Goal: Transaction & Acquisition: Purchase product/service

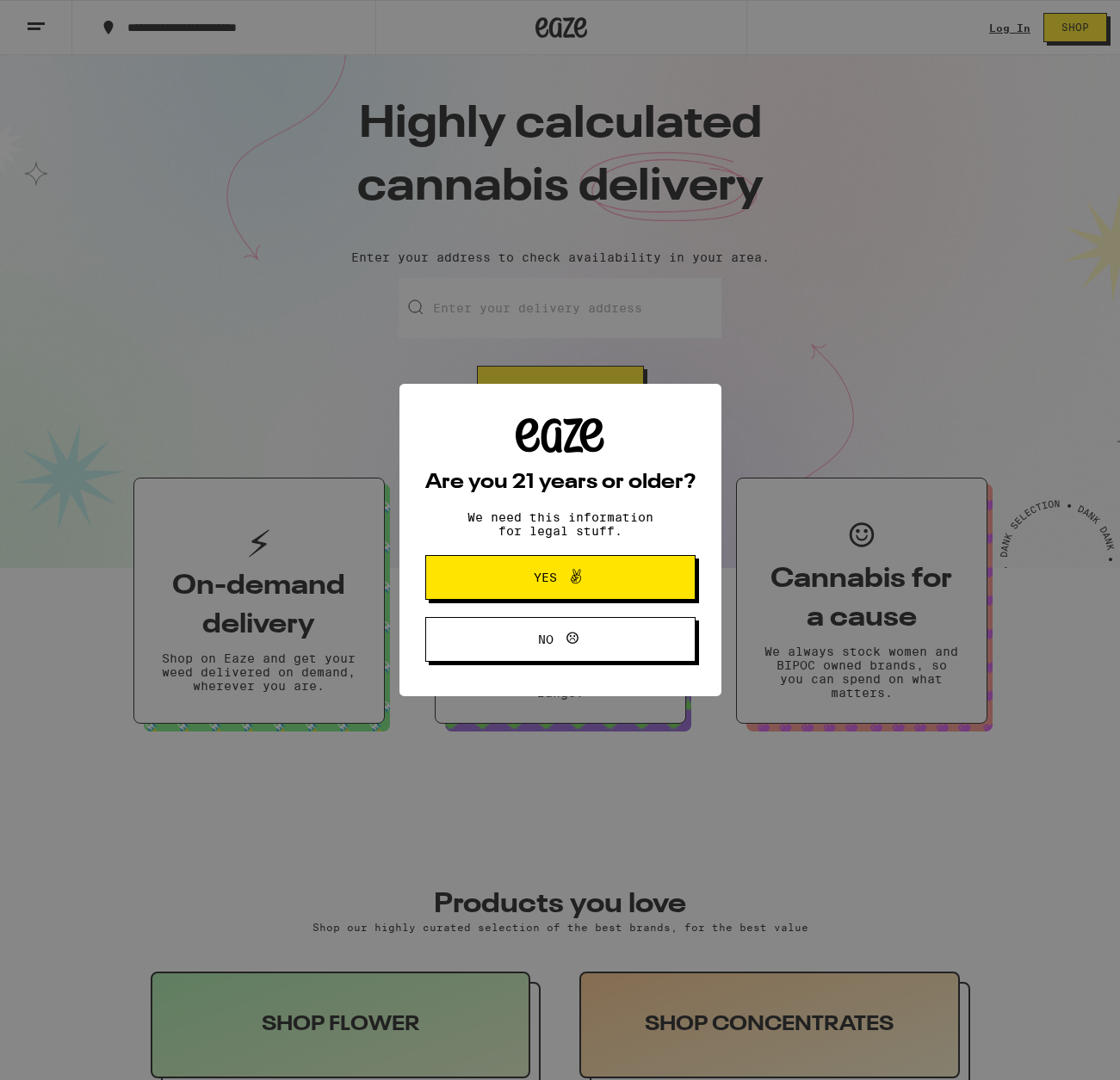
click at [609, 563] on button "Yes" at bounding box center [560, 578] width 271 height 45
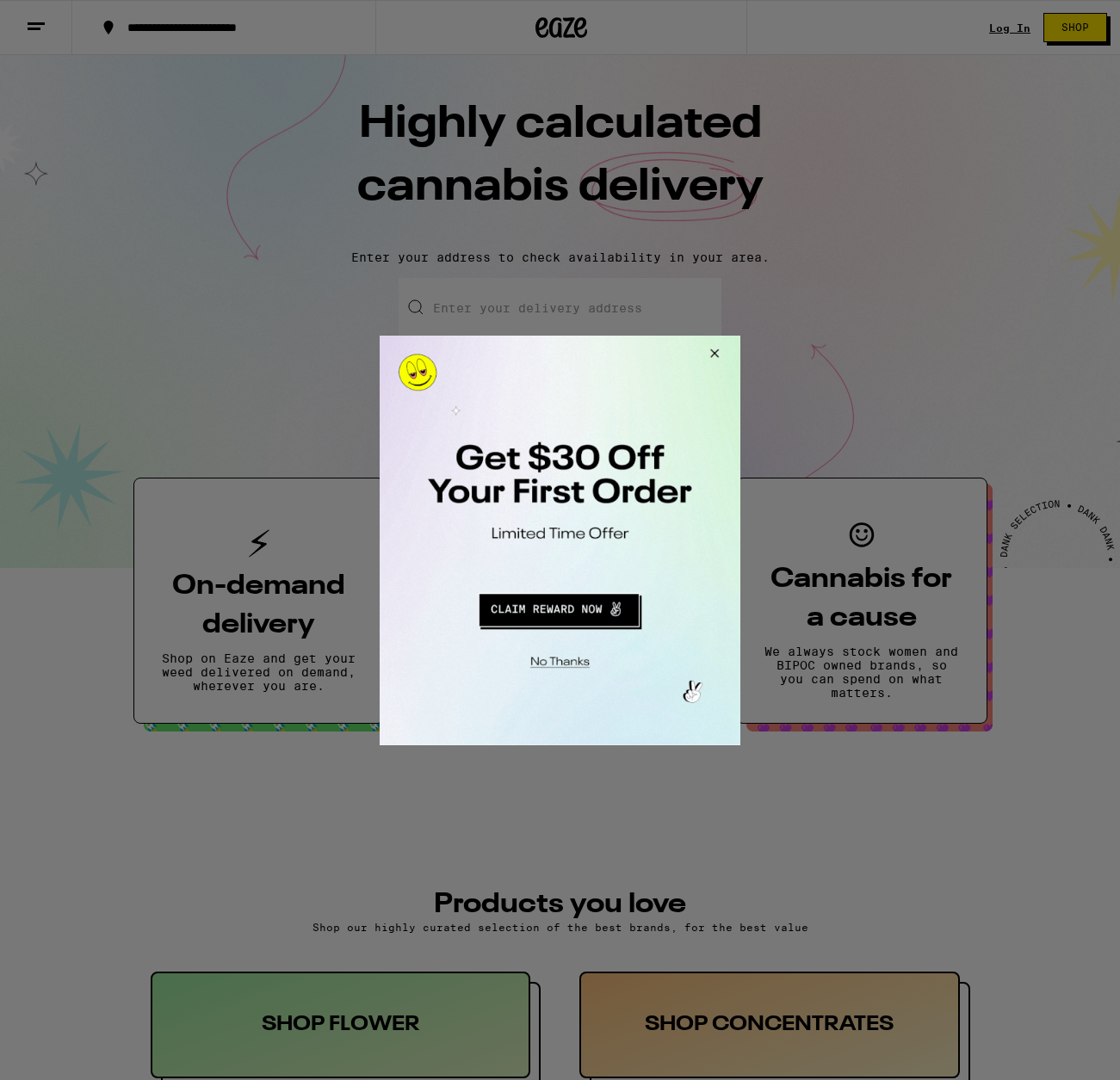
click at [719, 356] on button "Close Modal" at bounding box center [712, 356] width 47 height 41
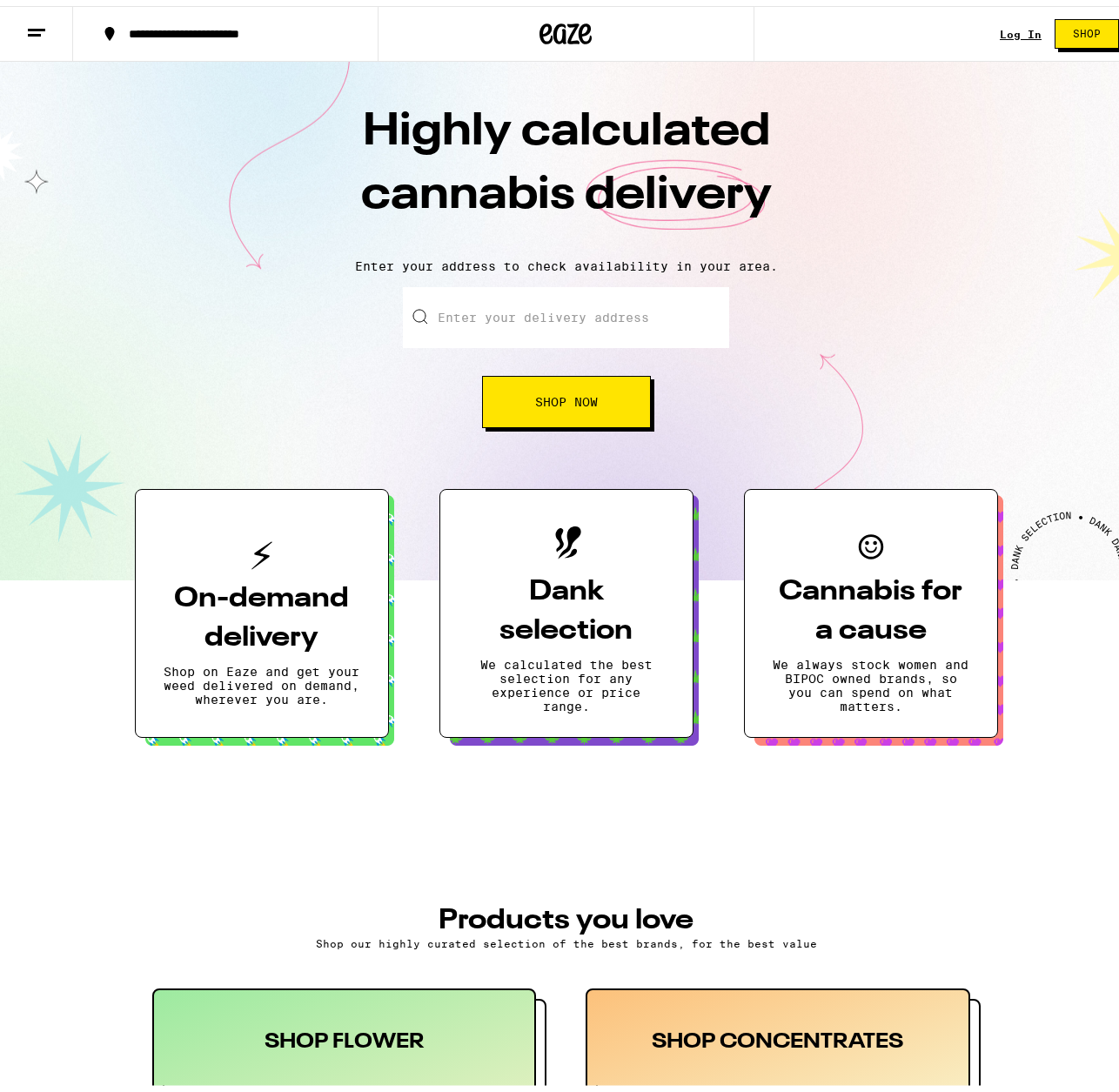
click at [1005, 23] on link "Log In" at bounding box center [1020, 28] width 42 height 11
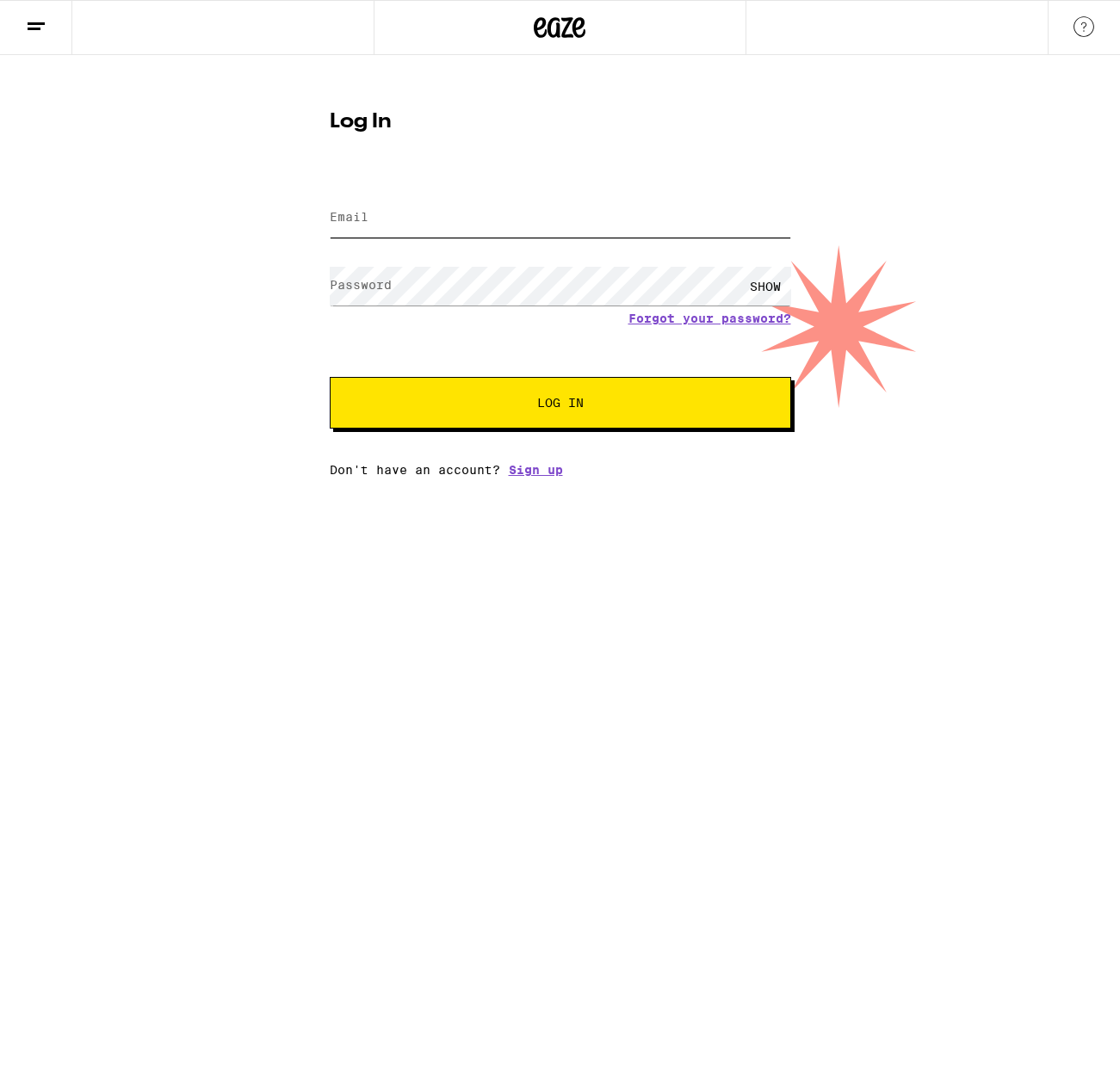
click at [474, 232] on input "Email" at bounding box center [560, 217] width 461 height 39
type input "[EMAIL_ADDRESS][DOMAIN_NAME]"
click at [330, 376] on button "Log In" at bounding box center [560, 402] width 461 height 51
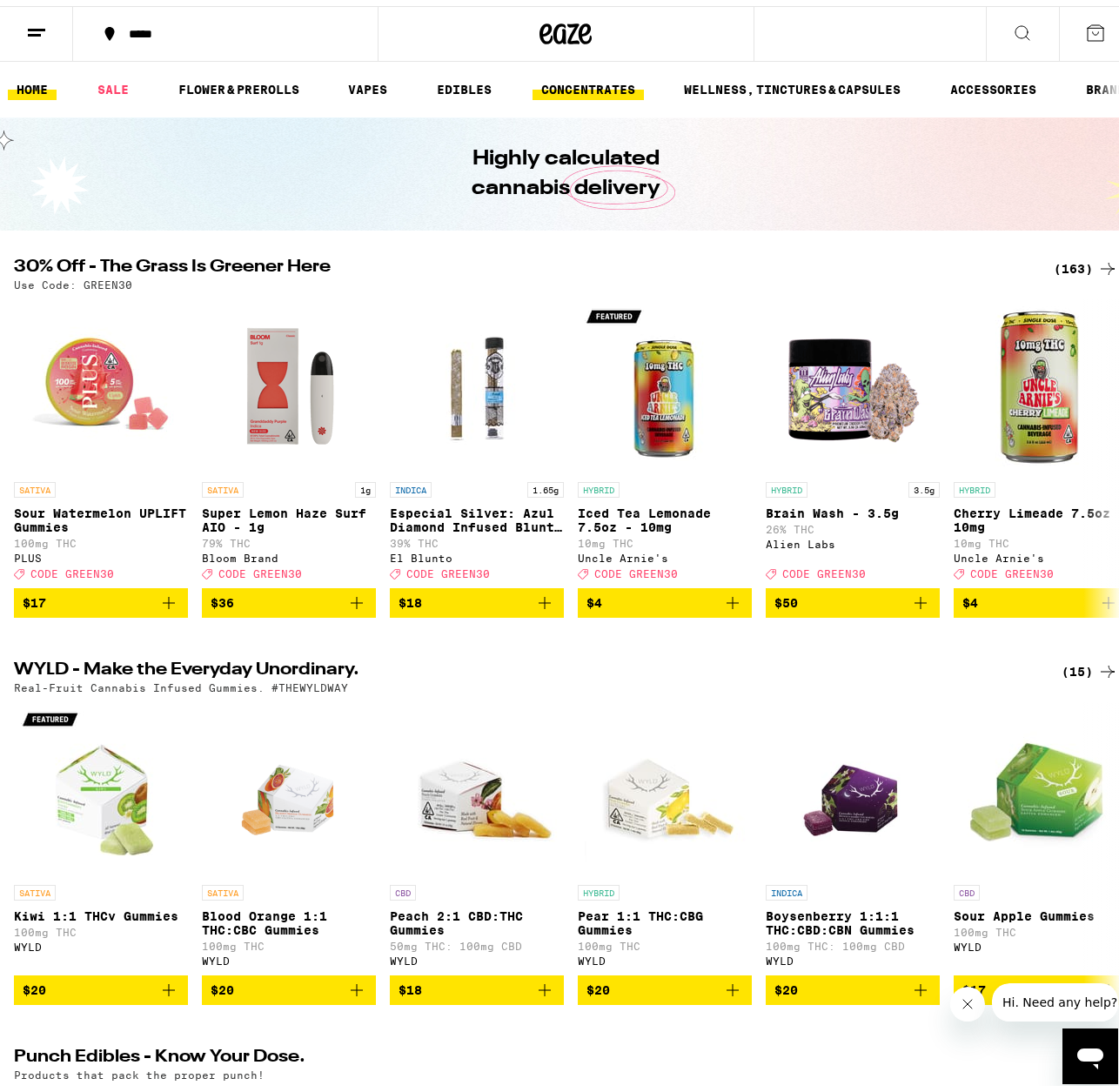
click at [592, 78] on link "CONCENTRATES" at bounding box center [588, 83] width 112 height 21
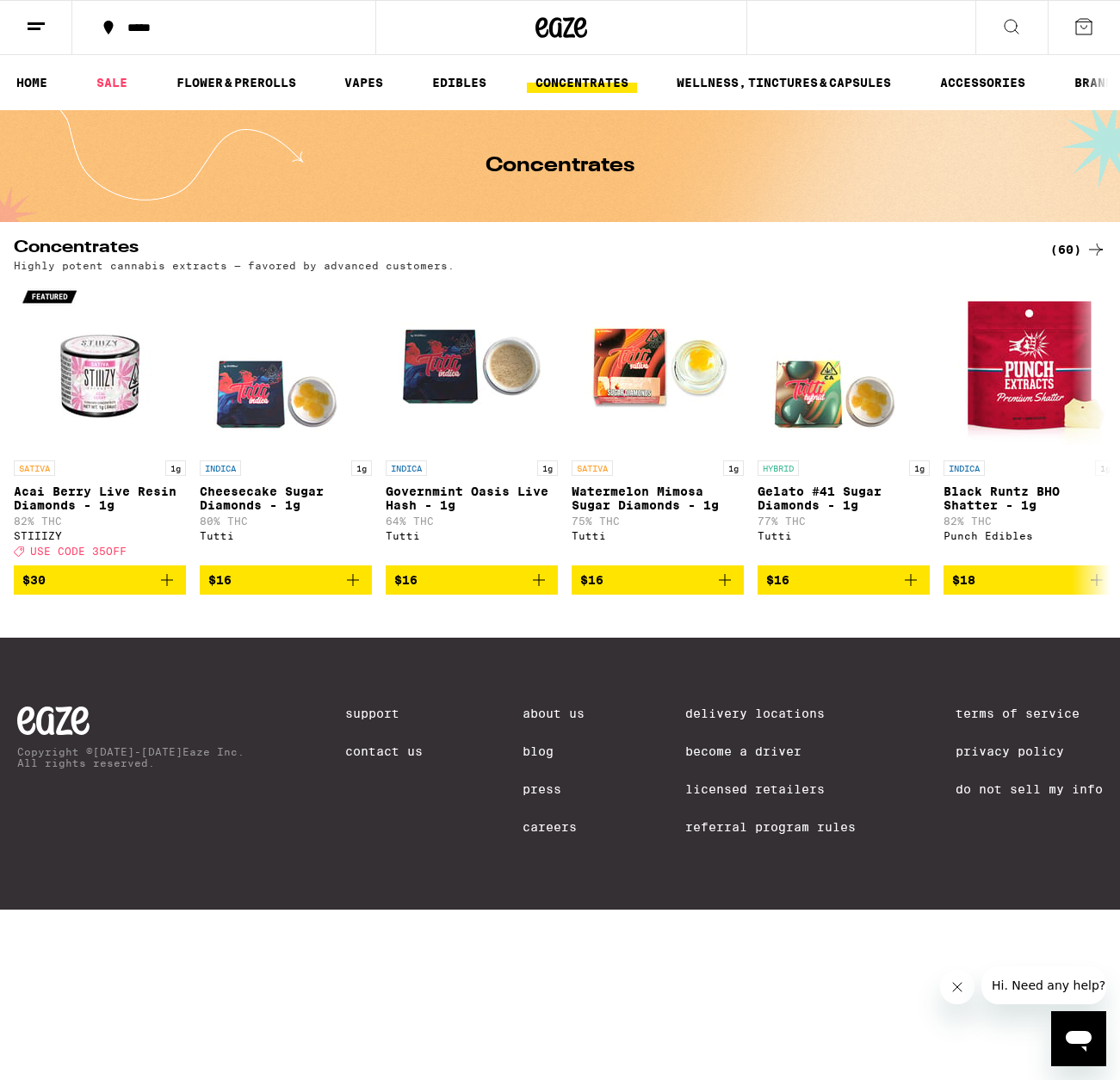
click at [199, 32] on div "*****" at bounding box center [234, 27] width 231 height 12
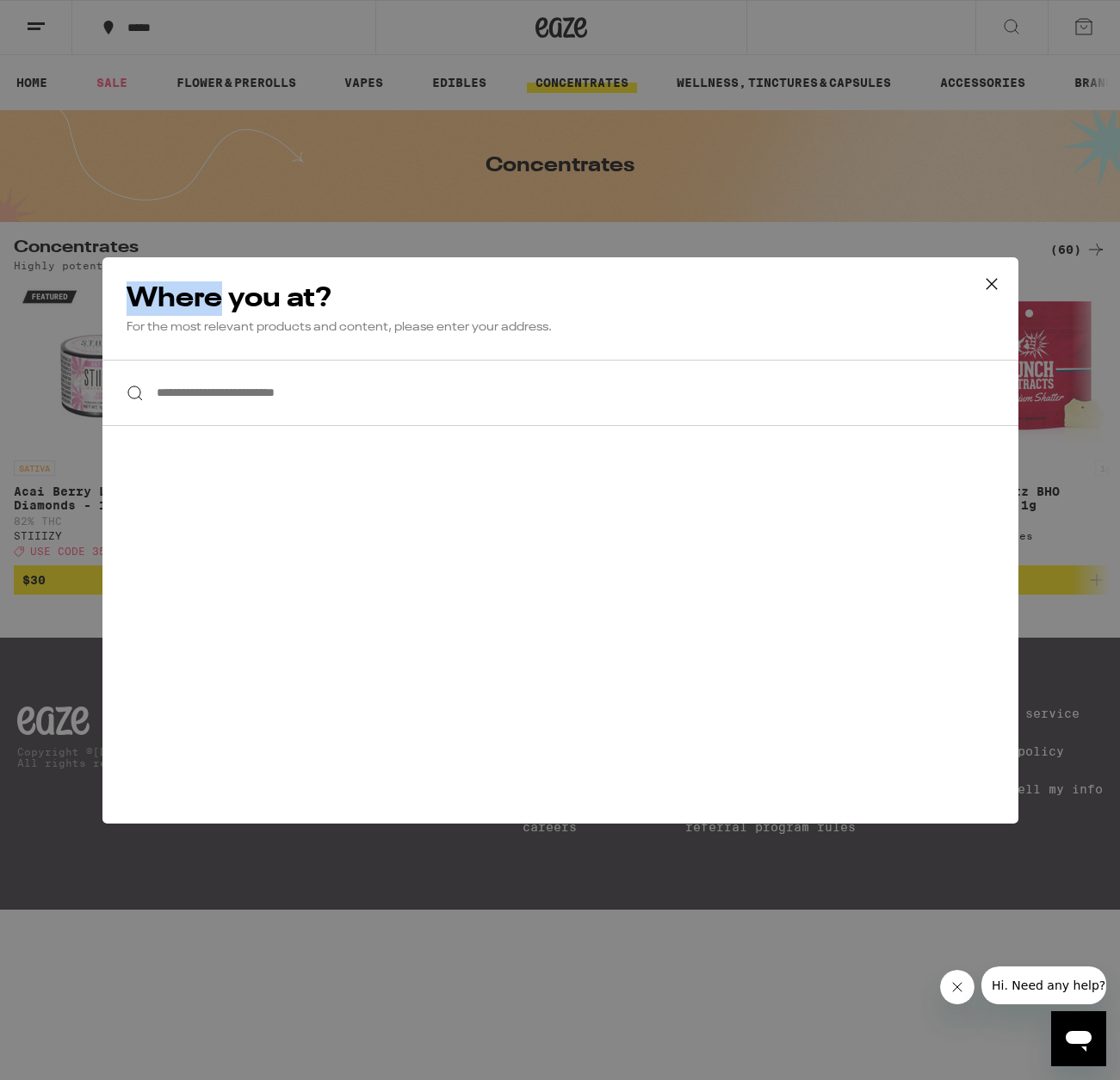
click at [199, 32] on div "**********" at bounding box center [560, 540] width 1120 height 1080
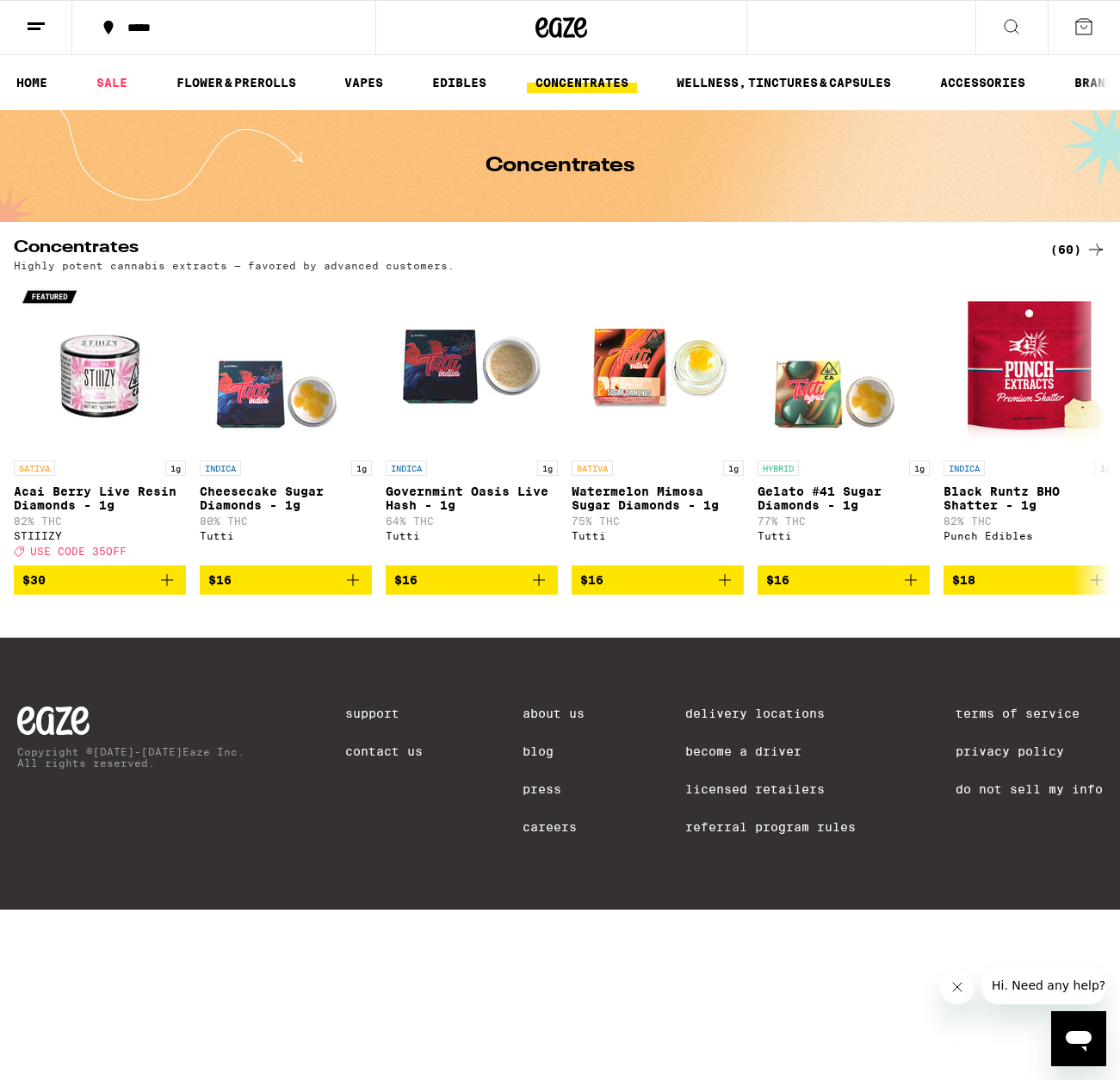
click at [144, 28] on div "**********" at bounding box center [560, 540] width 1120 height 1080
click at [153, 23] on div "*****" at bounding box center [234, 27] width 231 height 12
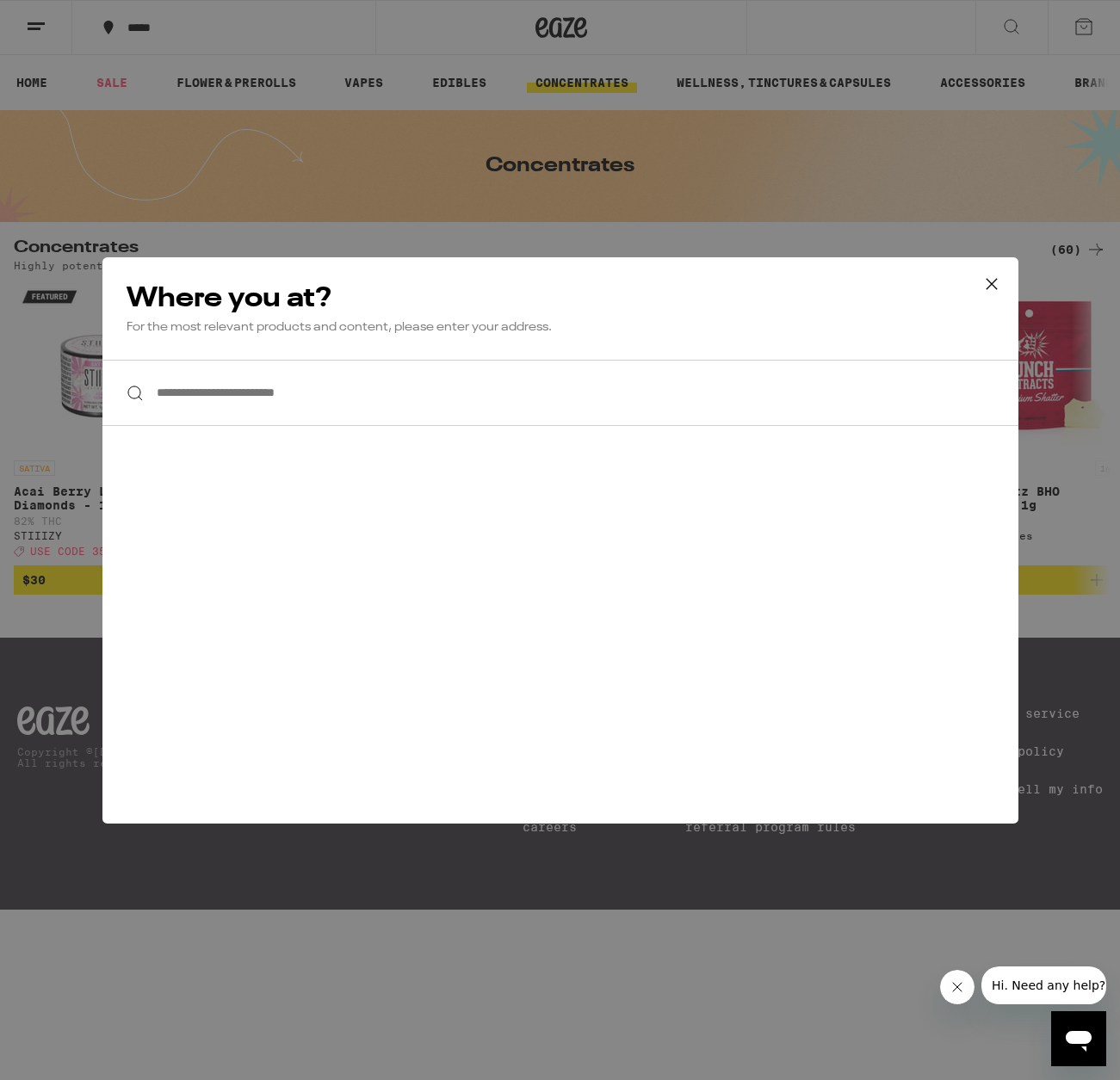
click at [373, 399] on input "**********" at bounding box center [560, 393] width 916 height 66
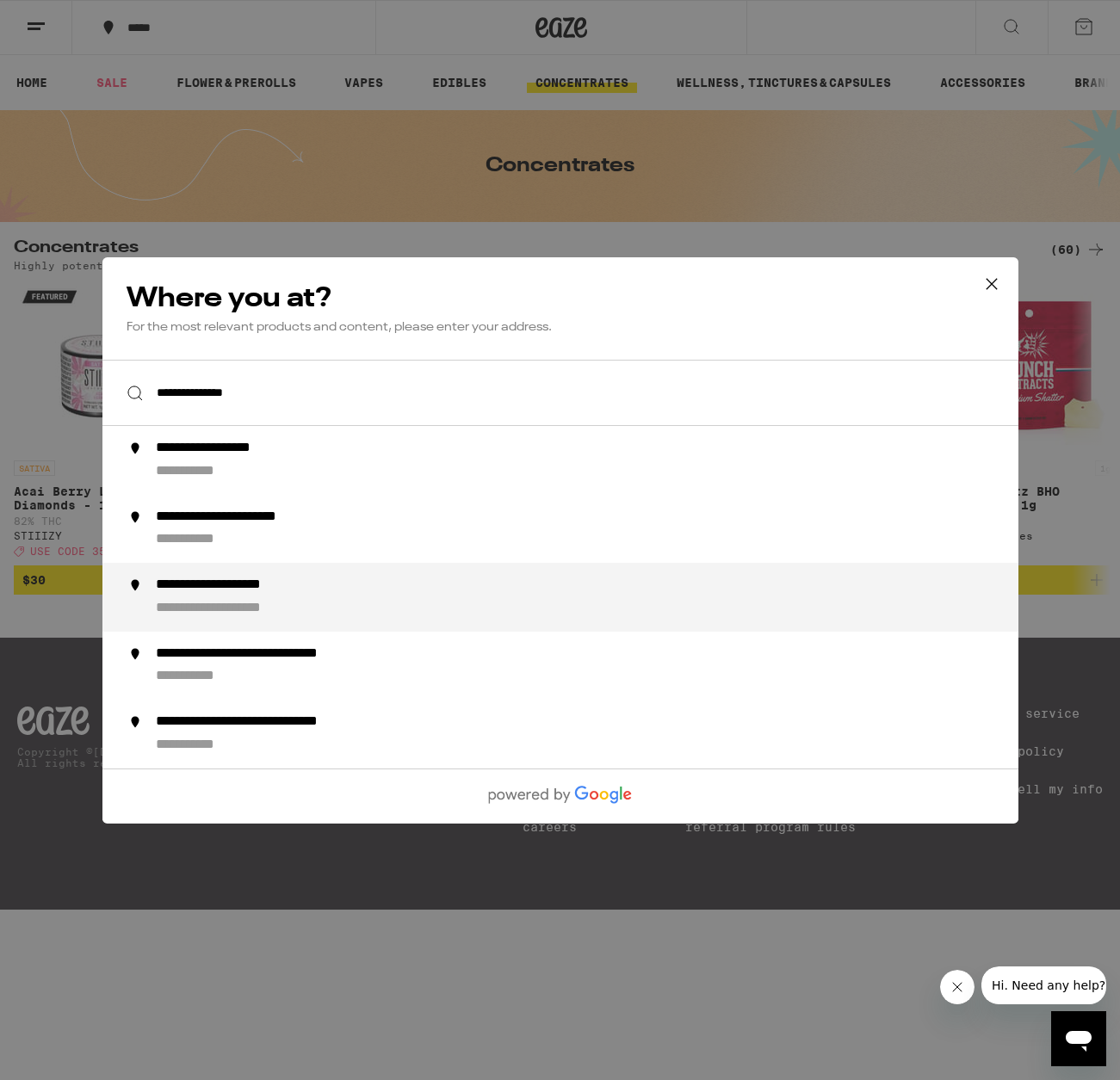
click at [357, 584] on div "**********" at bounding box center [593, 598] width 878 height 41
type input "**********"
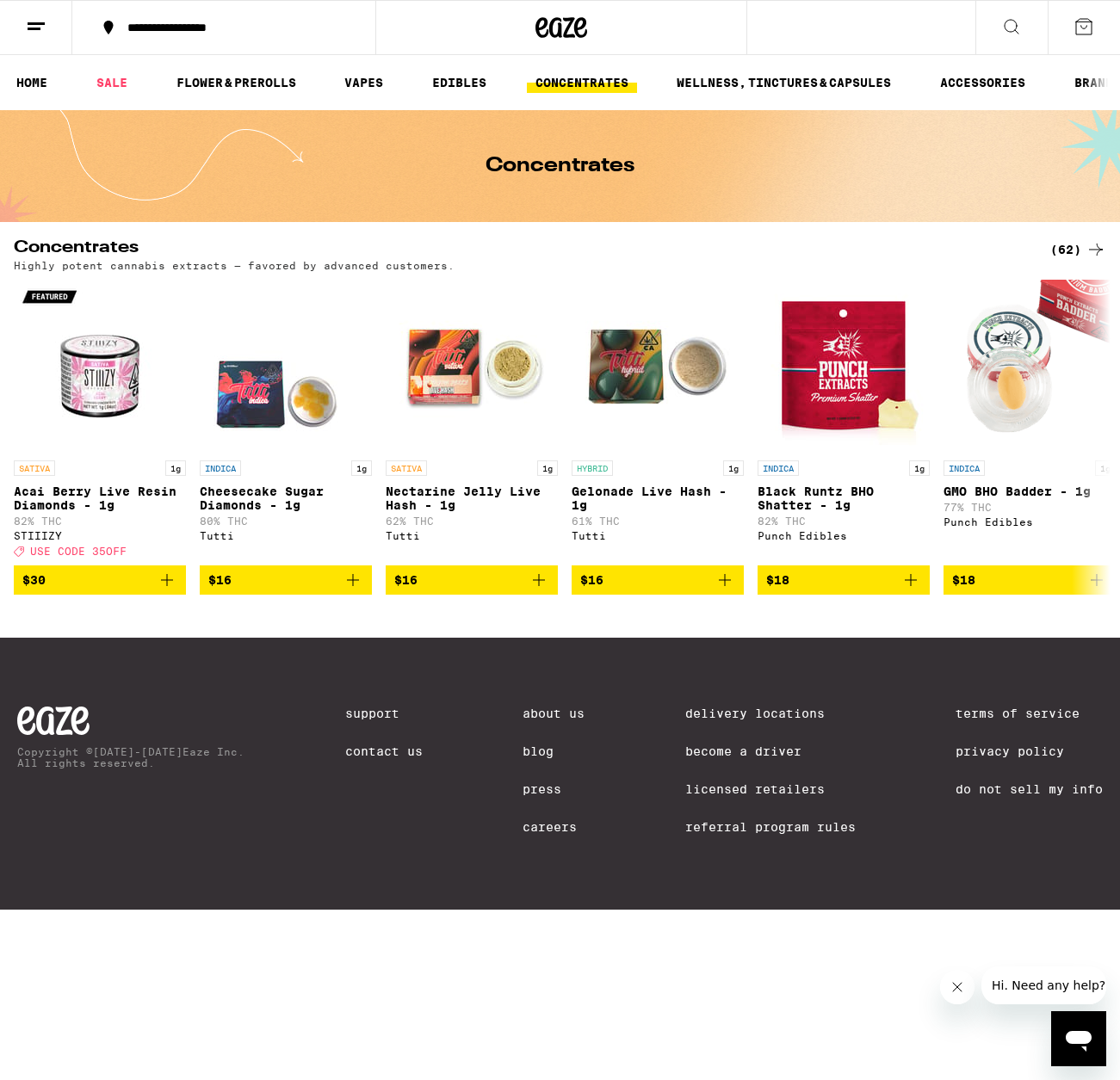
click at [1075, 249] on div "(62)" at bounding box center [1078, 249] width 56 height 21
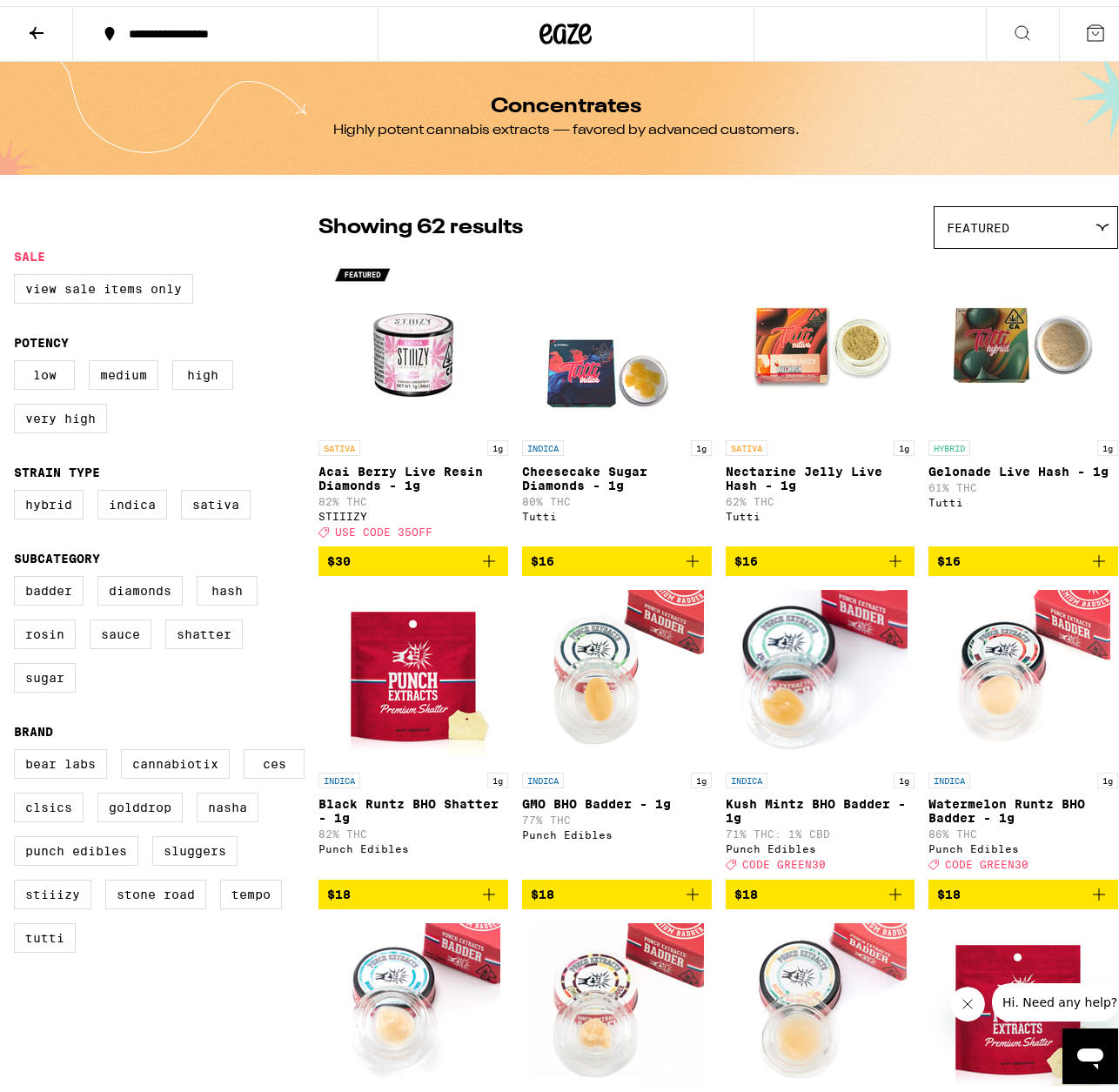
click at [1088, 213] on div "Featured" at bounding box center [1025, 221] width 183 height 41
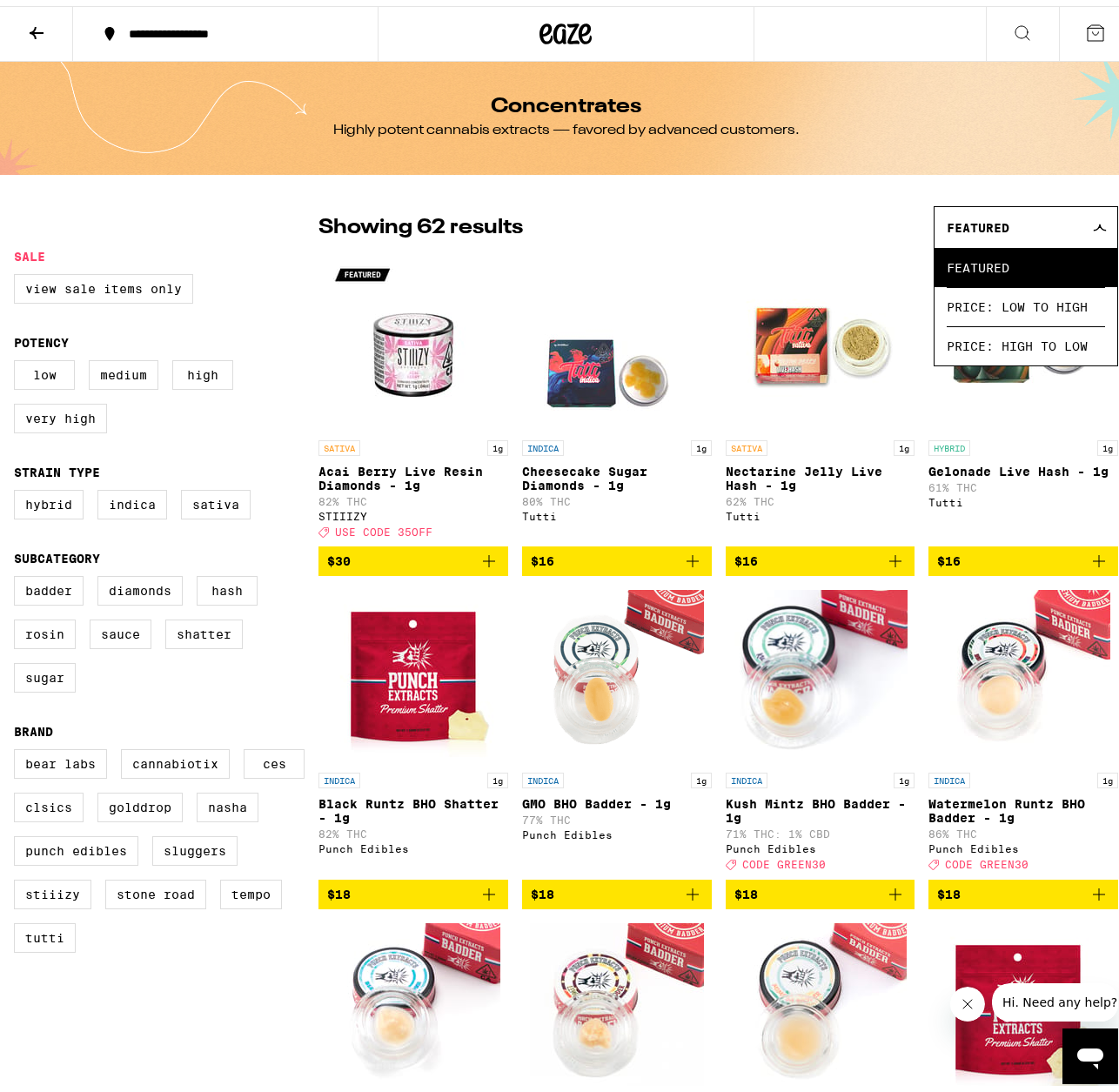
click at [772, 220] on div "Showing 62 results Featured Featured Price: Low to High Price: High to Low" at bounding box center [718, 221] width 799 height 43
click at [853, 202] on div "Showing 62 results Featured Featured Price: Low to High Price: High to Low" at bounding box center [718, 221] width 799 height 43
click at [1022, 298] on span "Price: Low to High" at bounding box center [1025, 300] width 158 height 39
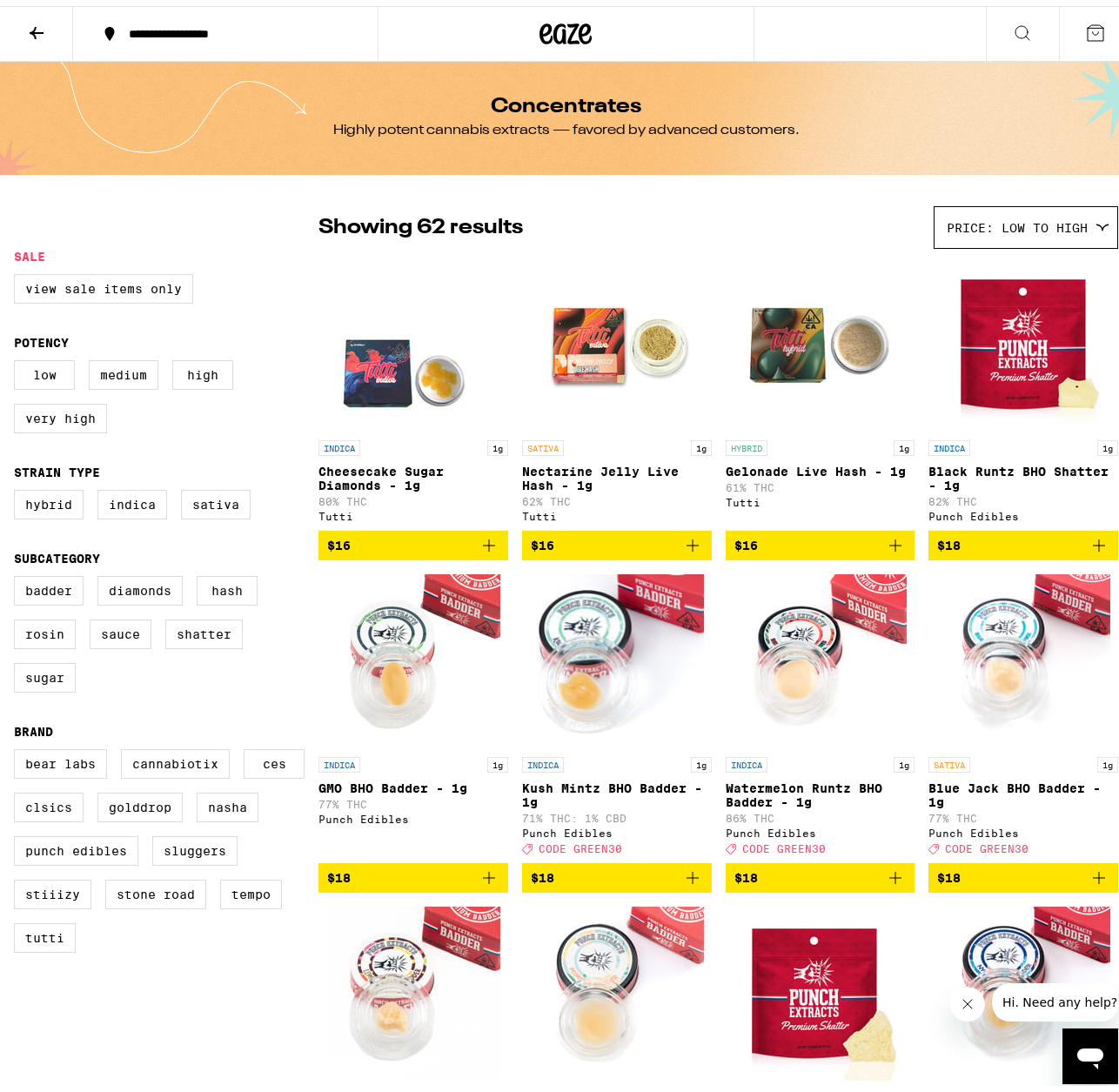
click at [42, 24] on icon at bounding box center [36, 26] width 21 height 21
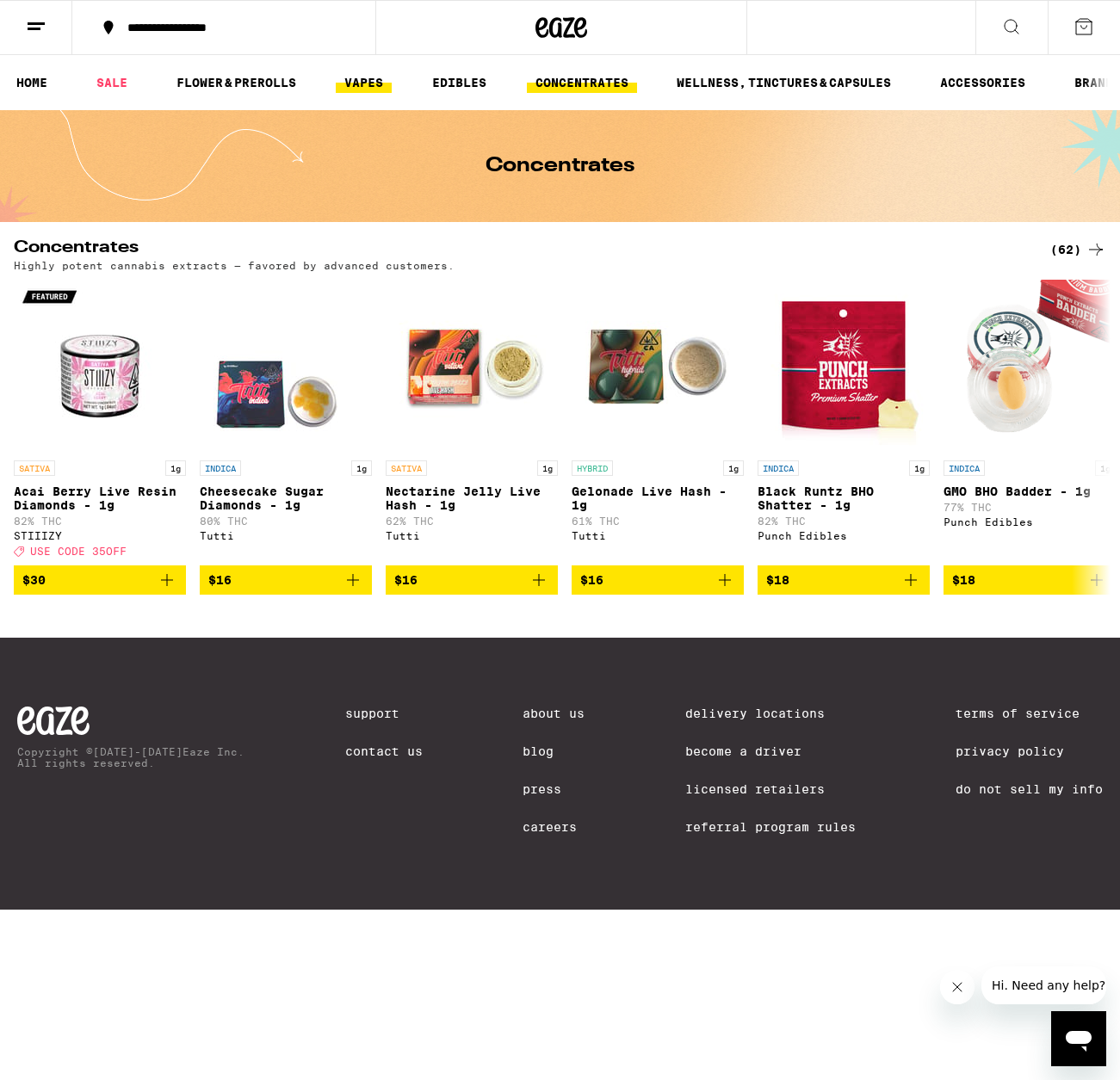
click at [376, 86] on link "VAPES" at bounding box center [363, 82] width 56 height 21
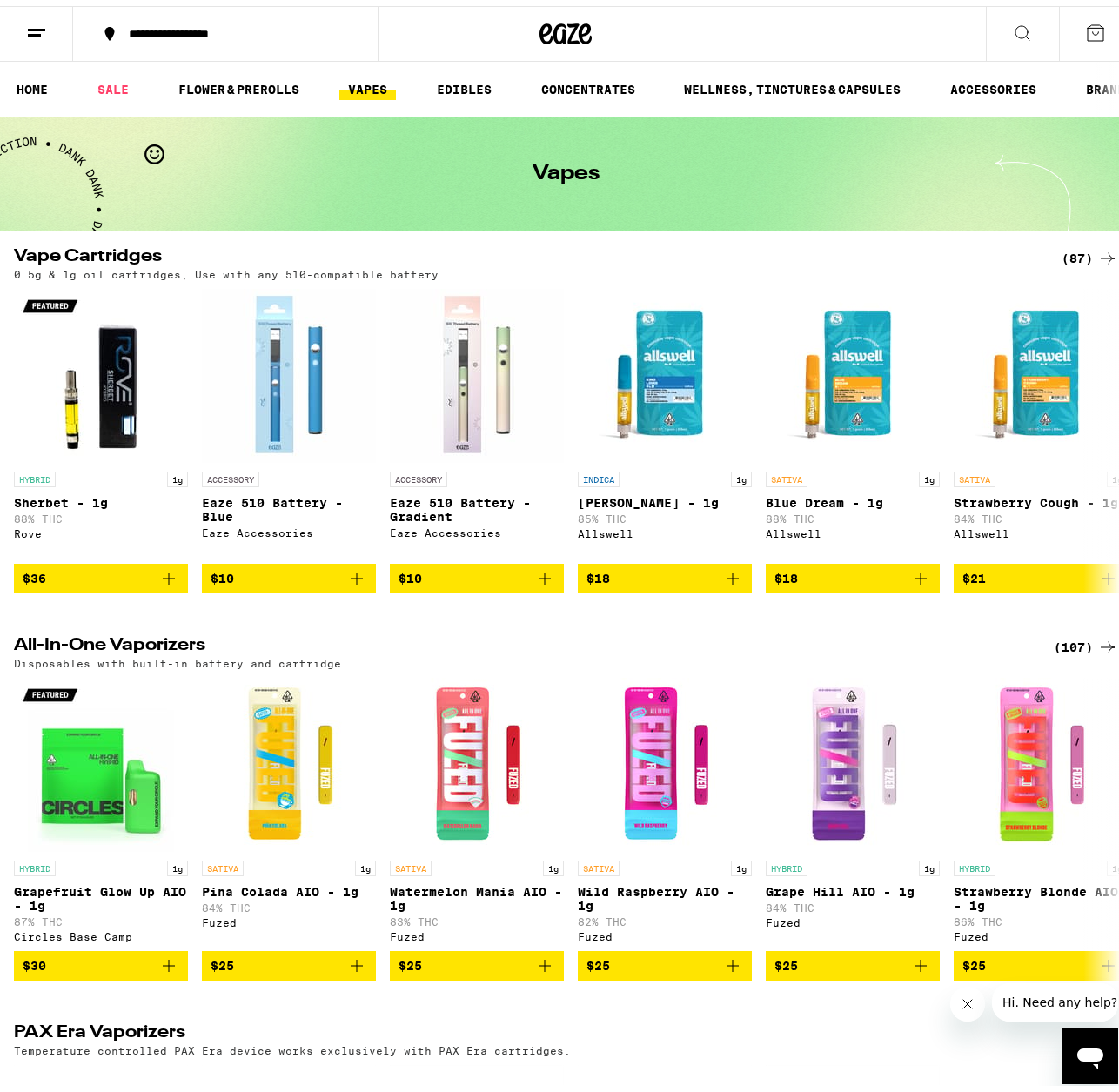
click at [1061, 253] on div "(87)" at bounding box center [1089, 252] width 56 height 21
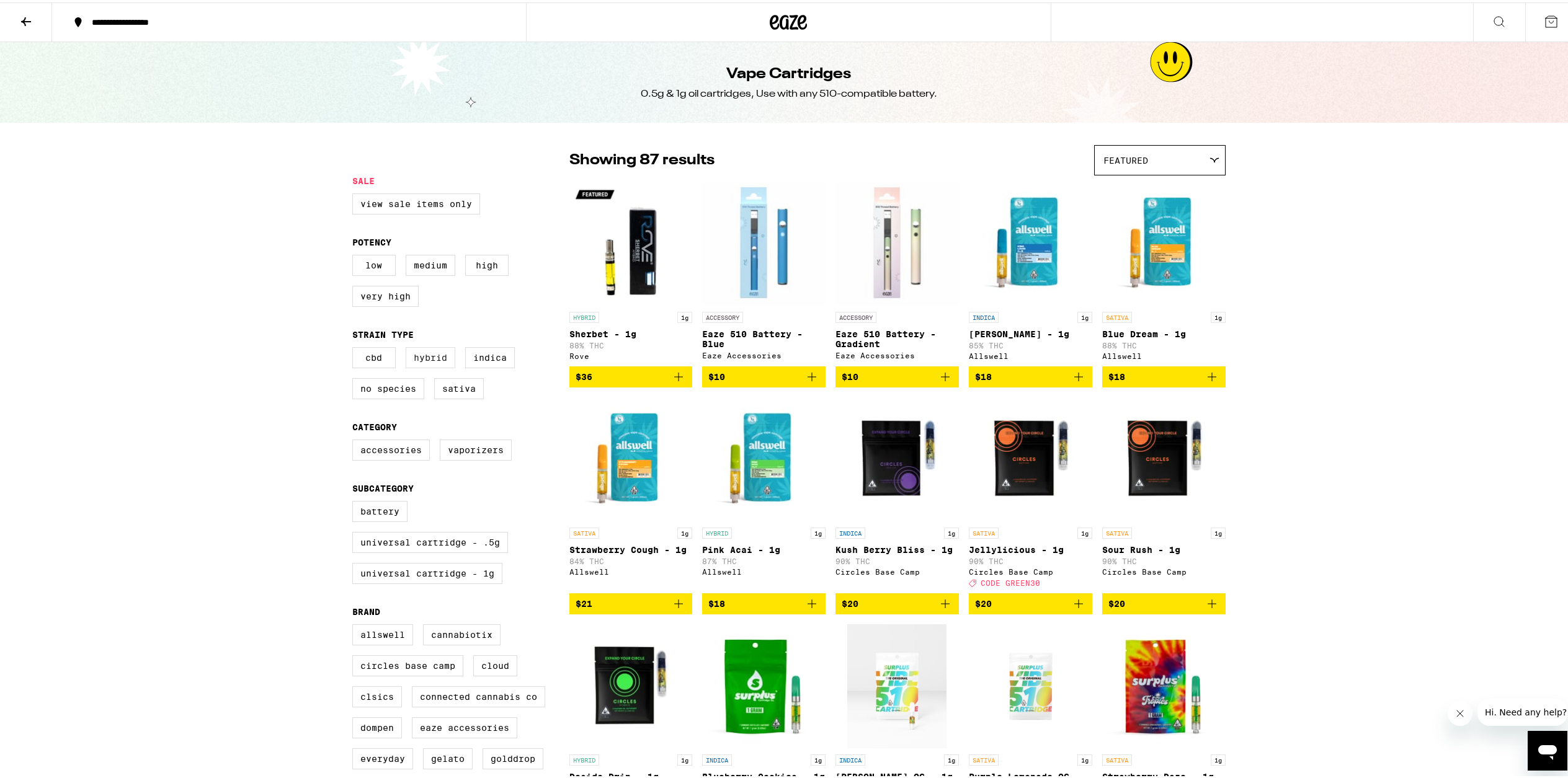
click at [443, 359] on label "Hybrid" at bounding box center [430, 355] width 50 height 21
click at [356, 347] on input "Hybrid" at bounding box center [355, 346] width 1 height 1
checkbox input "true"
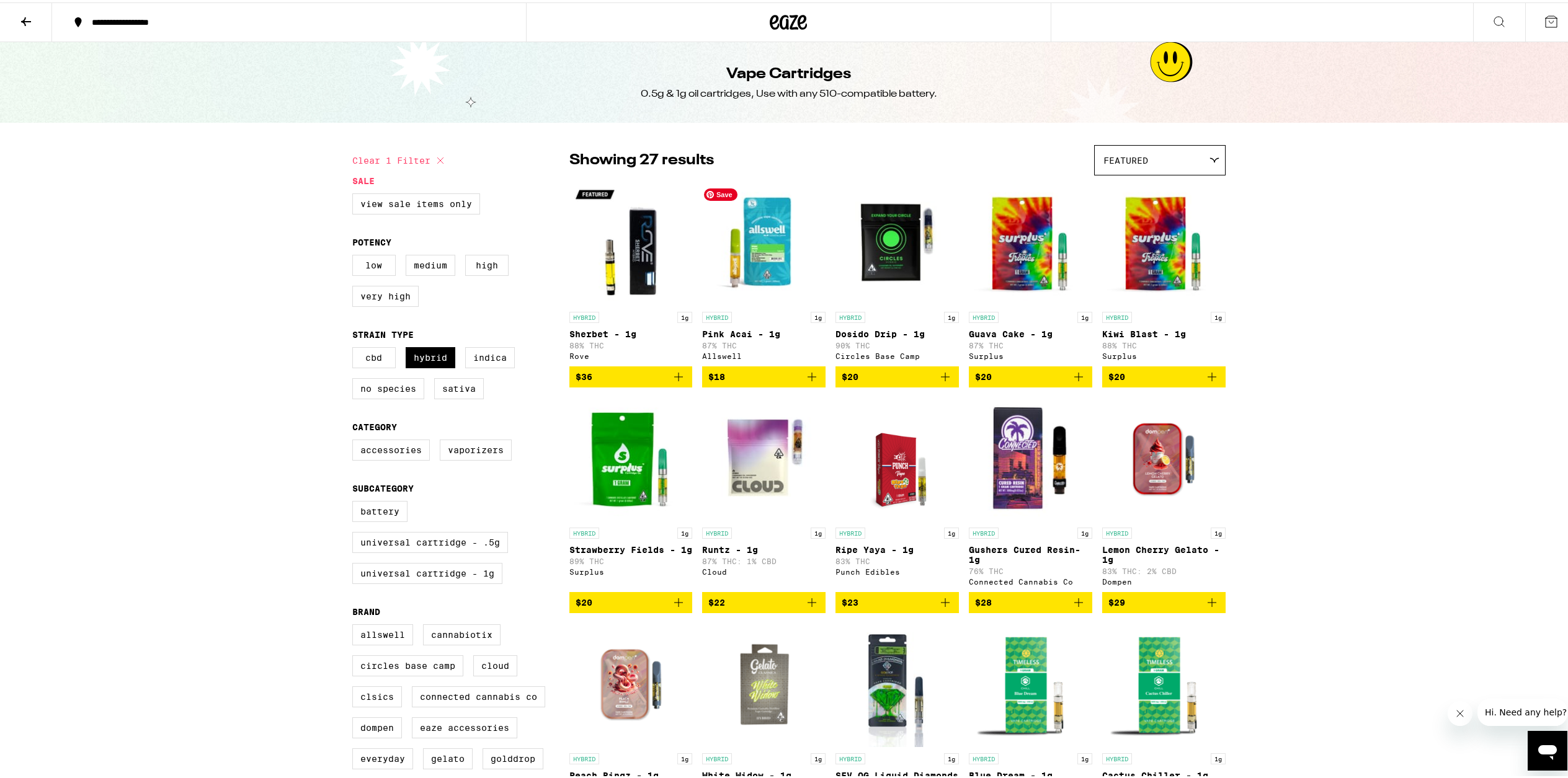
click at [753, 246] on img "Open page for Pink Acai - 1g from Allswell" at bounding box center [764, 241] width 124 height 124
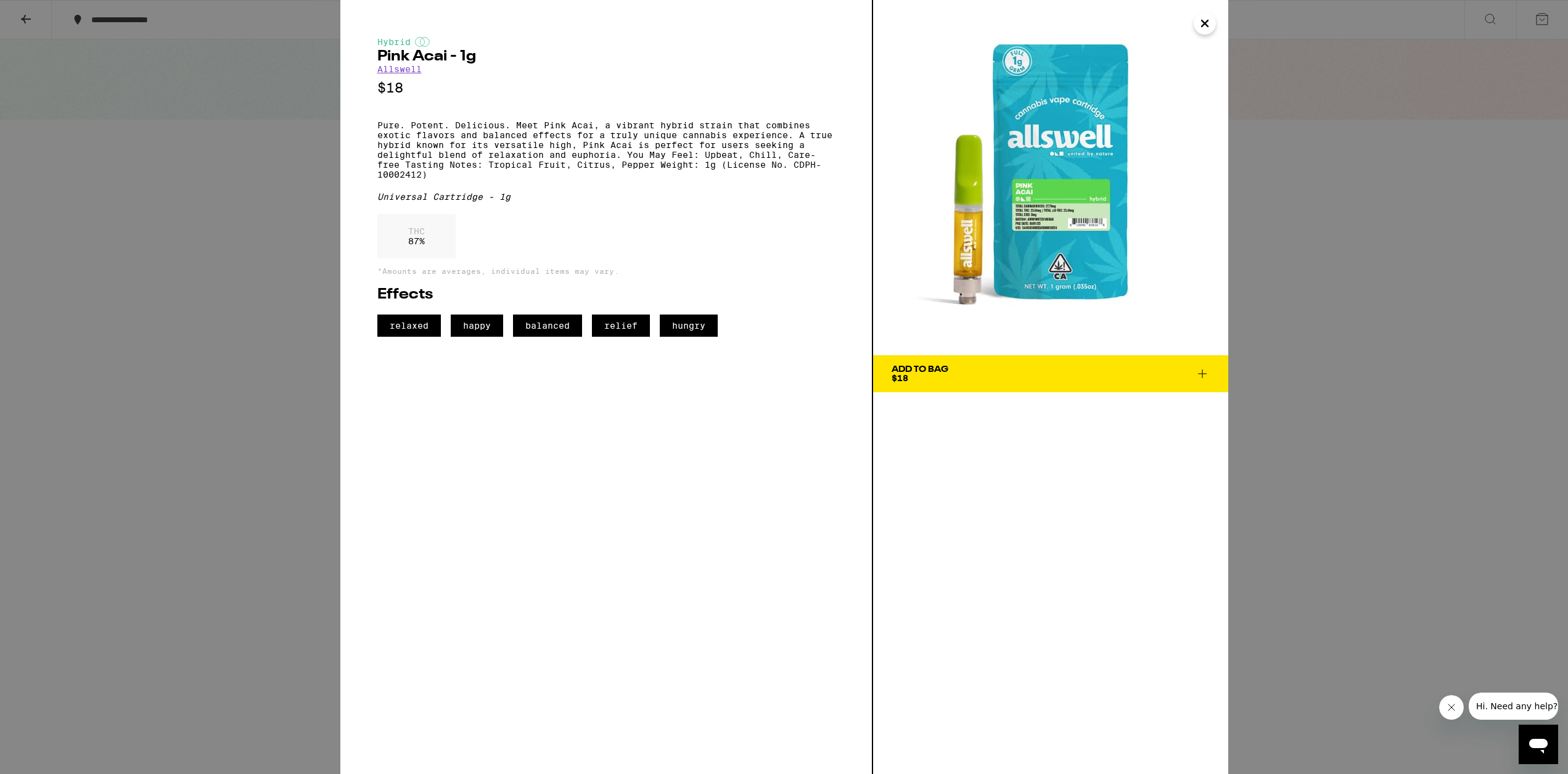
click at [793, 20] on icon "Close" at bounding box center [1205, 23] width 15 height 19
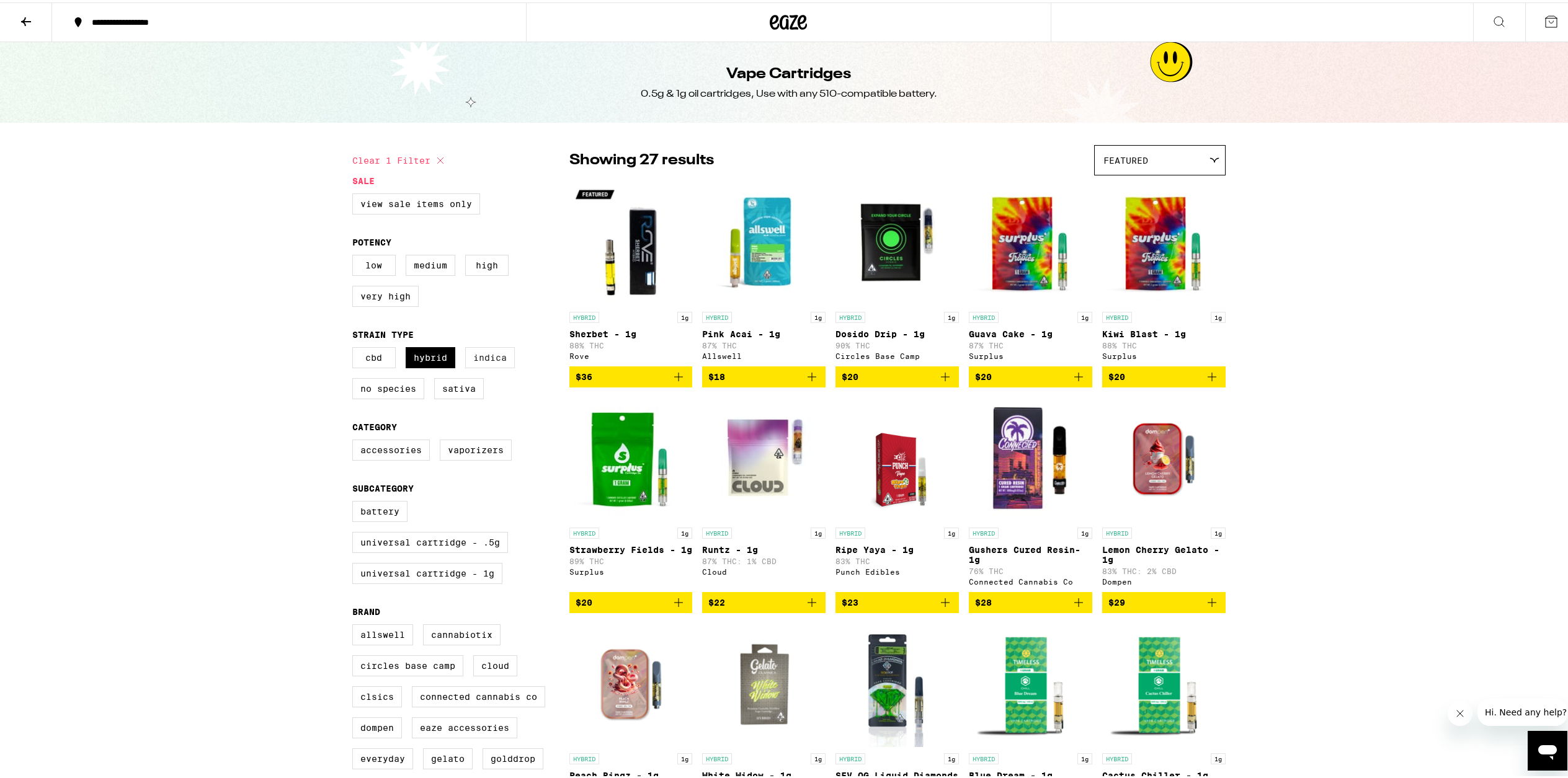
click at [484, 362] on label "Indica" at bounding box center [490, 355] width 50 height 21
click at [356, 347] on input "Indica" at bounding box center [355, 346] width 1 height 1
checkbox input "true"
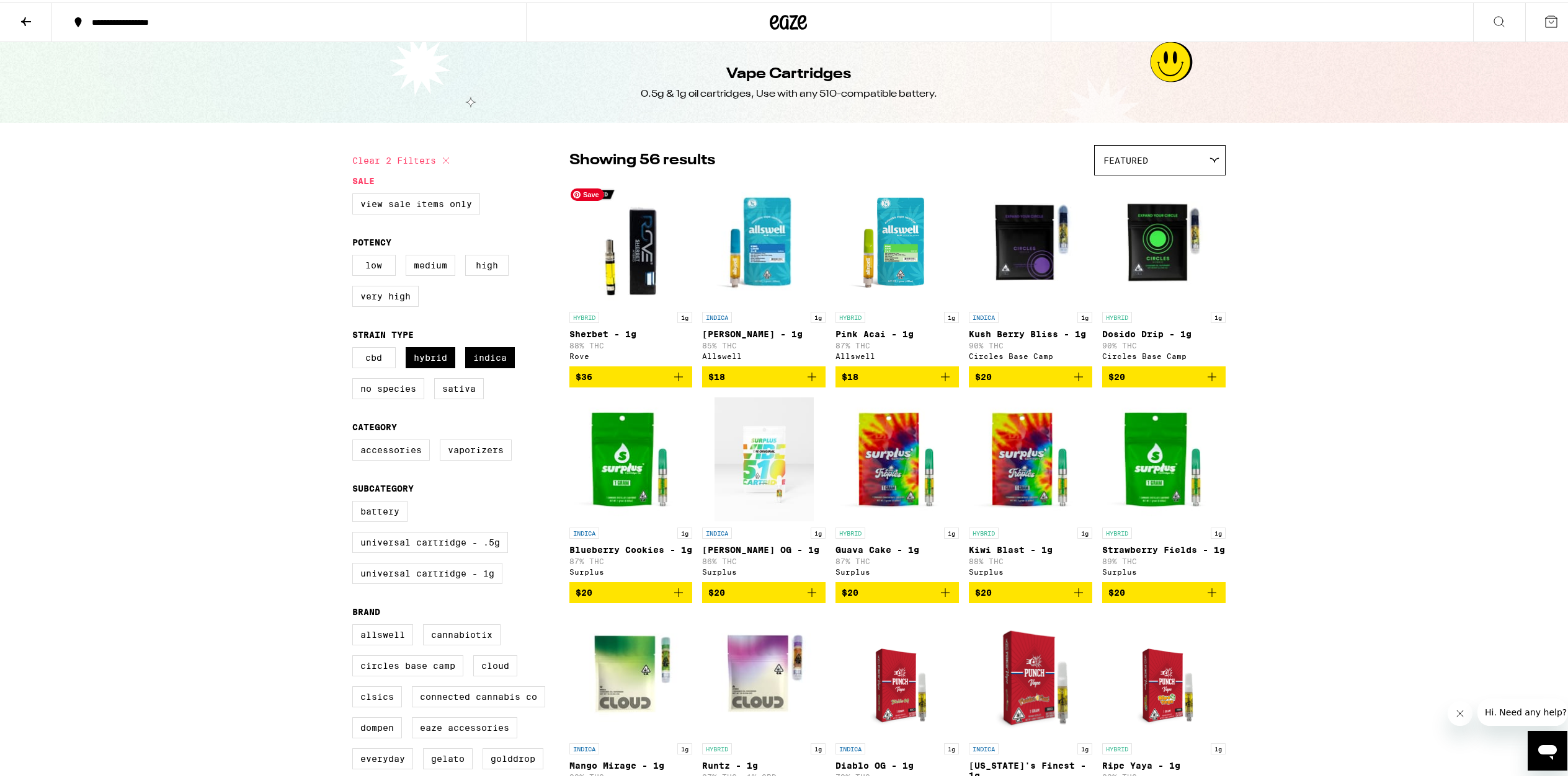
click at [645, 282] on img "Open page for Sherbet - 1g from Rove" at bounding box center [631, 241] width 124 height 124
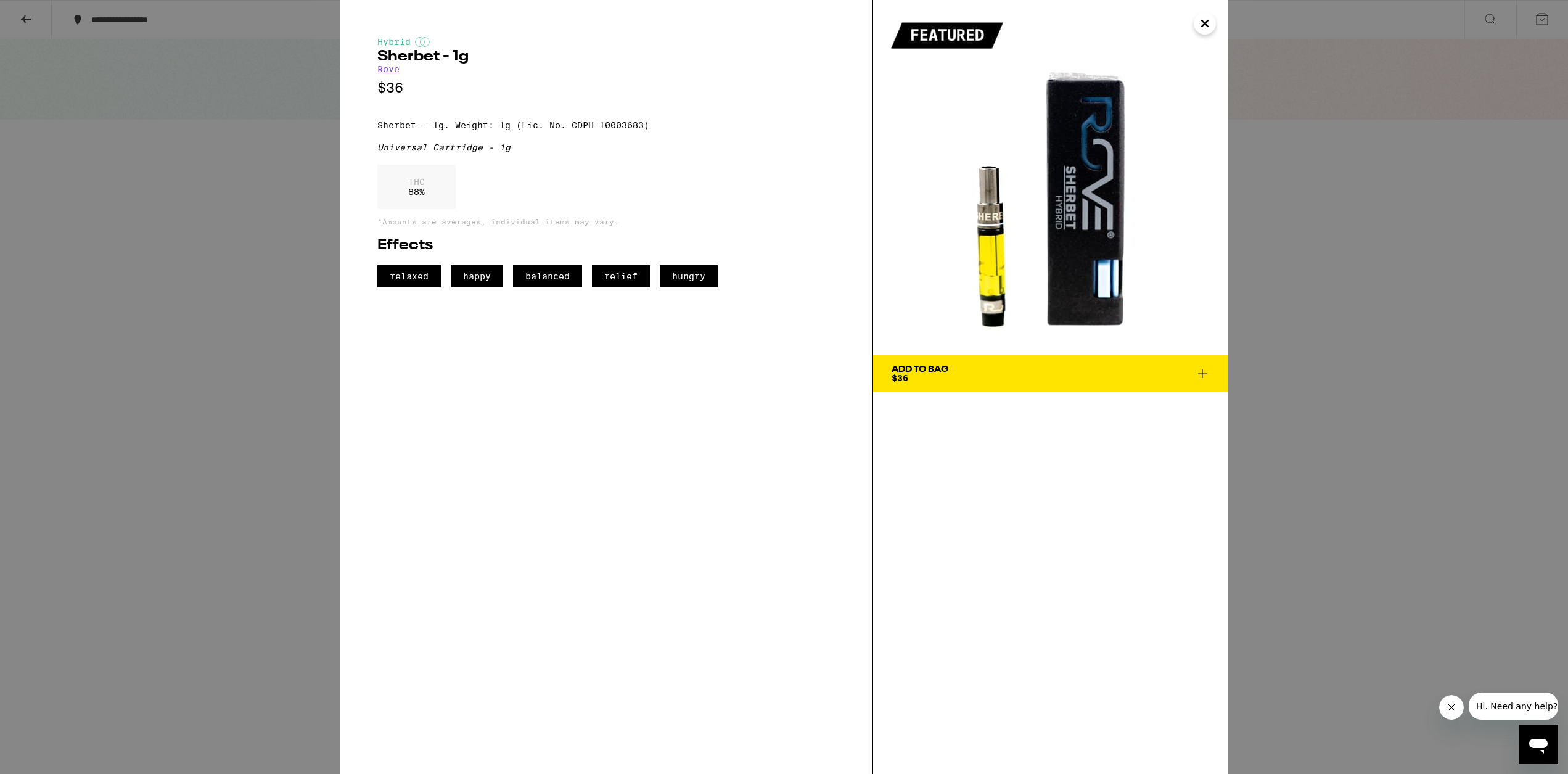
click at [793, 24] on button "Close" at bounding box center [1205, 23] width 22 height 22
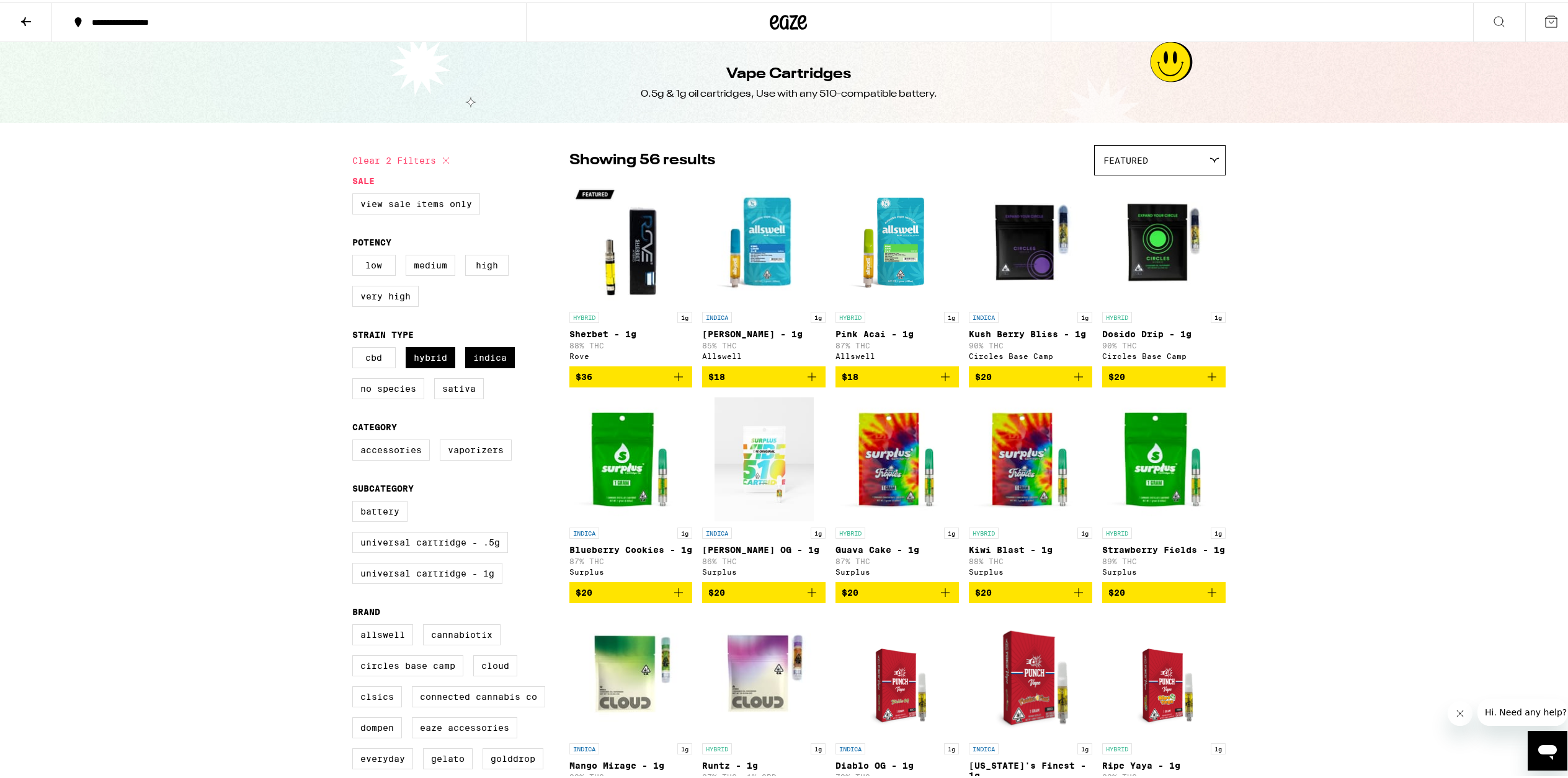
click at [797, 333] on p "Kush Berry Bliss - 1g" at bounding box center [1030, 331] width 124 height 10
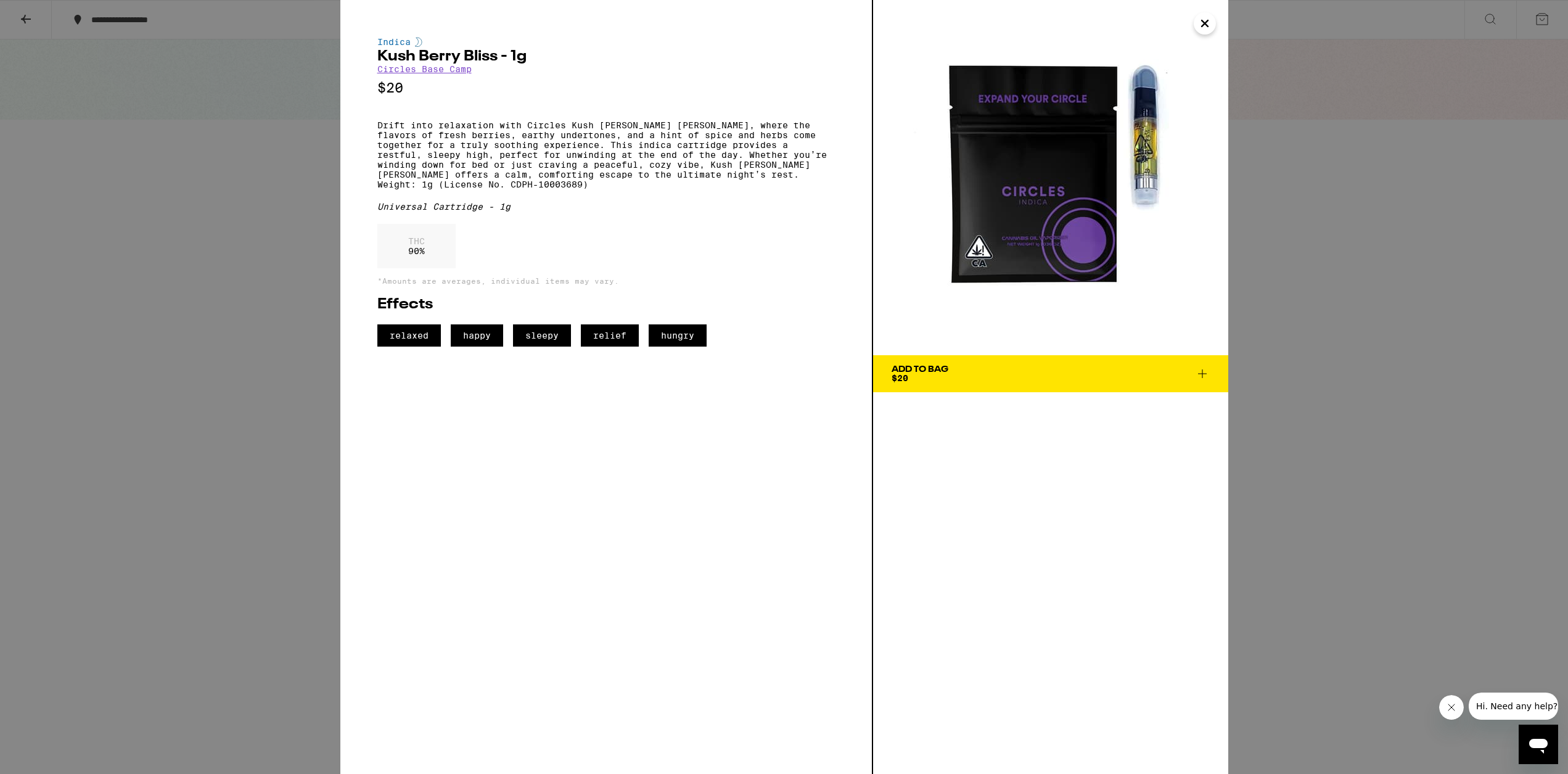
click at [793, 30] on icon "Close" at bounding box center [1205, 23] width 15 height 19
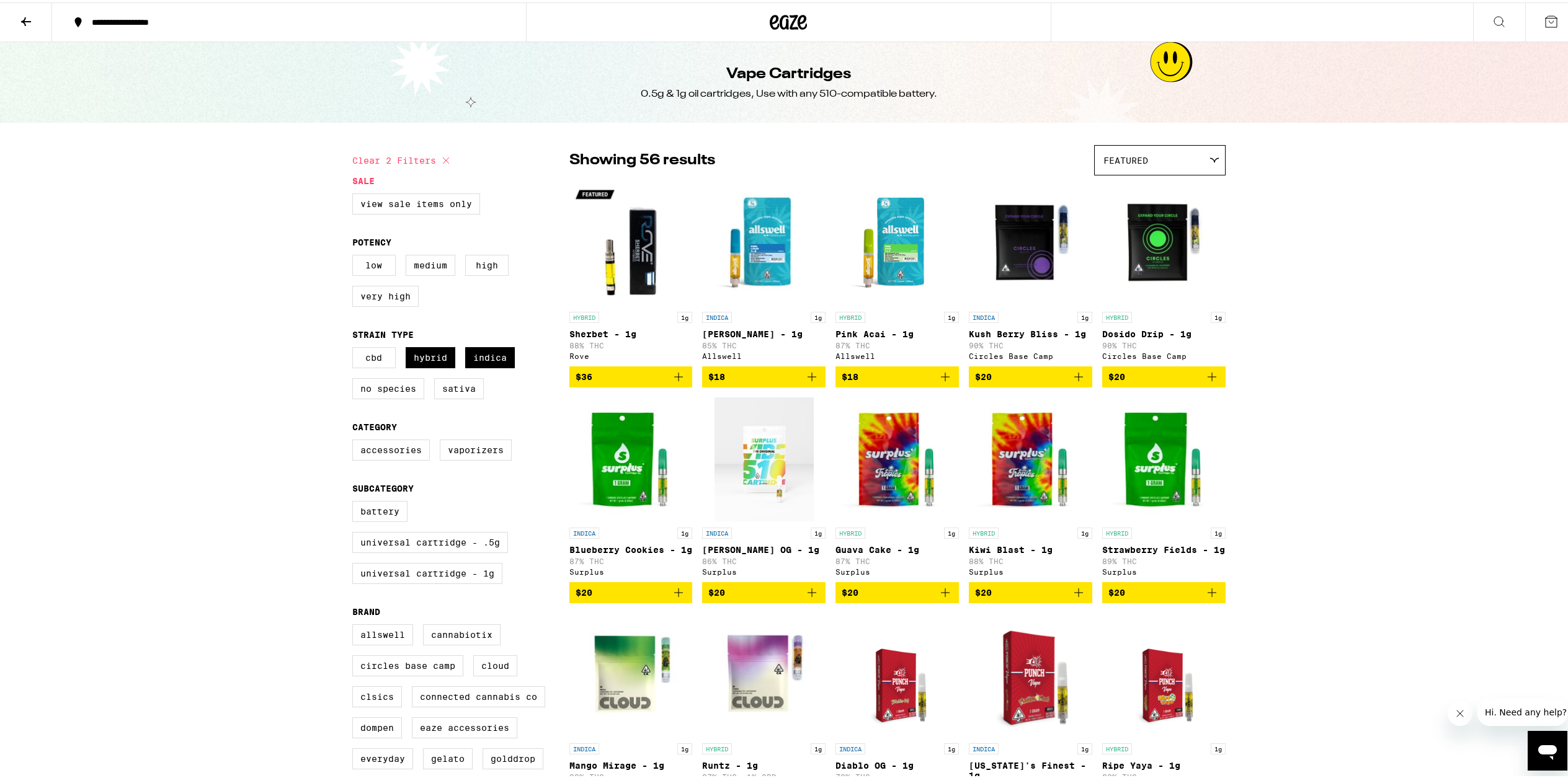
click at [754, 337] on p "[PERSON_NAME] - 1g" at bounding box center [764, 331] width 124 height 10
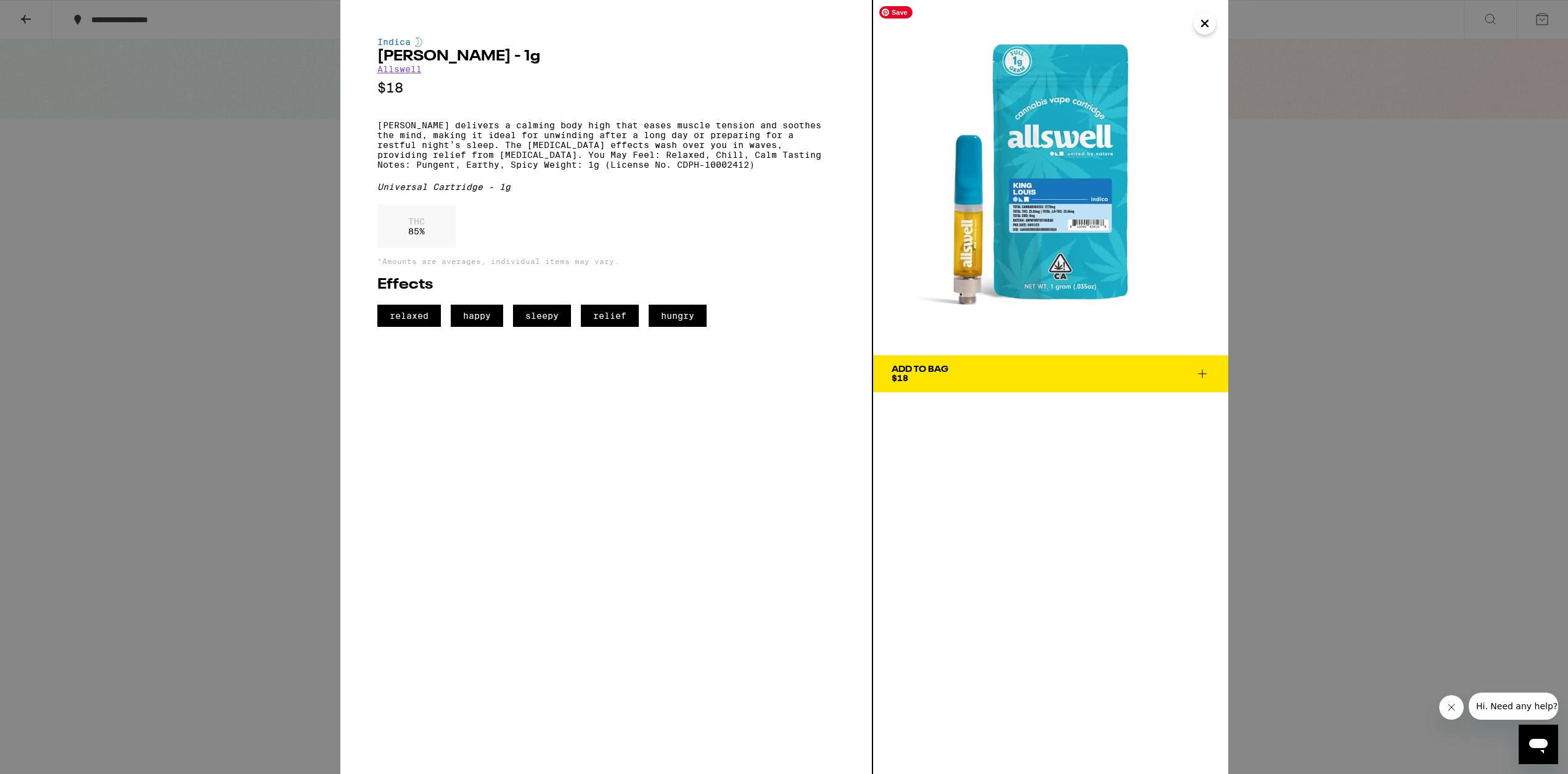
click at [793, 22] on icon "Close" at bounding box center [1205, 23] width 15 height 19
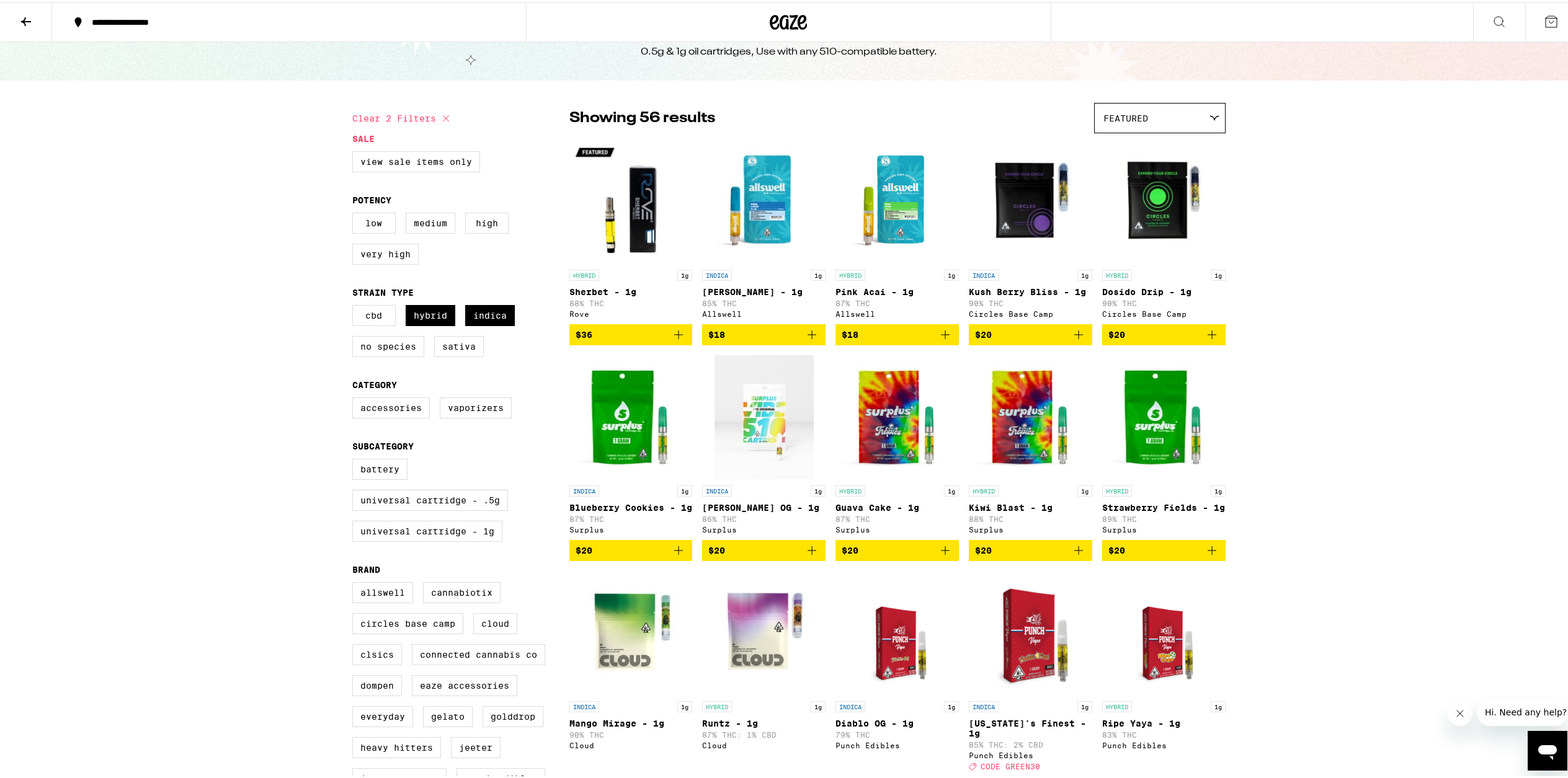
scroll to position [54, 0]
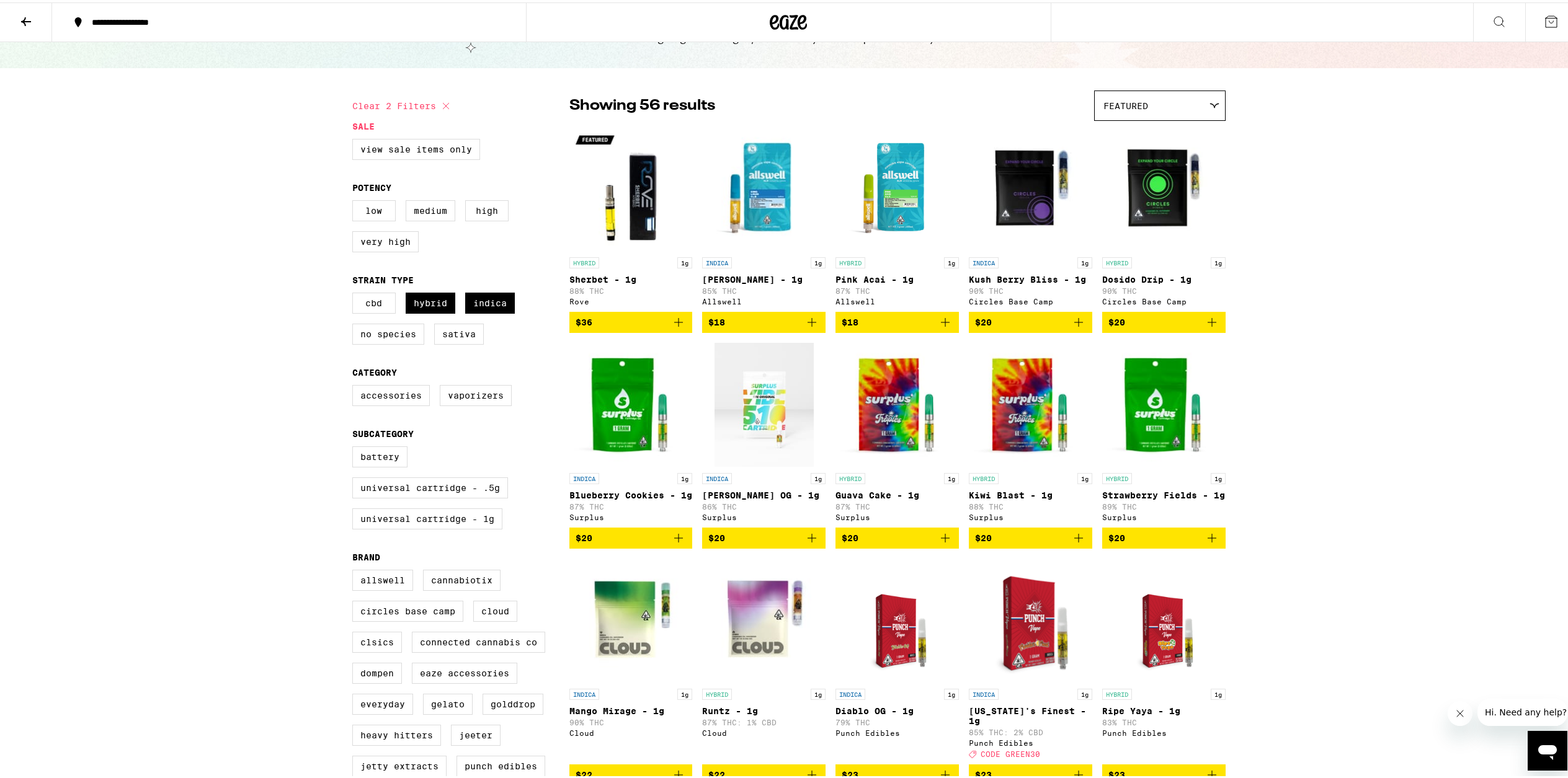
click at [619, 496] on p "Blueberry Cookies - 1g" at bounding box center [631, 493] width 124 height 10
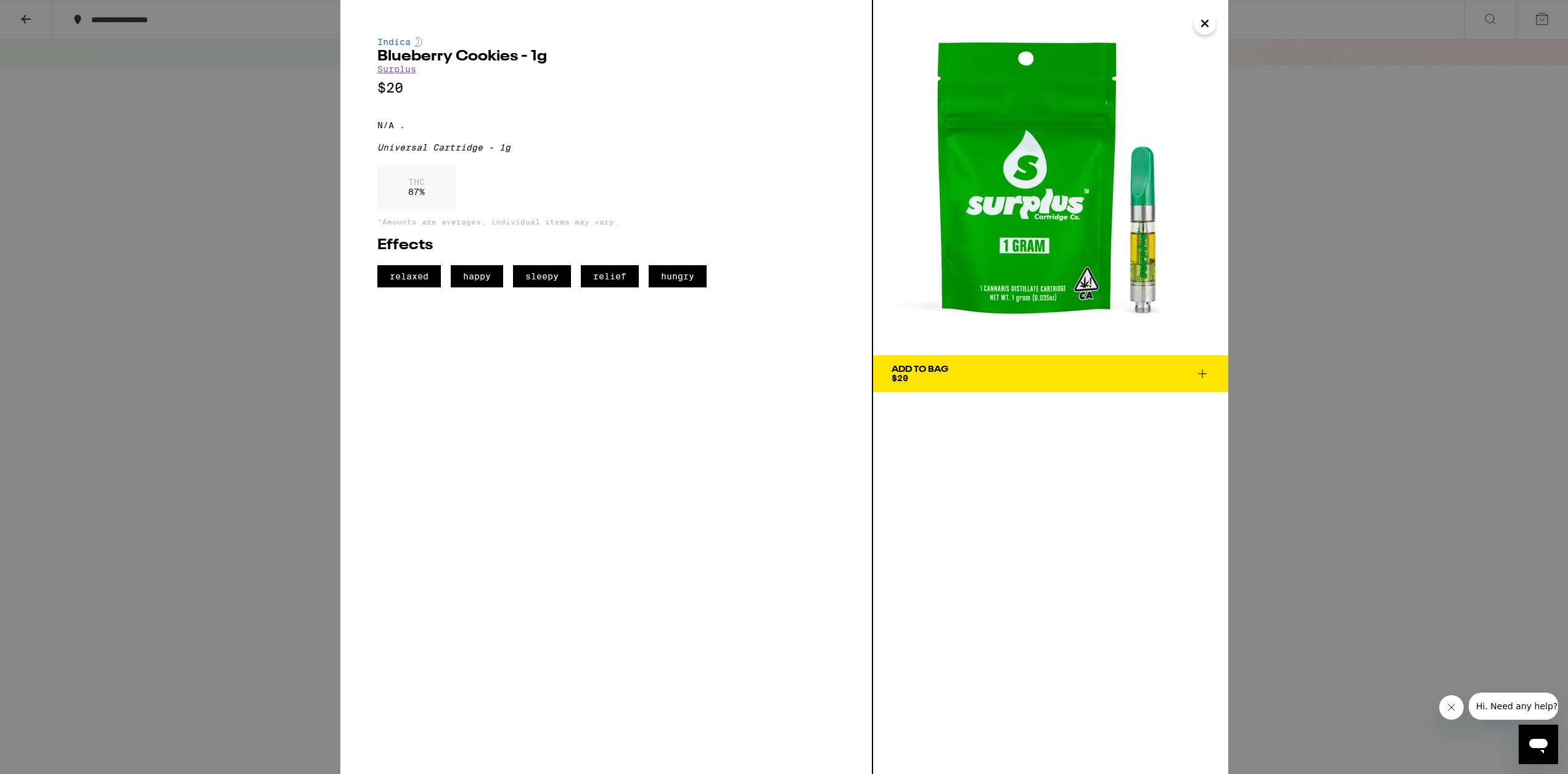
click at [793, 26] on icon "Close" at bounding box center [1205, 24] width 6 height 6
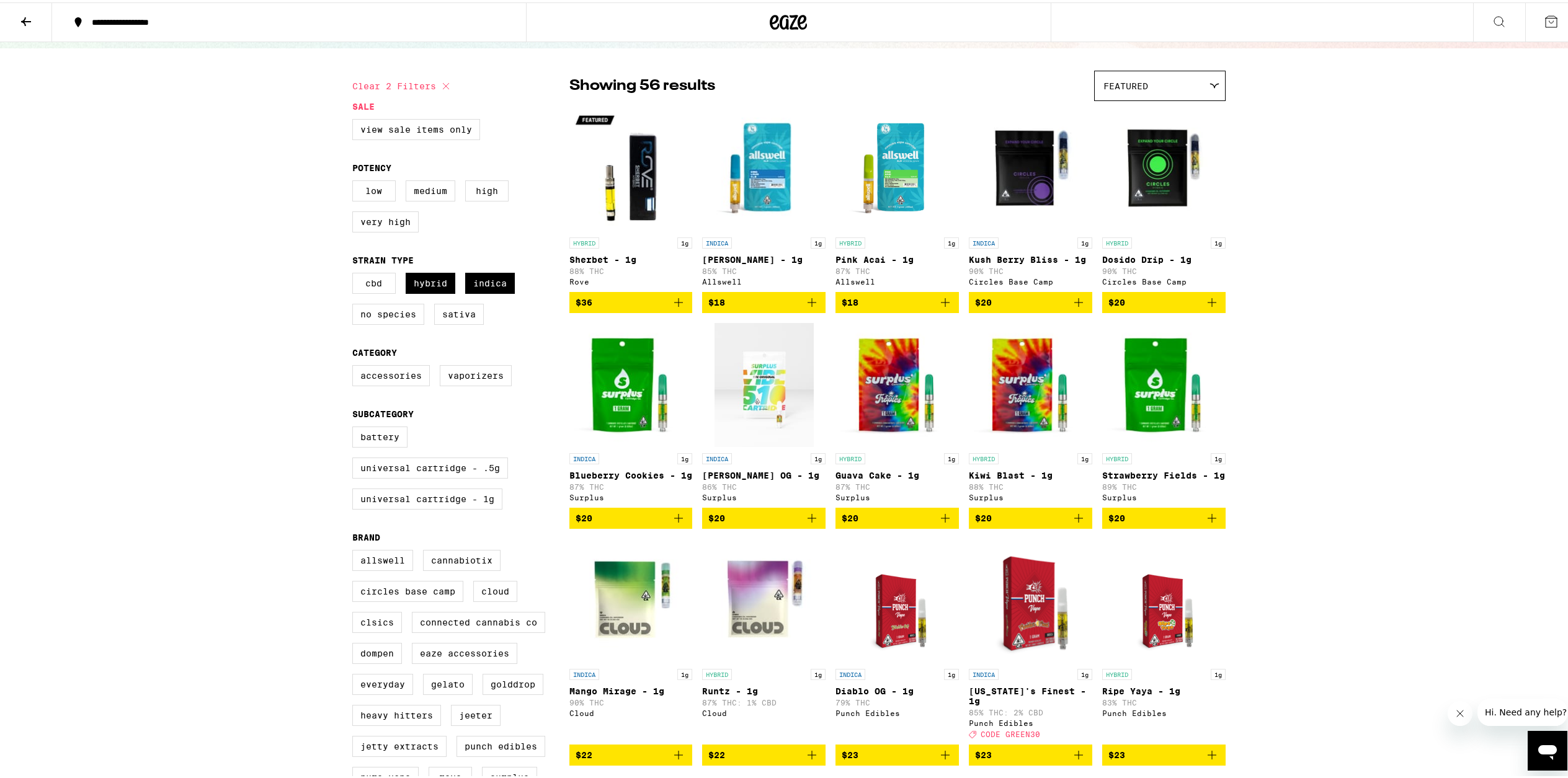
scroll to position [80, 0]
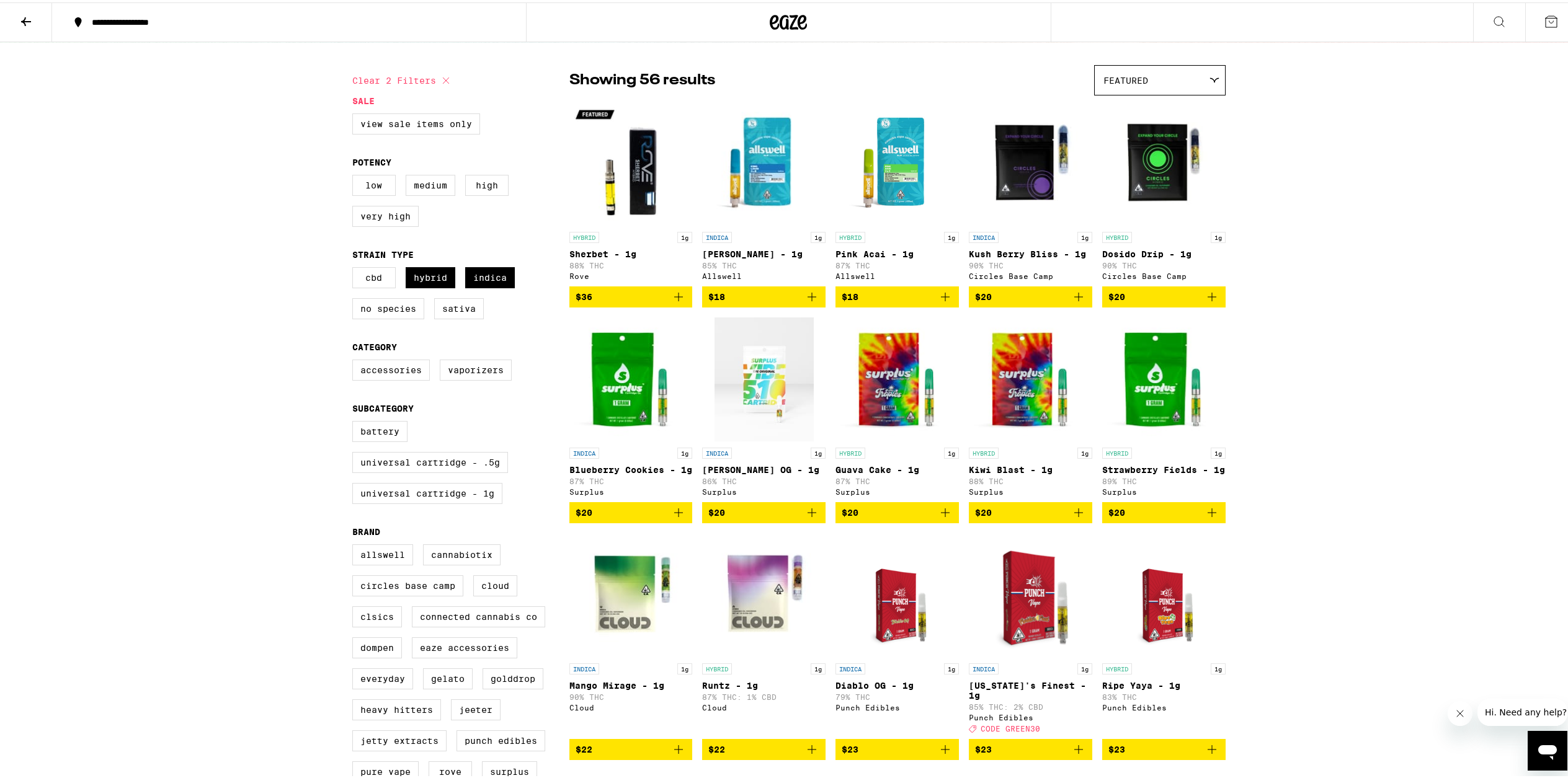
click at [746, 472] on p "[PERSON_NAME] OG - 1g" at bounding box center [764, 467] width 124 height 10
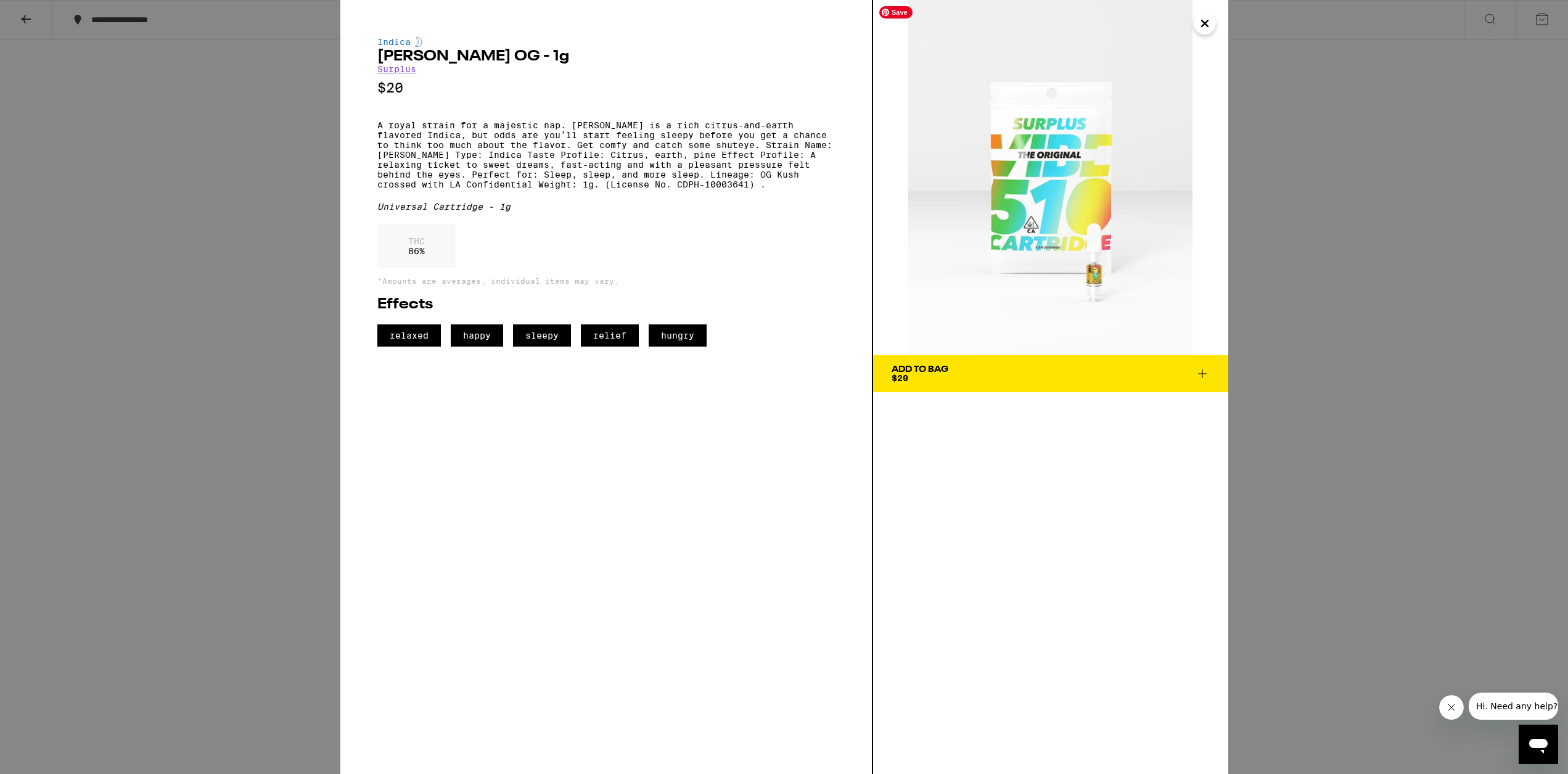
click at [793, 26] on icon "Close" at bounding box center [1205, 24] width 6 height 6
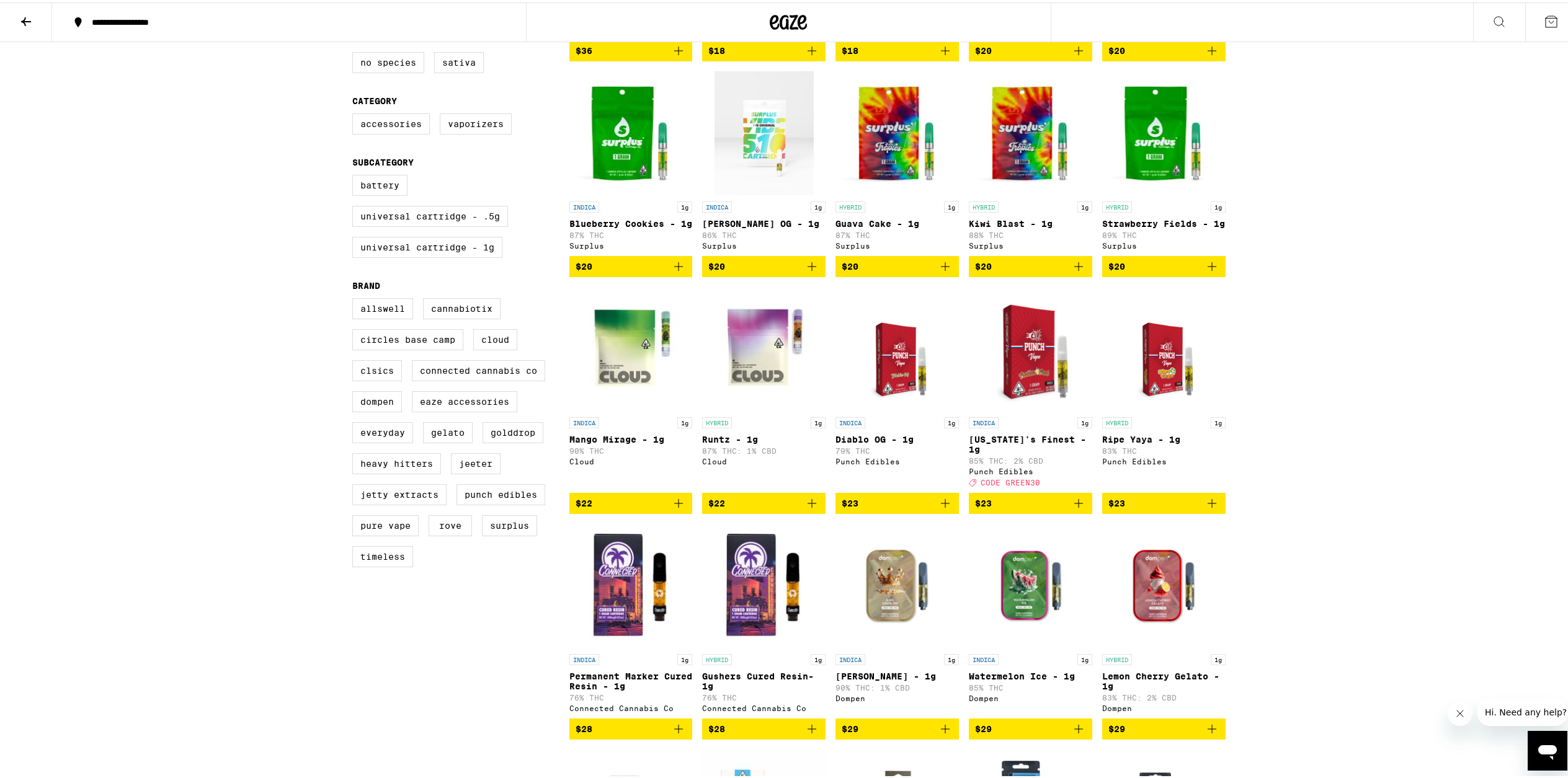
scroll to position [338, 0]
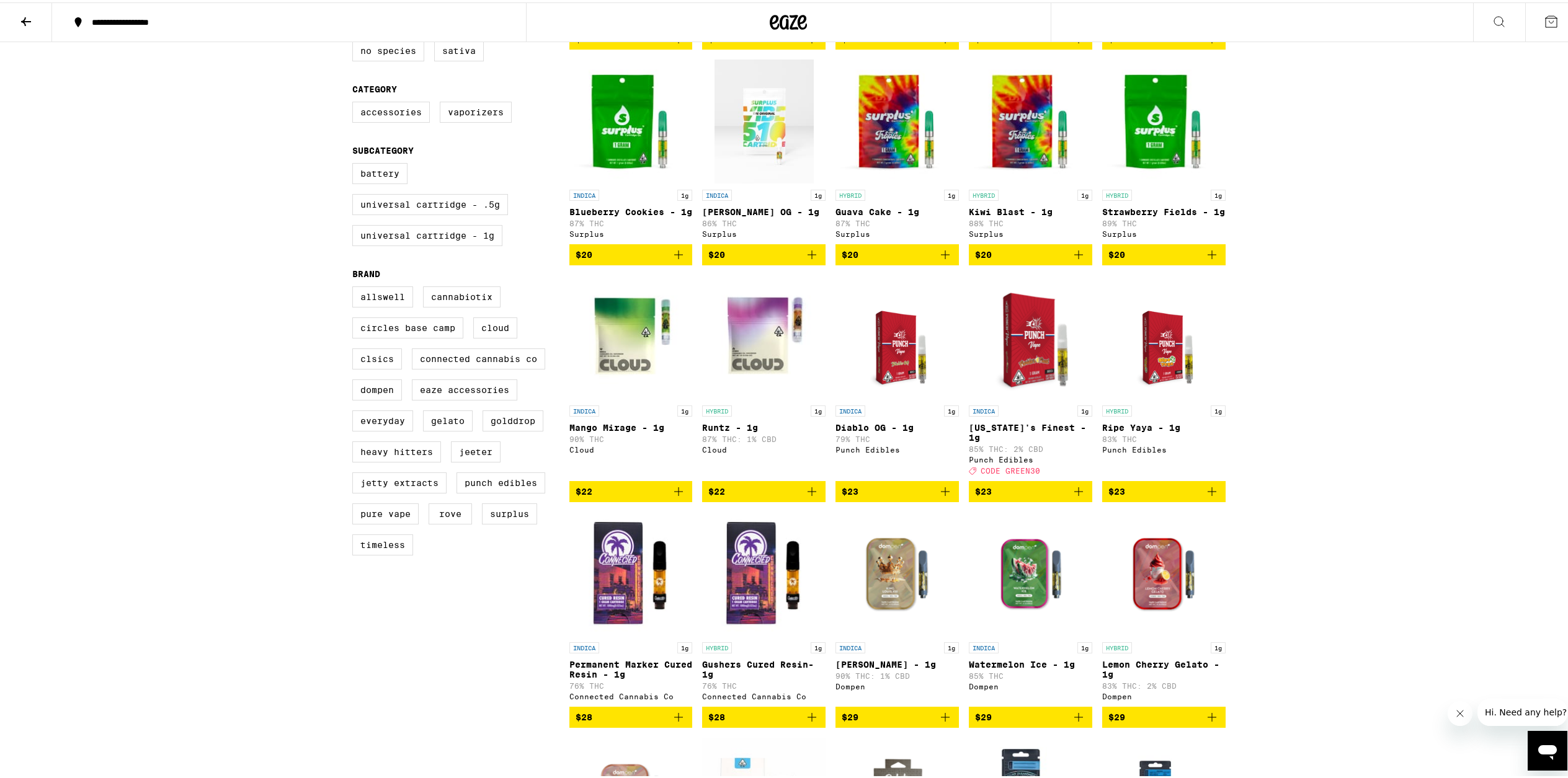
click at [609, 439] on div "INDICA 1g Mango Mirage - 1g 90% THC Cloud" at bounding box center [631, 437] width 124 height 69
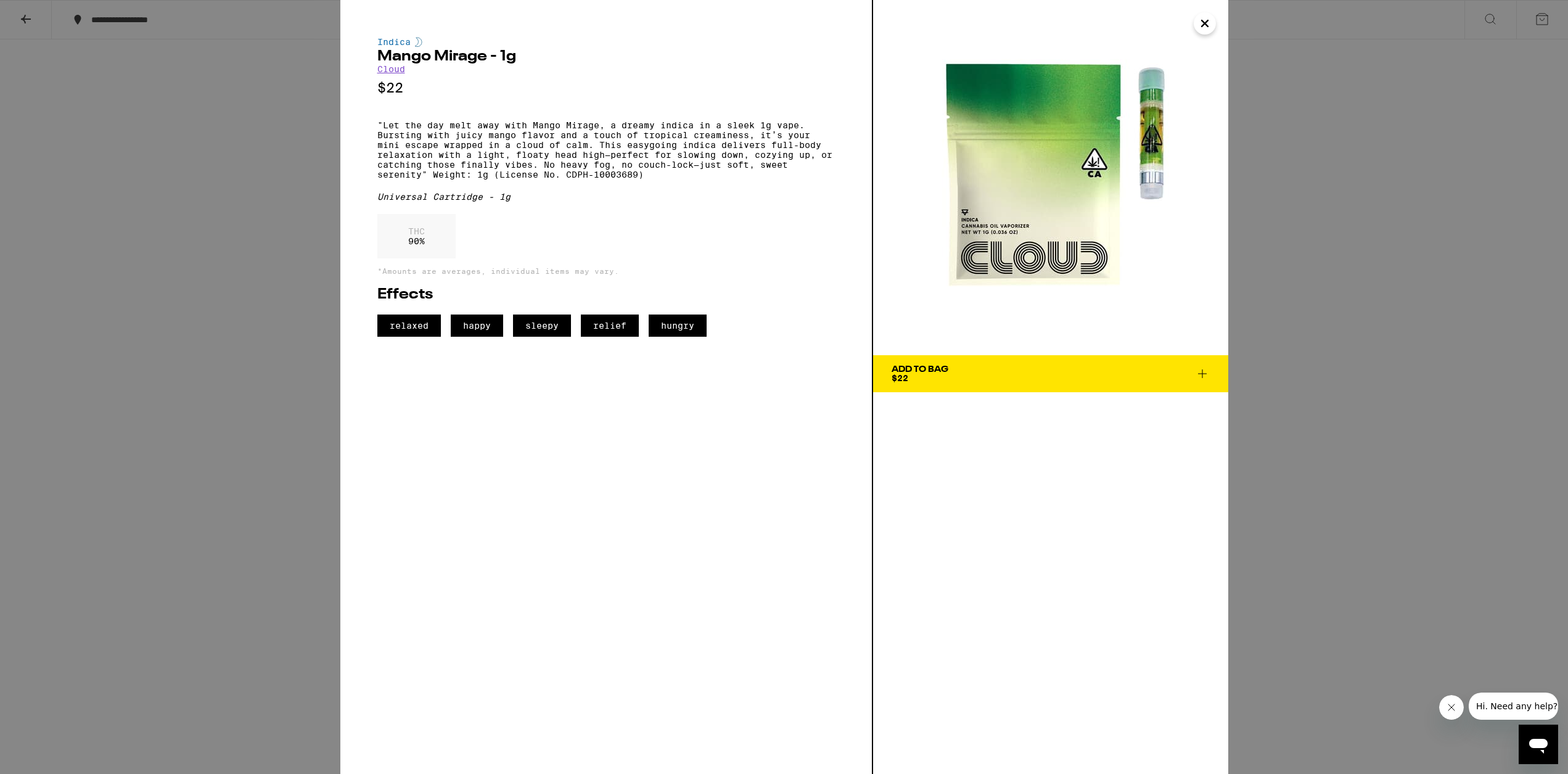
click at [793, 21] on icon "Close" at bounding box center [1205, 23] width 15 height 19
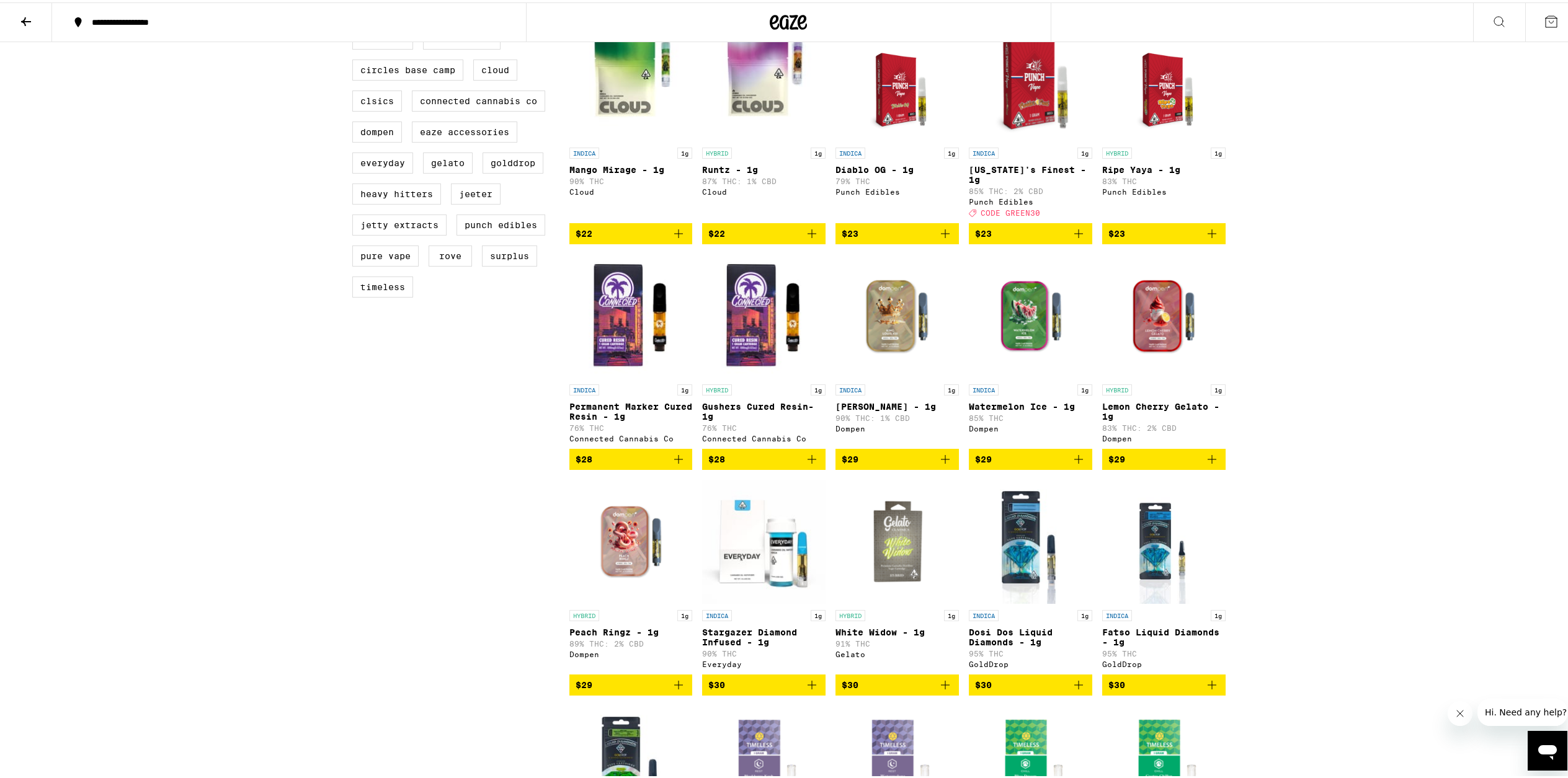
scroll to position [606, 0]
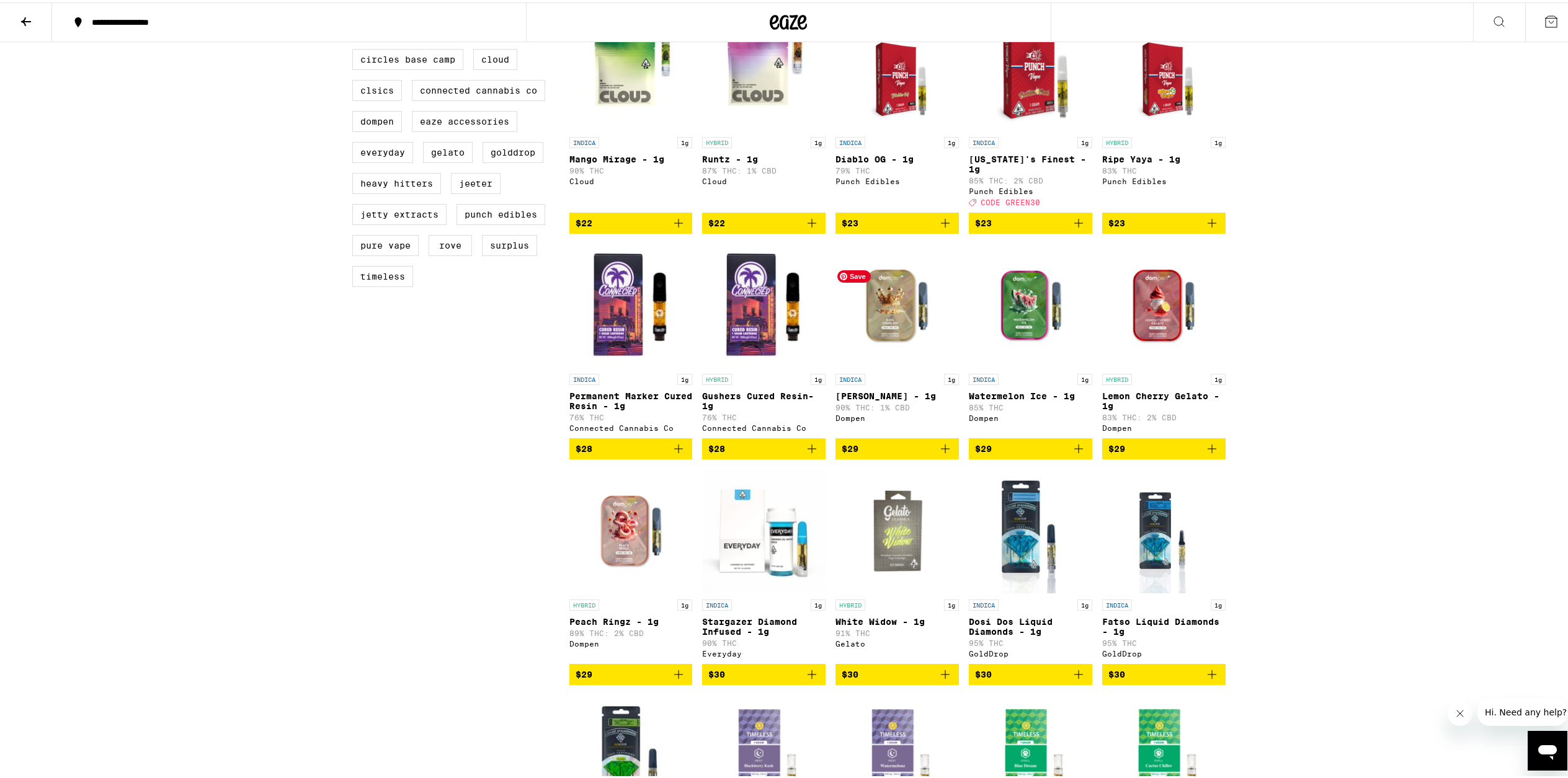
click at [797, 313] on img "Open page for King Louis XIII - 1g from Dompen" at bounding box center [897, 304] width 124 height 124
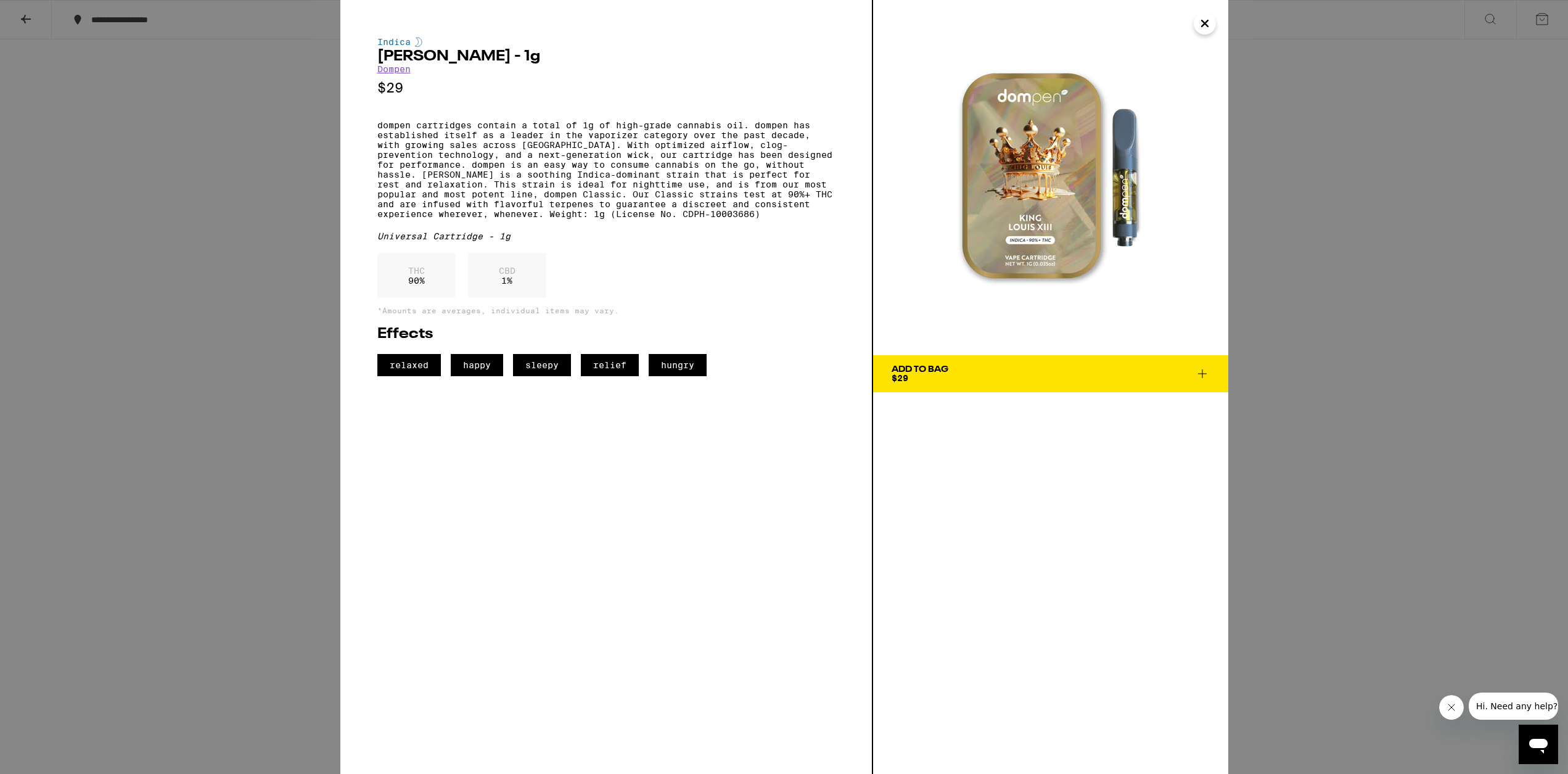
click at [793, 24] on icon "Close" at bounding box center [1205, 23] width 15 height 19
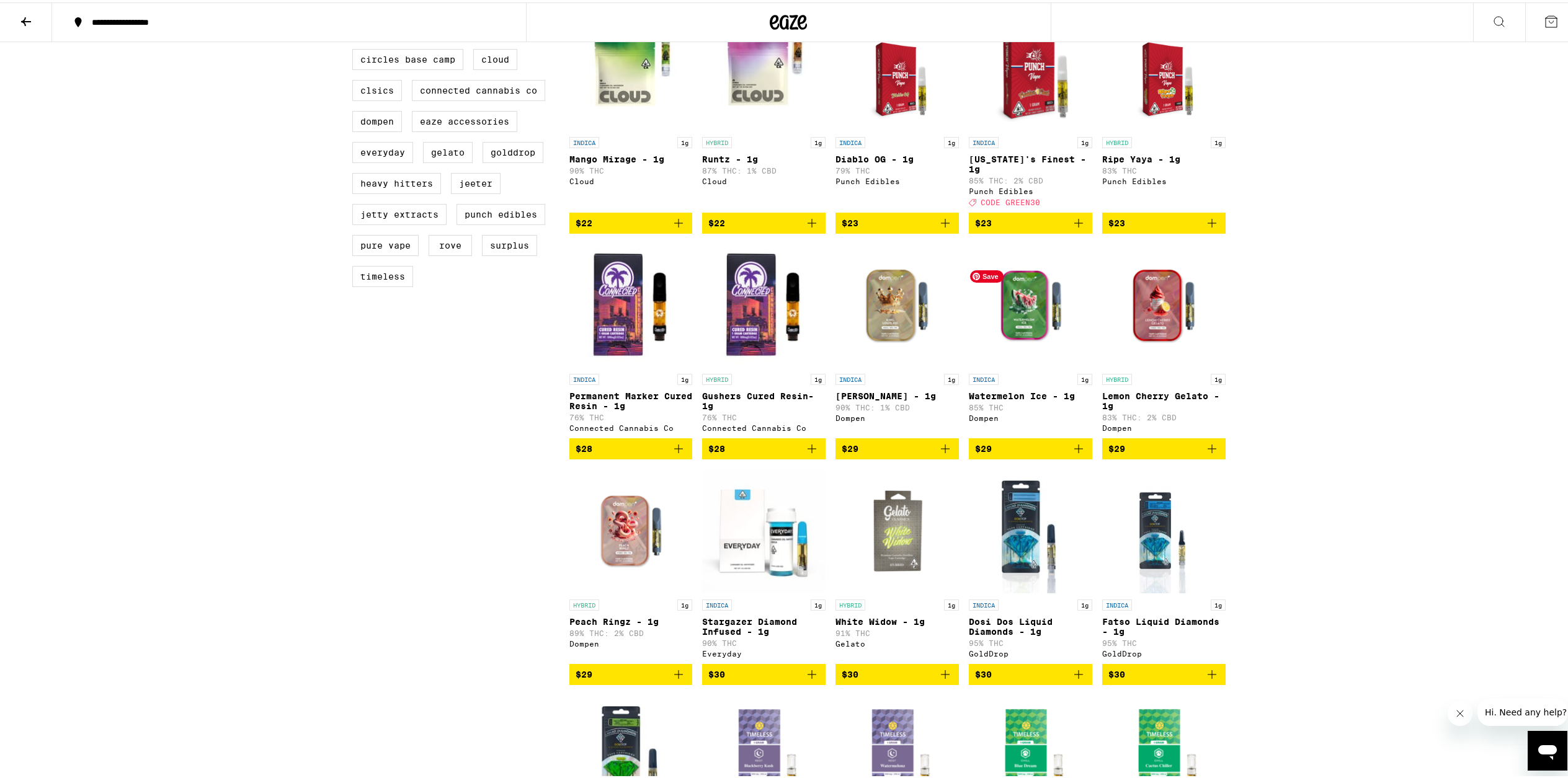
click at [797, 336] on img "Open page for Watermelon Ice - 1g from Dompen" at bounding box center [1030, 304] width 124 height 124
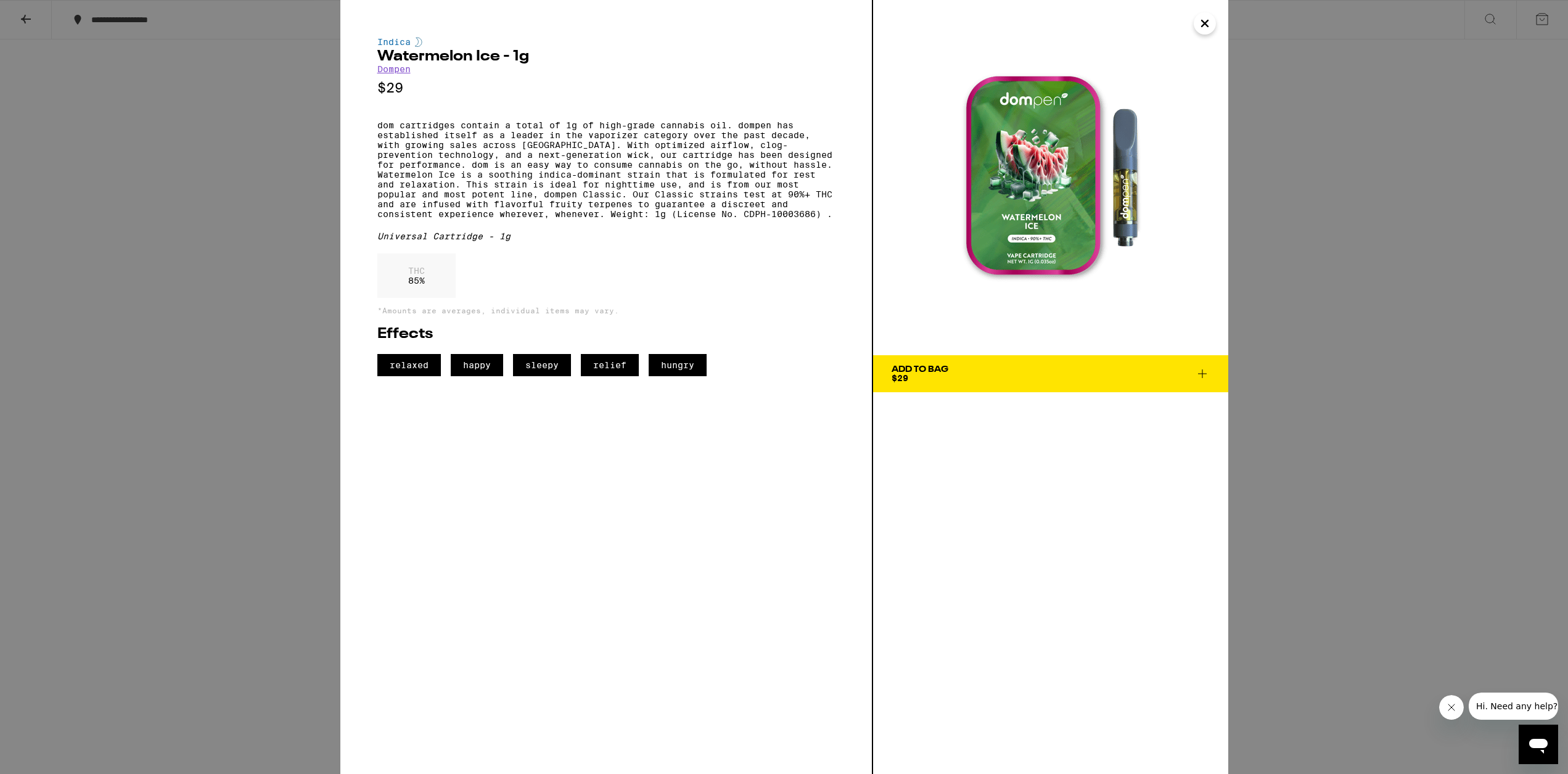
click at [793, 25] on icon "Close" at bounding box center [1205, 23] width 15 height 19
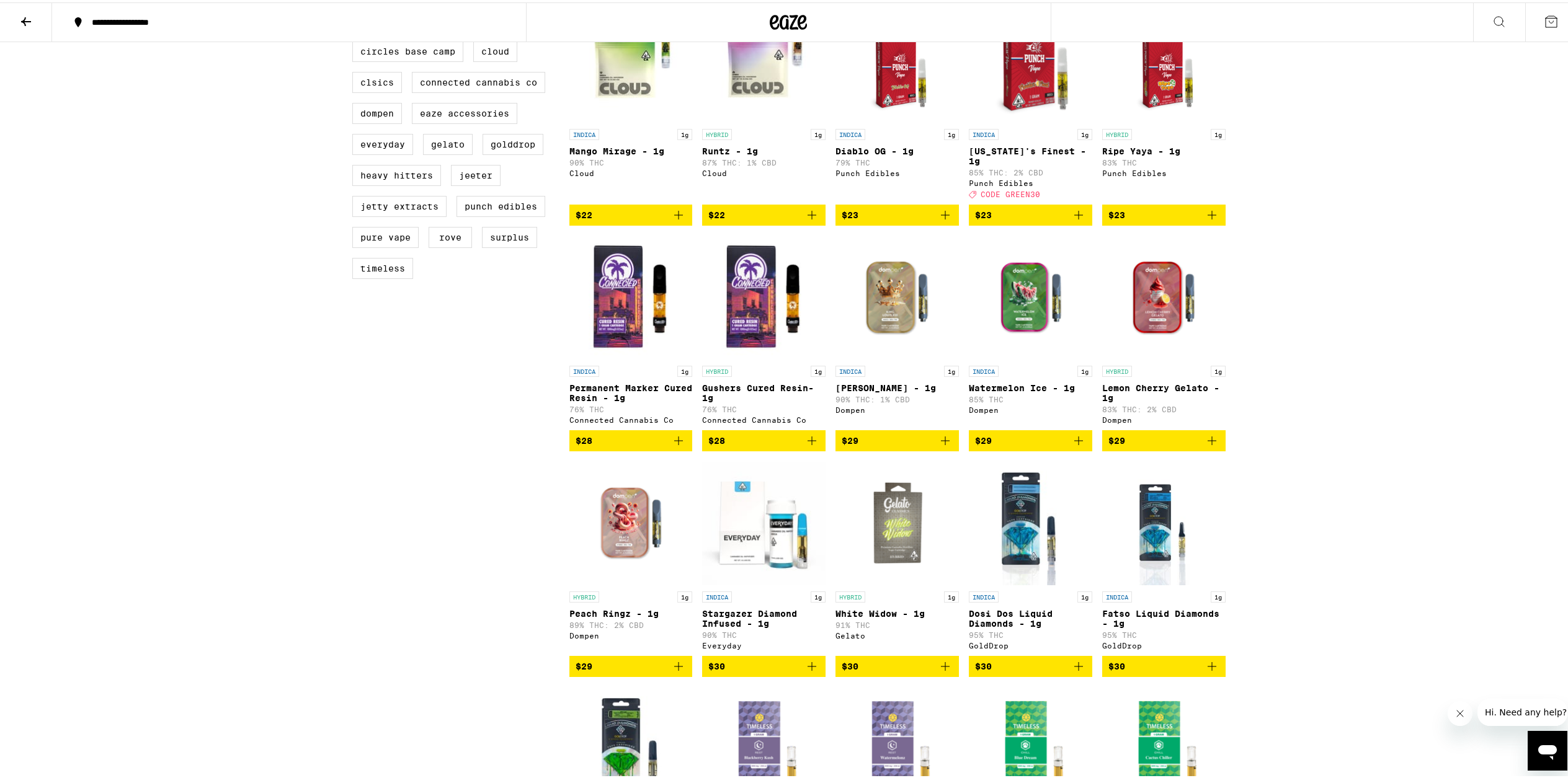
scroll to position [623, 0]
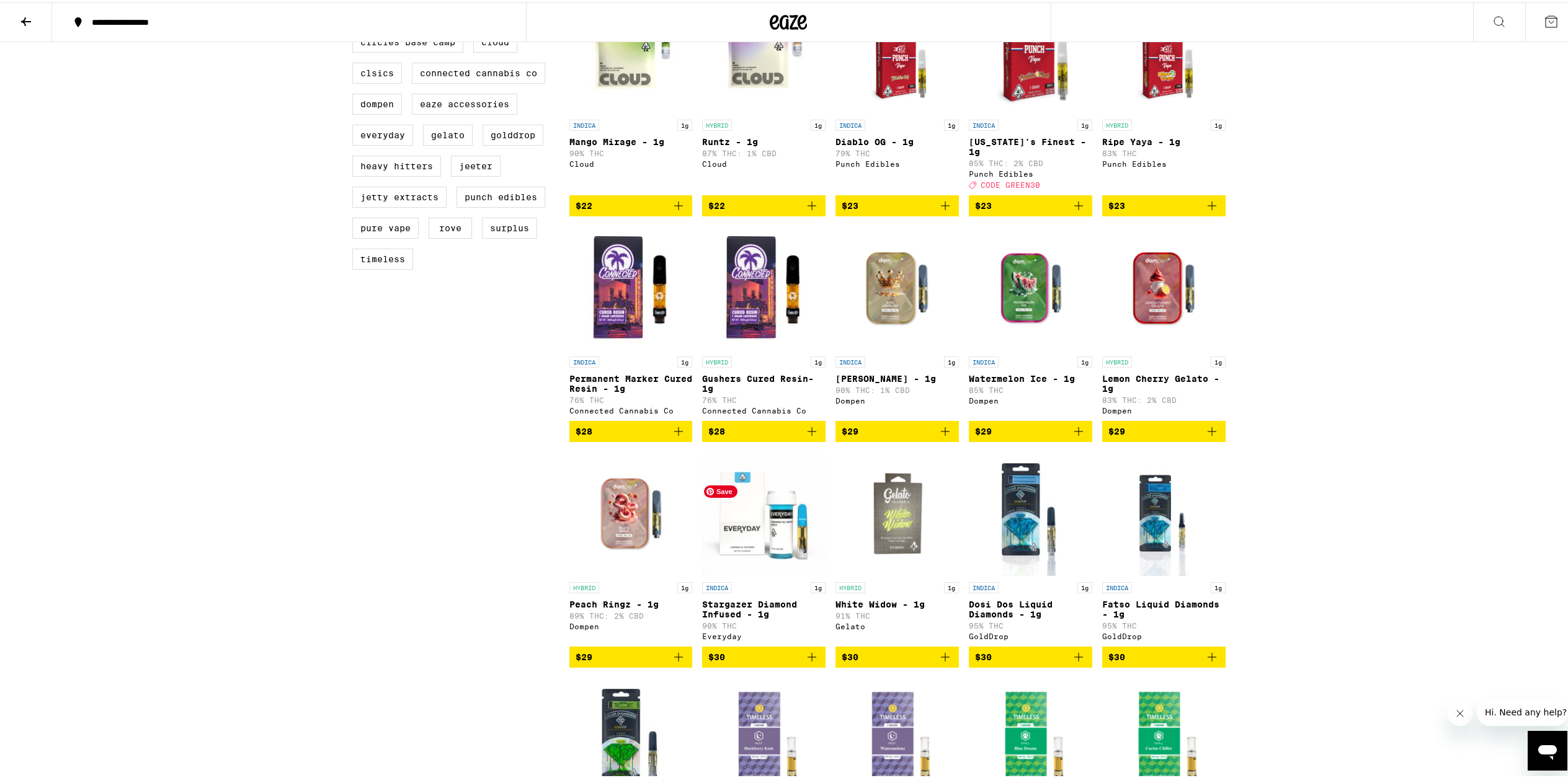
click at [785, 560] on img "Open page for Stargazer Diamond Infused - 1g from Everyday" at bounding box center [764, 511] width 124 height 124
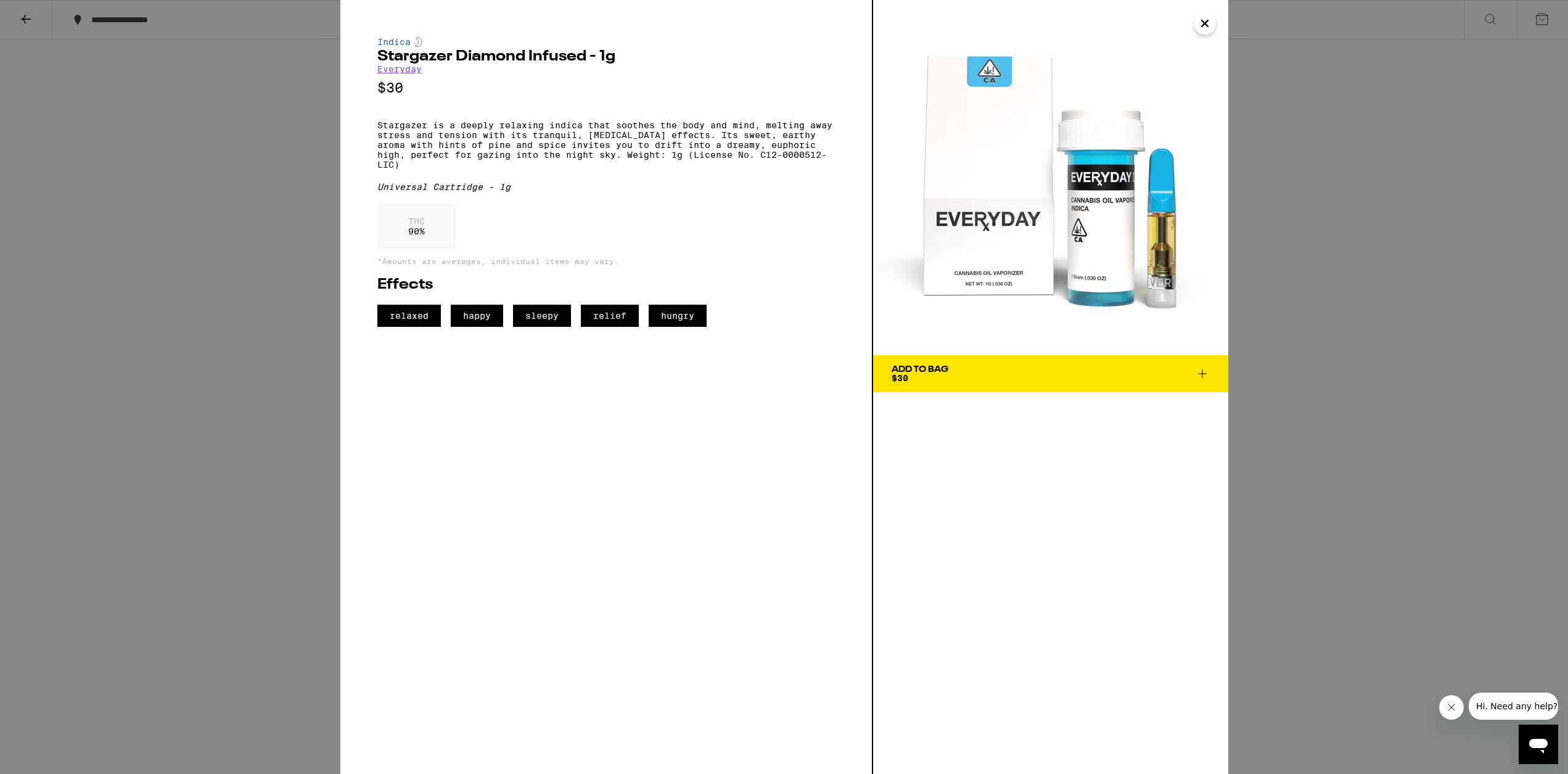
click at [793, 21] on icon "Close" at bounding box center [1205, 23] width 15 height 19
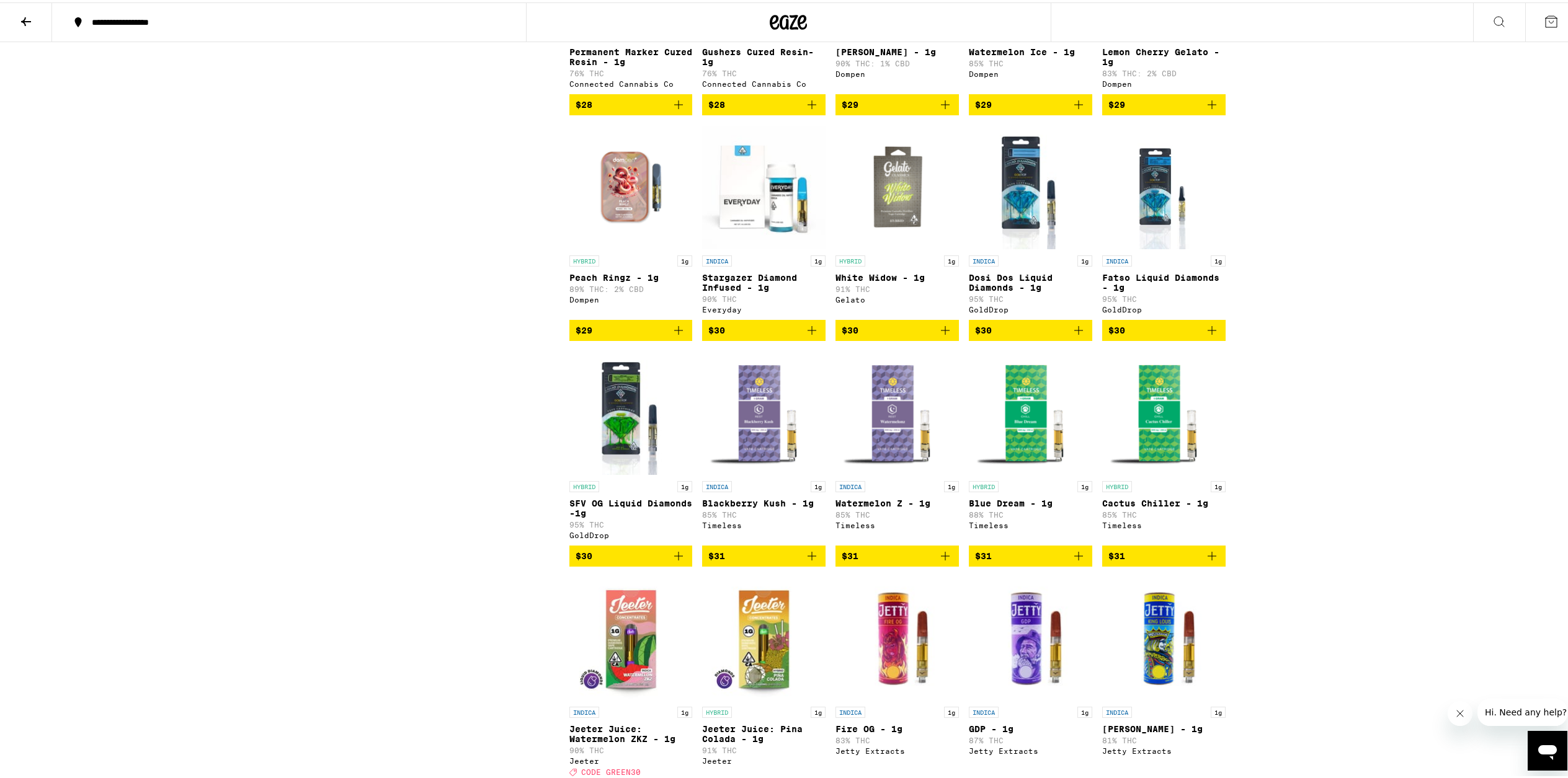
scroll to position [961, 0]
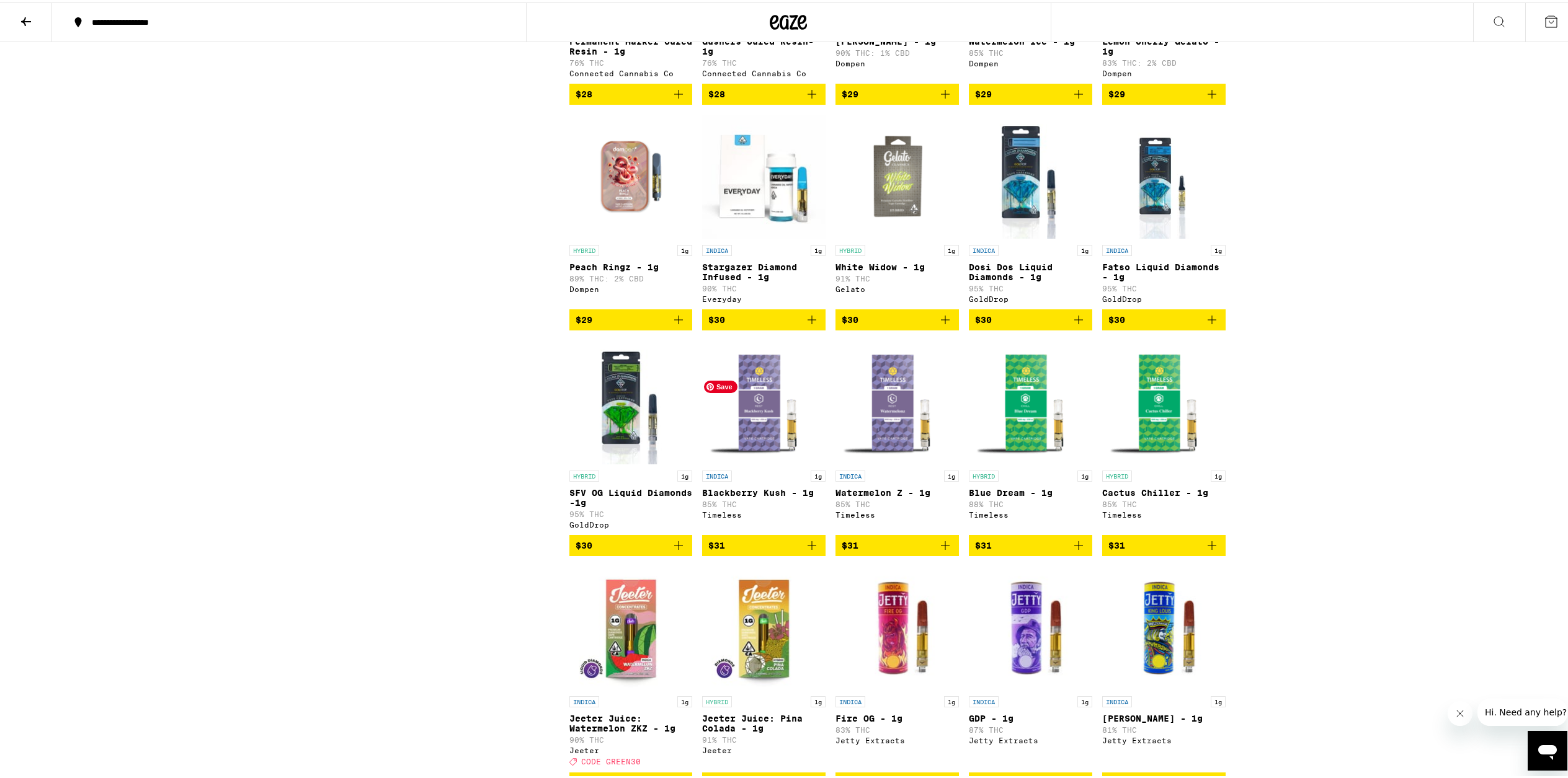
click at [751, 447] on img "Open page for Blackberry Kush - 1g from Timeless" at bounding box center [764, 400] width 124 height 124
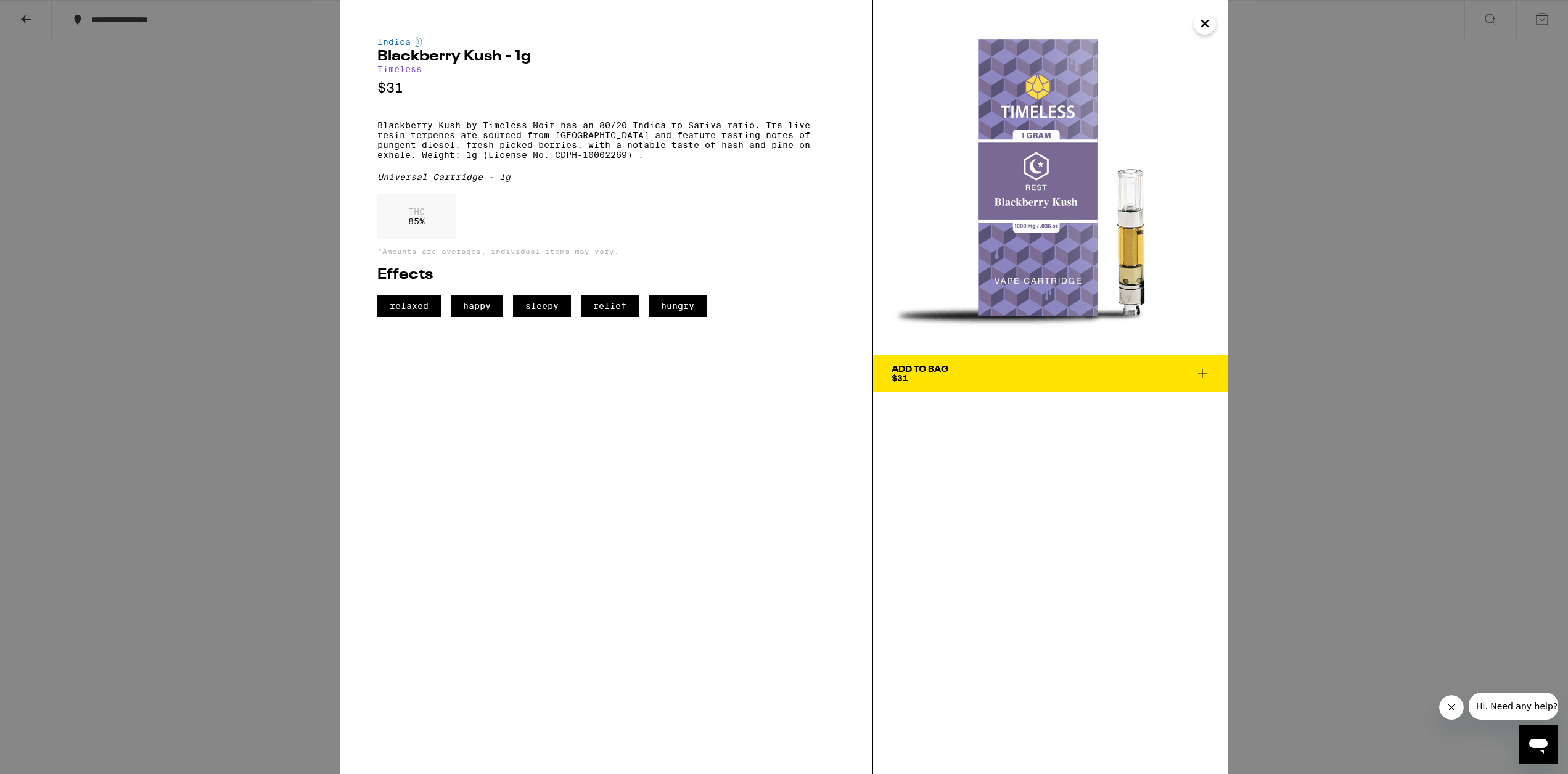
click at [793, 26] on icon "Close" at bounding box center [1205, 24] width 6 height 6
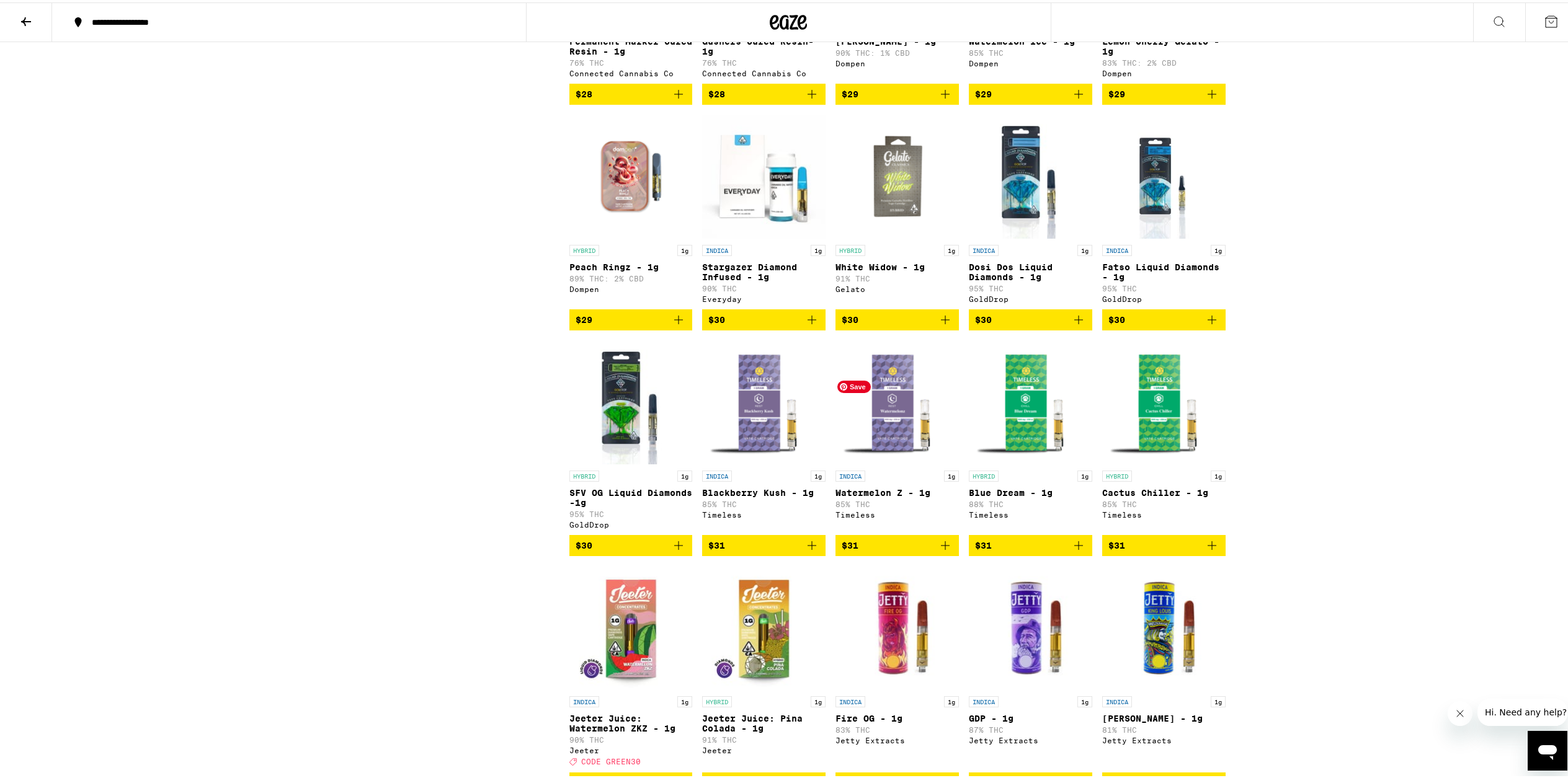
click at [797, 443] on img "Open page for Watermelon Z - 1g from Timeless" at bounding box center [897, 400] width 124 height 124
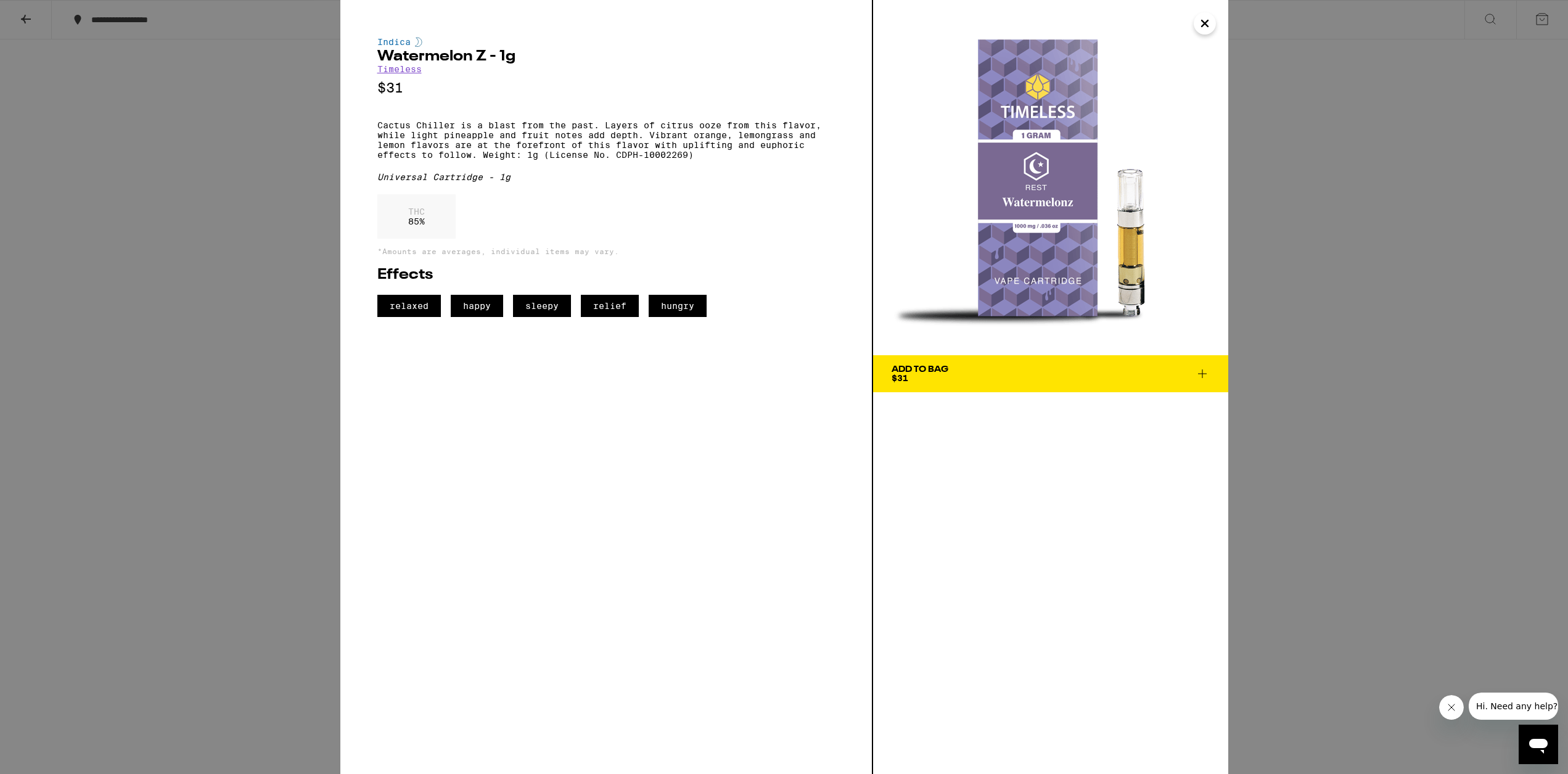
click at [793, 27] on icon "Close" at bounding box center [1205, 23] width 15 height 19
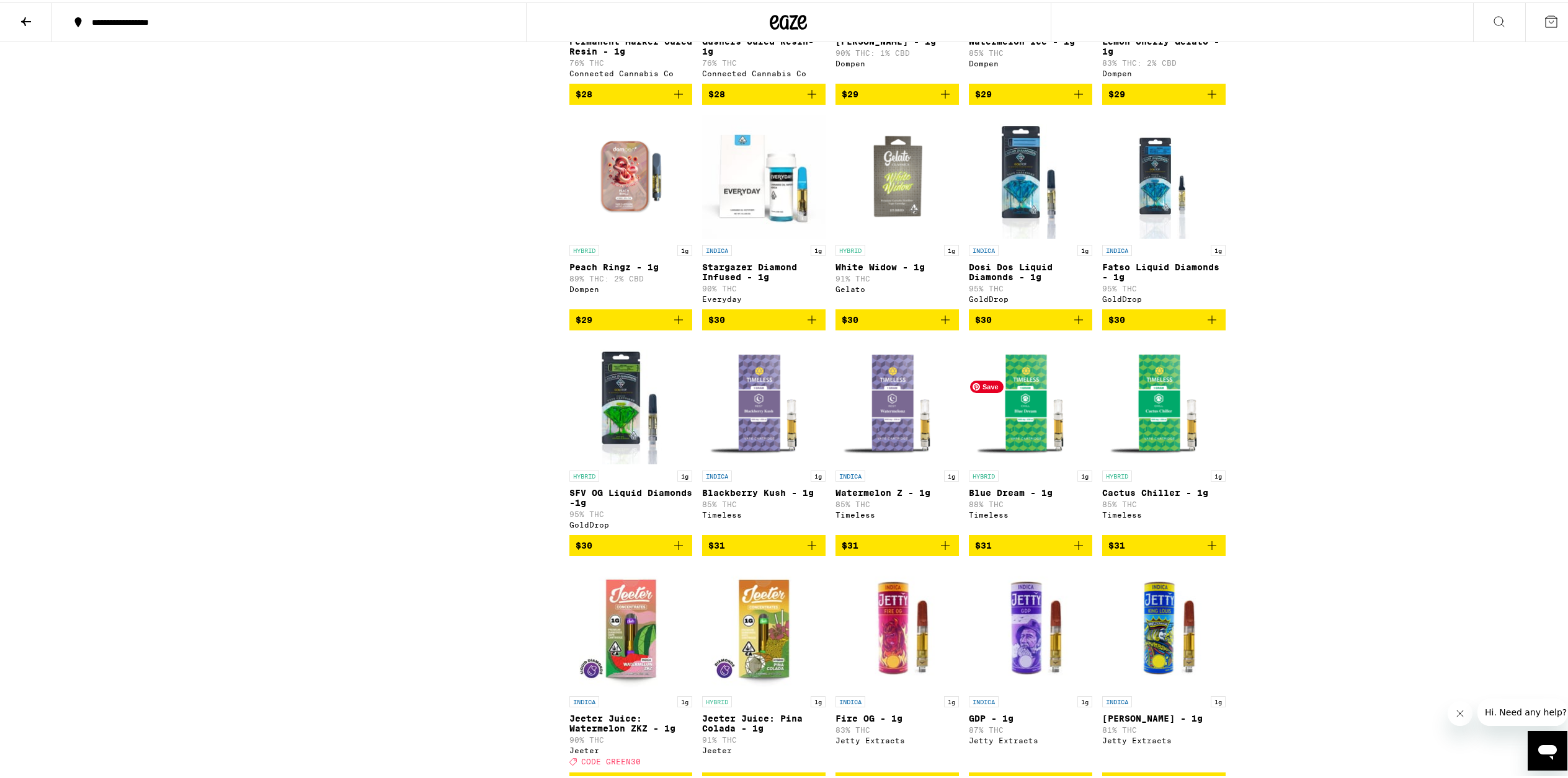
click at [797, 423] on img "Open page for Blue Dream - 1g from Timeless" at bounding box center [1030, 400] width 124 height 124
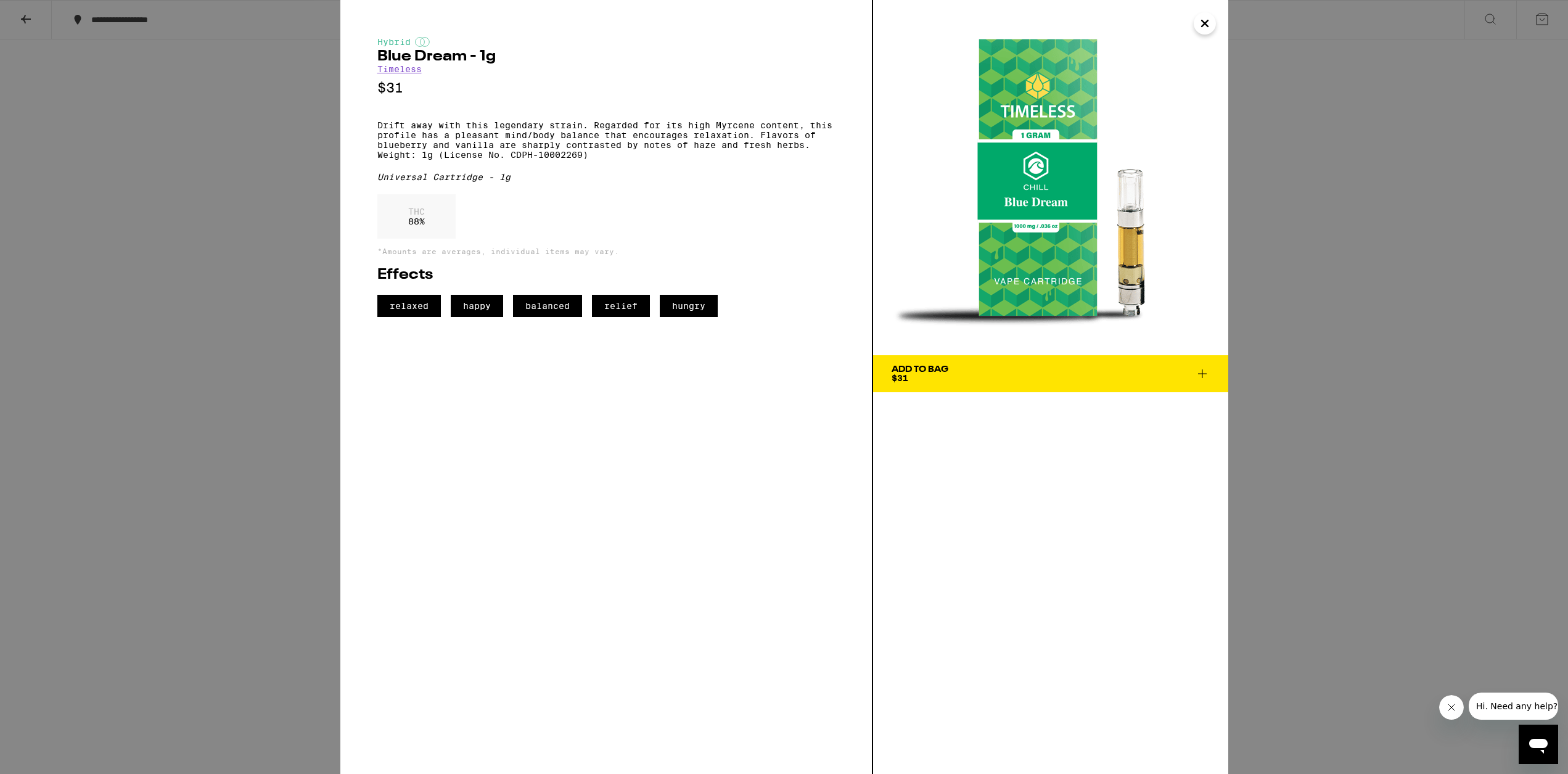
click at [793, 29] on icon "Close" at bounding box center [1205, 23] width 15 height 19
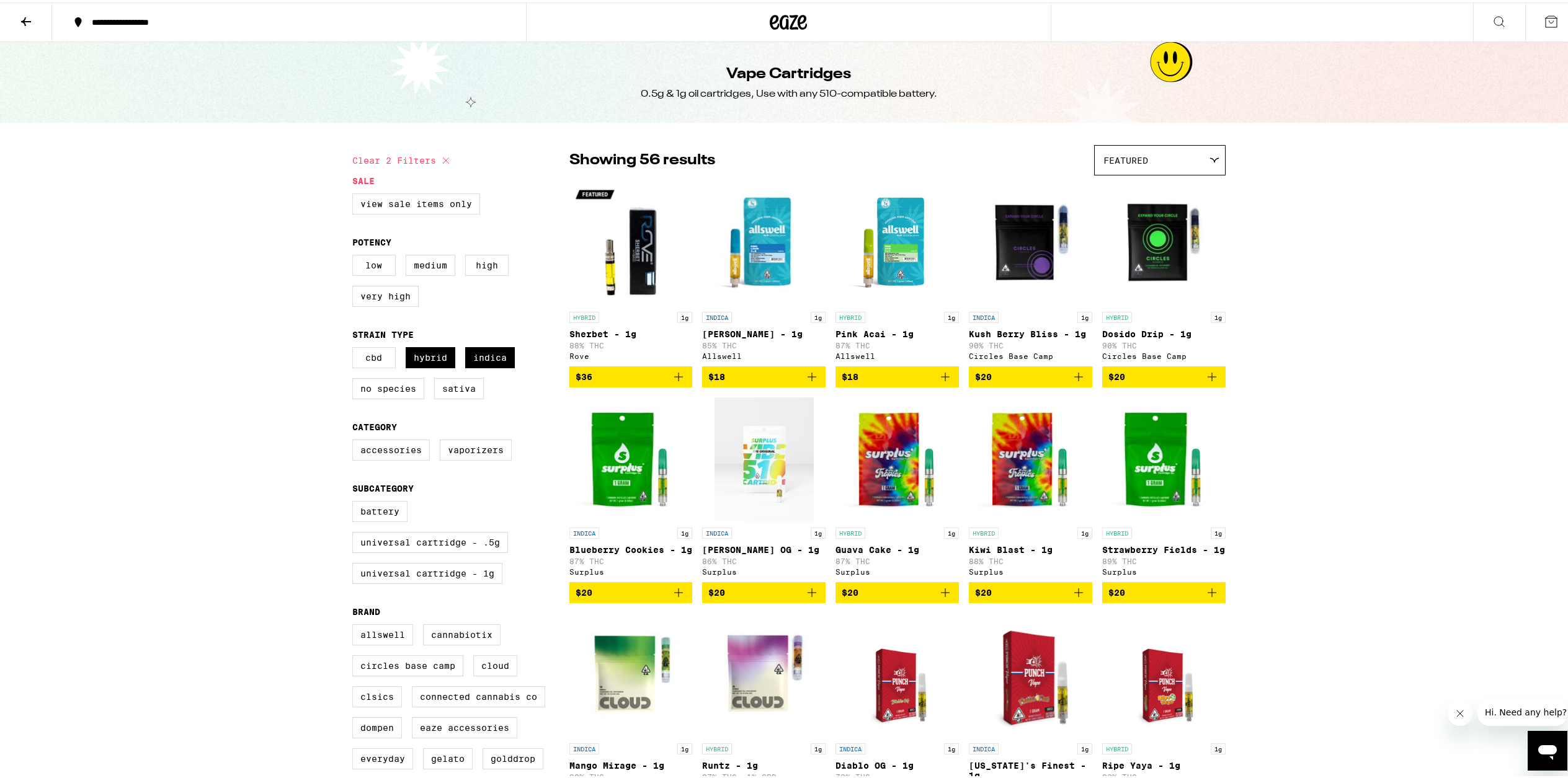
click at [797, 375] on icon "Add to bag" at bounding box center [1078, 374] width 15 height 15
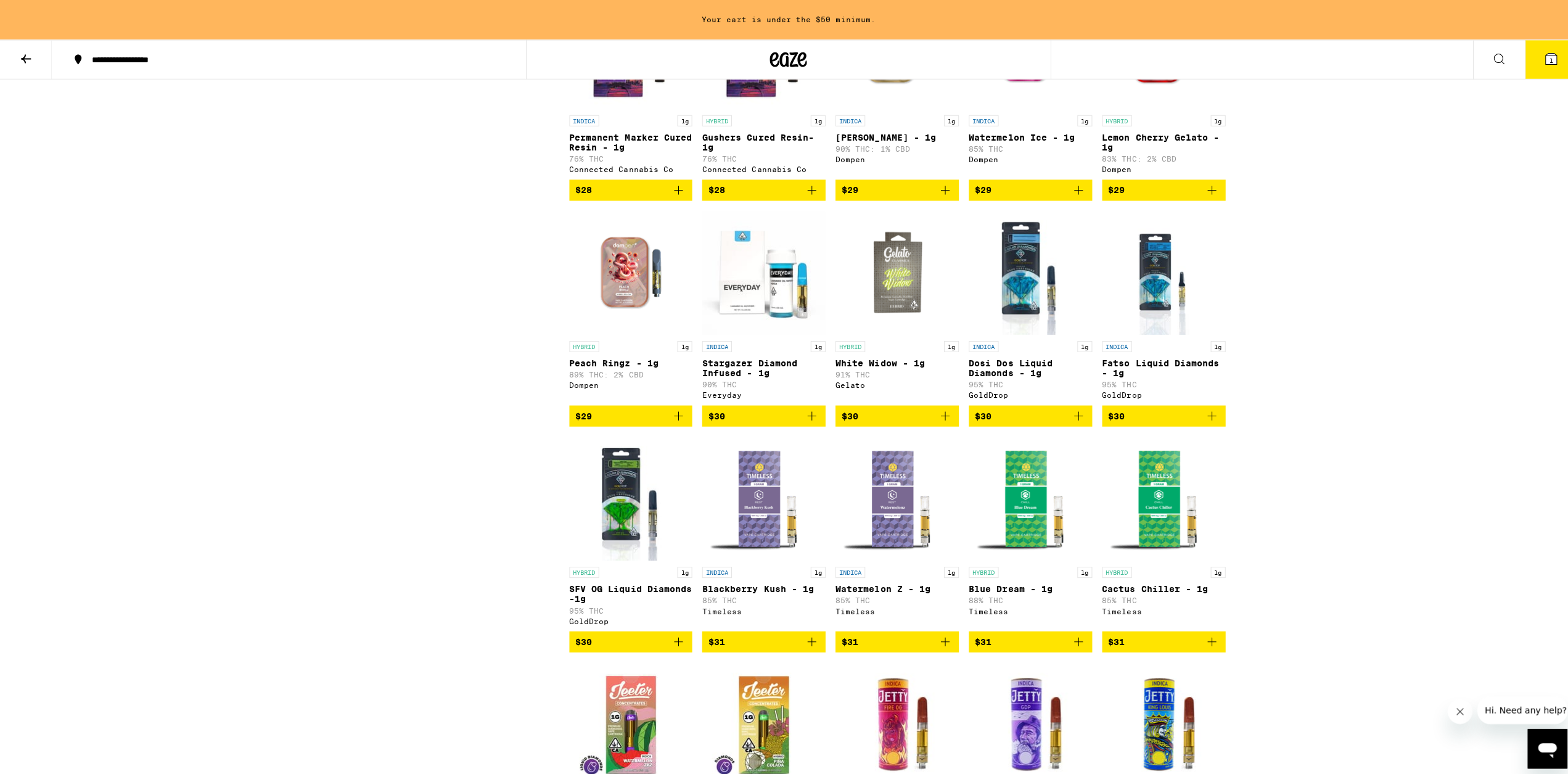
scroll to position [900, 0]
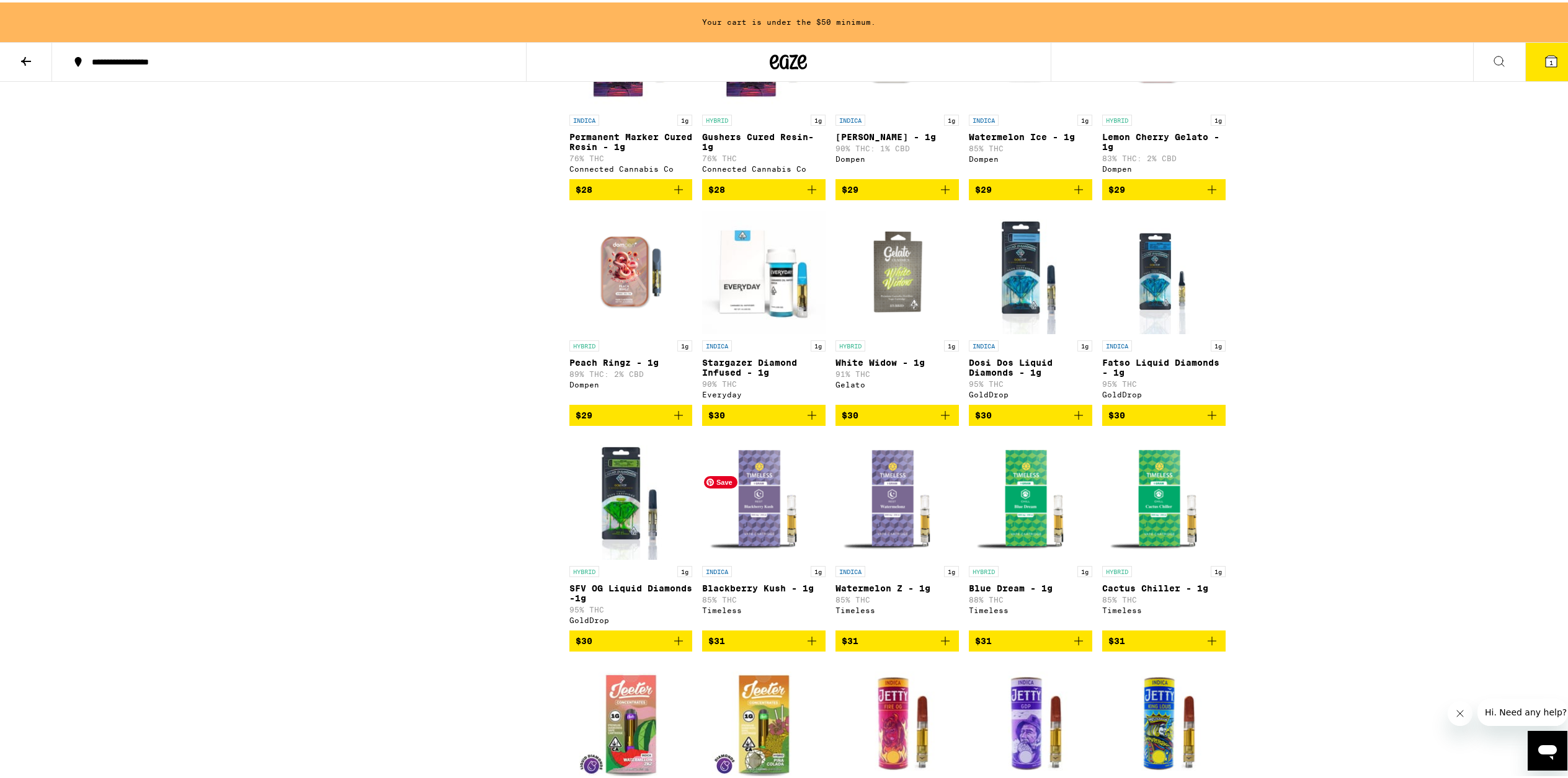
click at [764, 557] on img "Open page for Blackberry Kush - 1g from Timeless" at bounding box center [764, 495] width 124 height 124
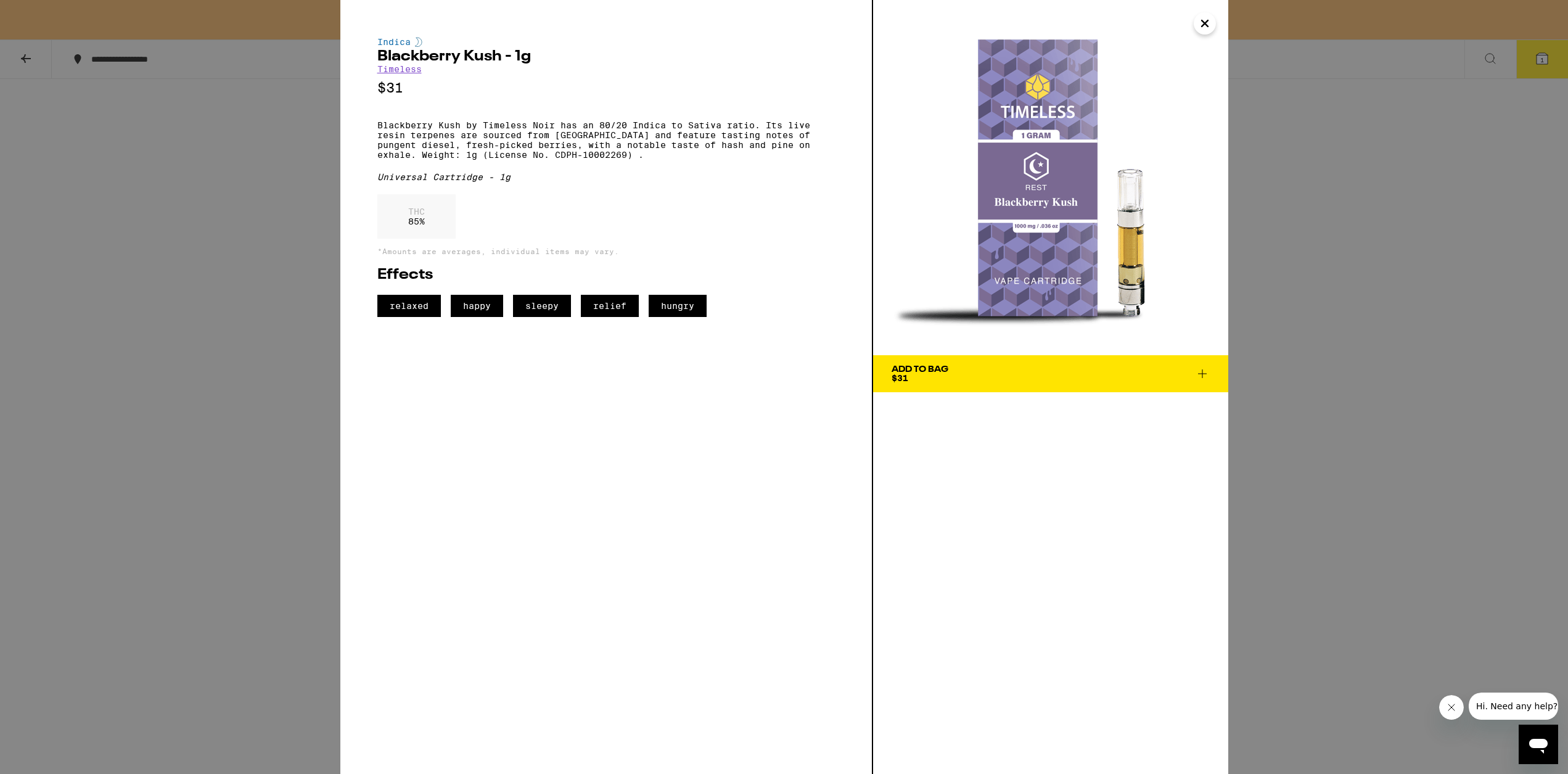
click at [793, 374] on div "Add To Bag $31" at bounding box center [920, 373] width 57 height 17
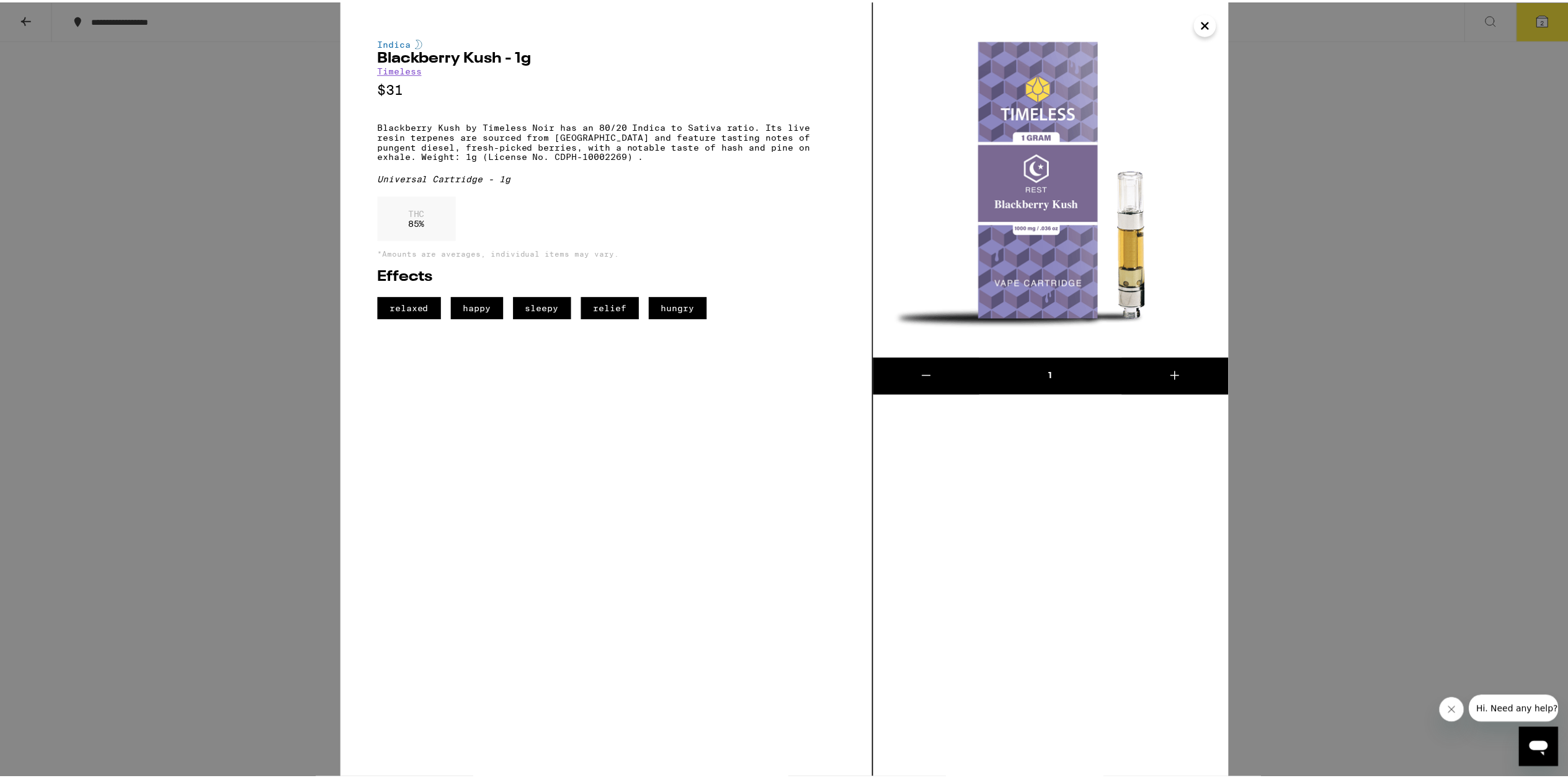
scroll to position [865, 0]
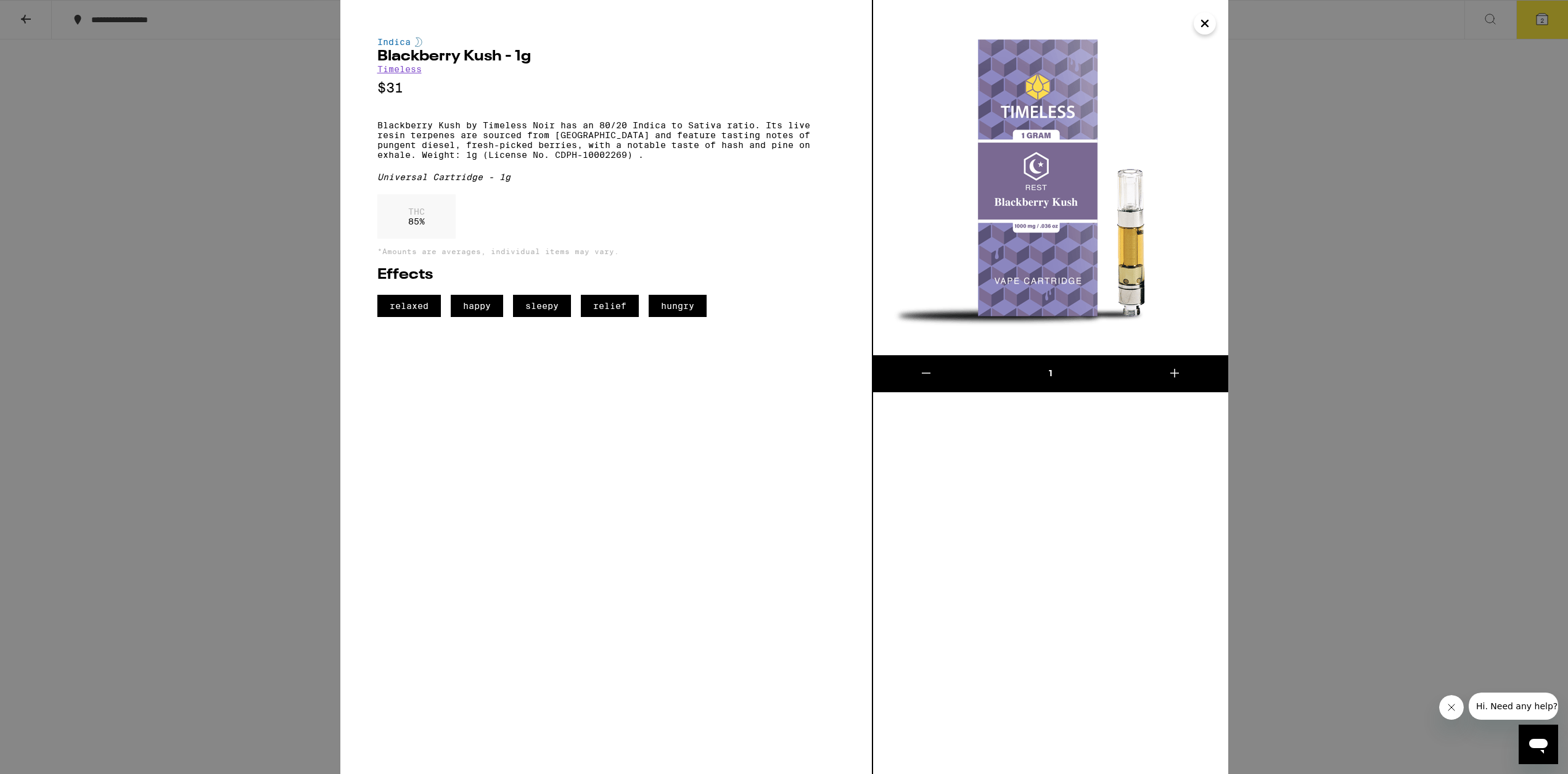
click at [793, 23] on icon "Close" at bounding box center [1205, 23] width 15 height 19
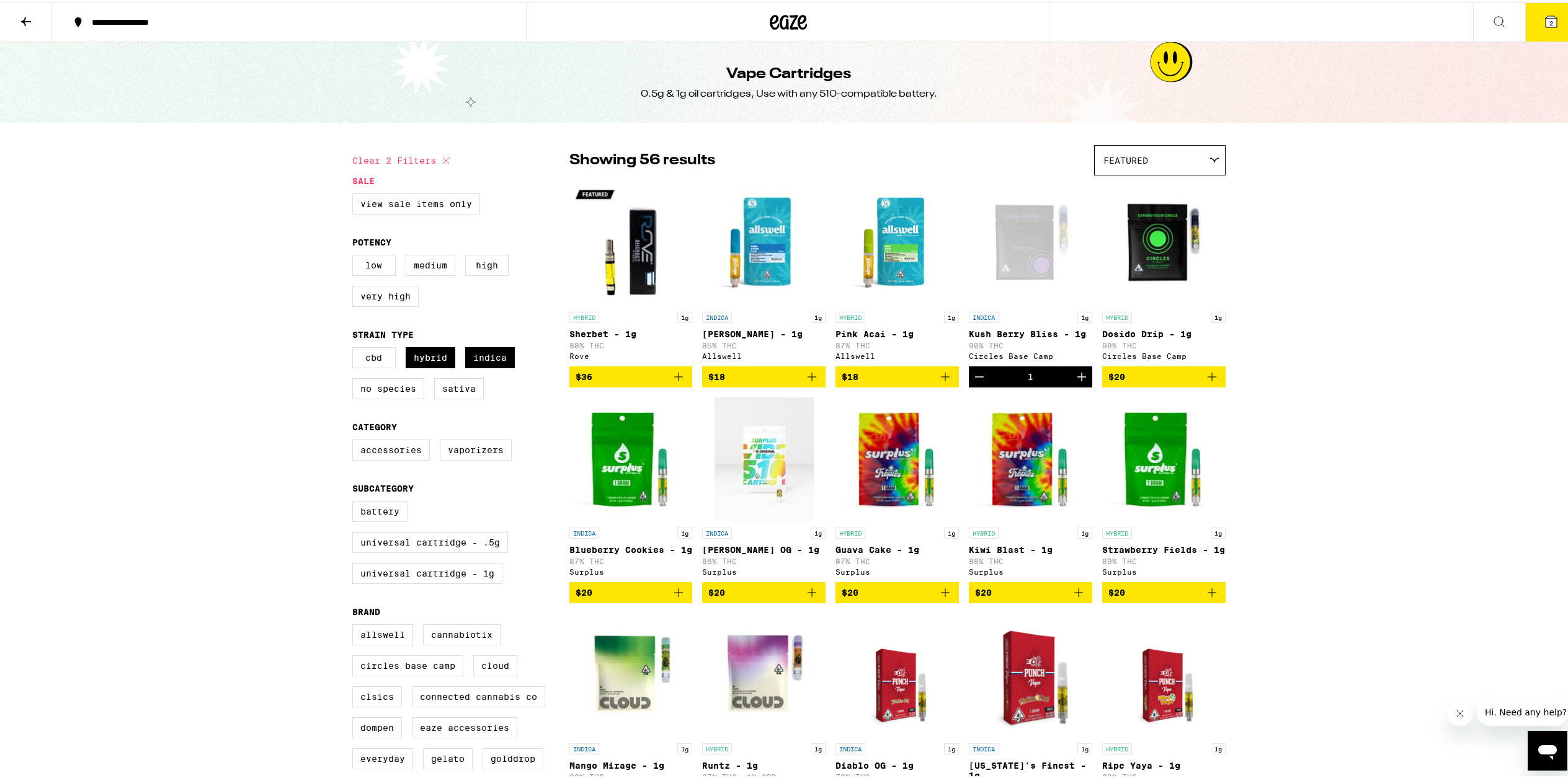
click at [797, 17] on icon at bounding box center [1551, 19] width 11 height 11
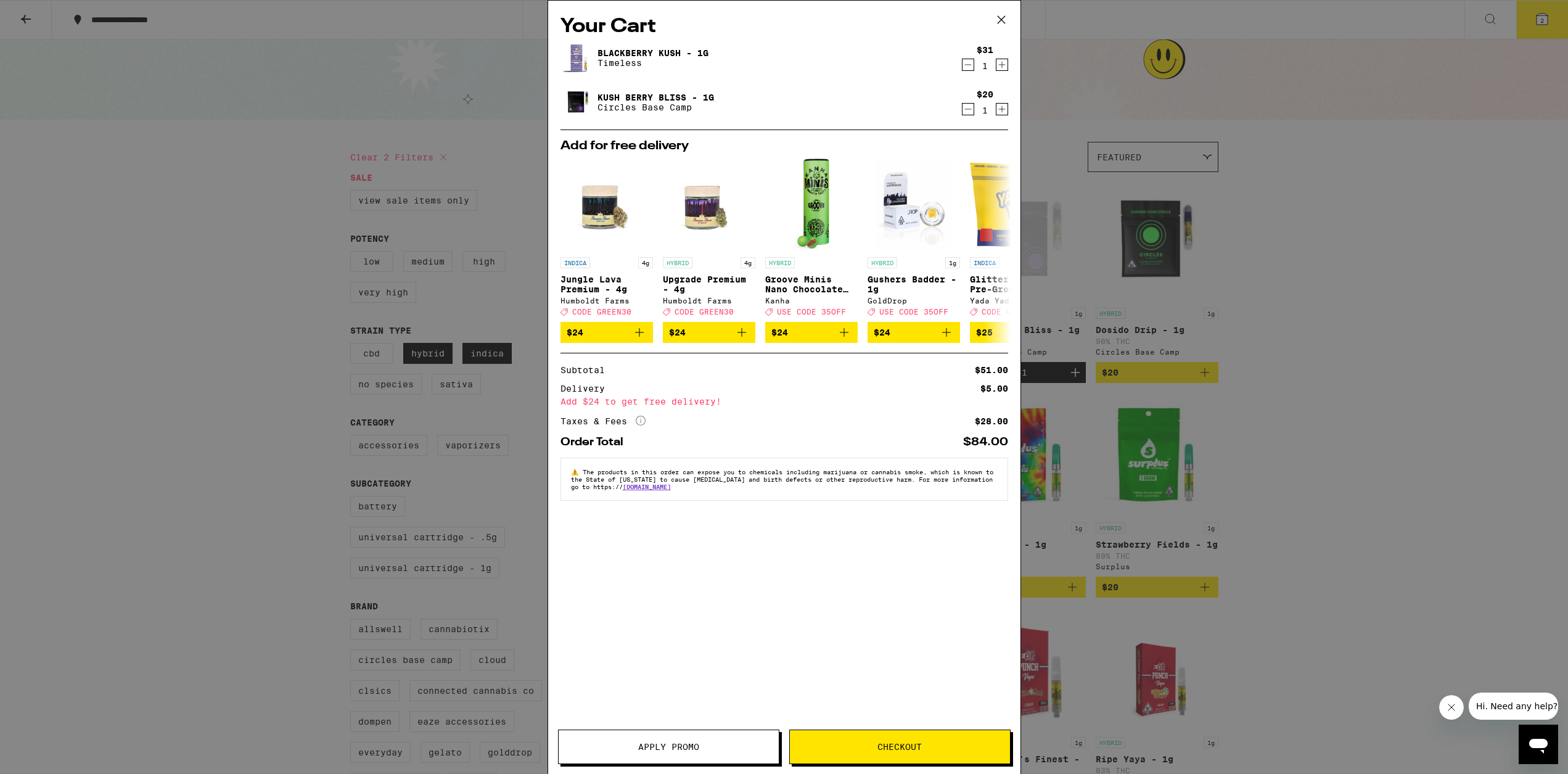
click at [793, 19] on icon at bounding box center [1001, 19] width 19 height 19
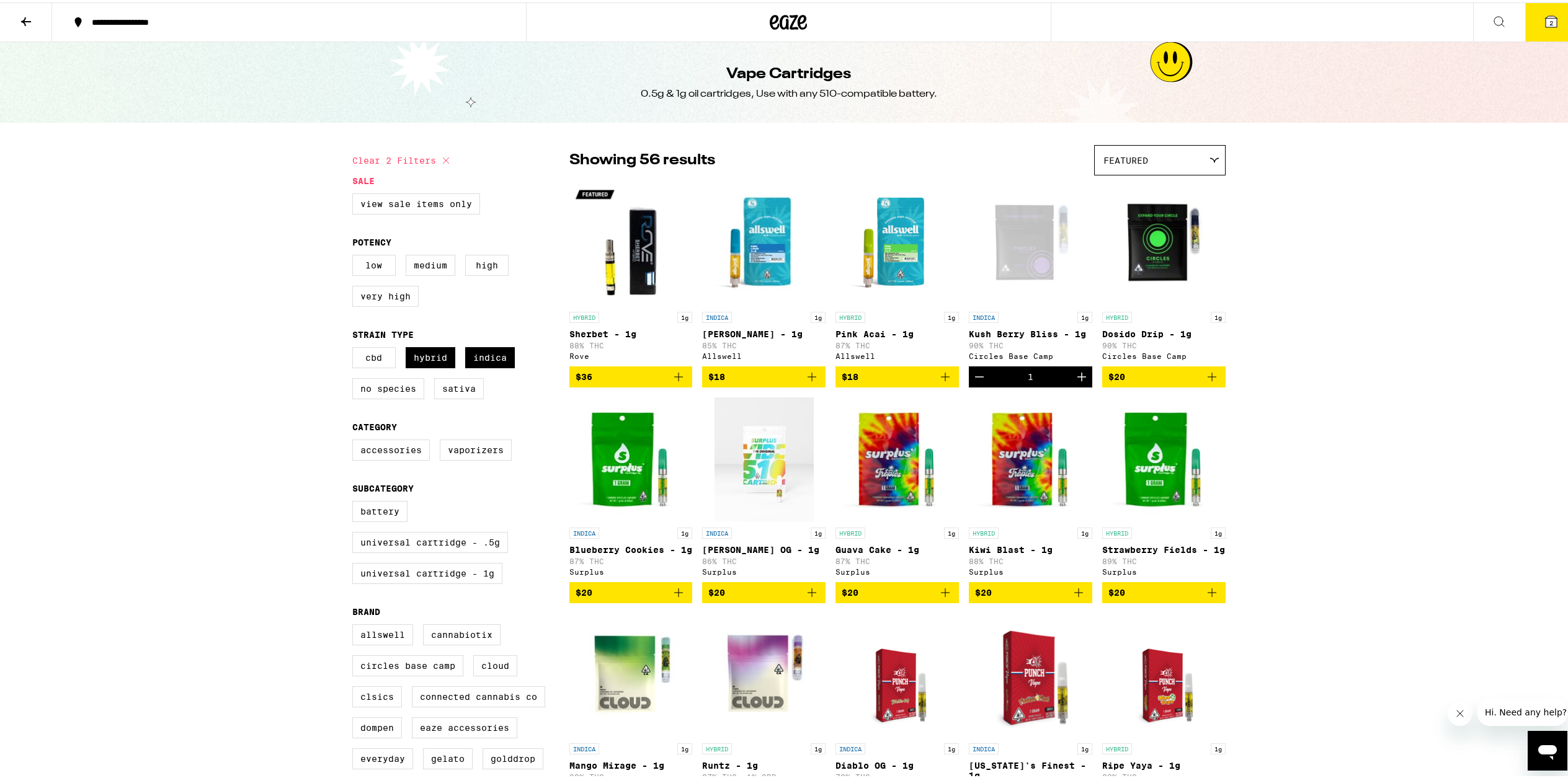
click at [797, 16] on icon at bounding box center [1551, 19] width 15 height 15
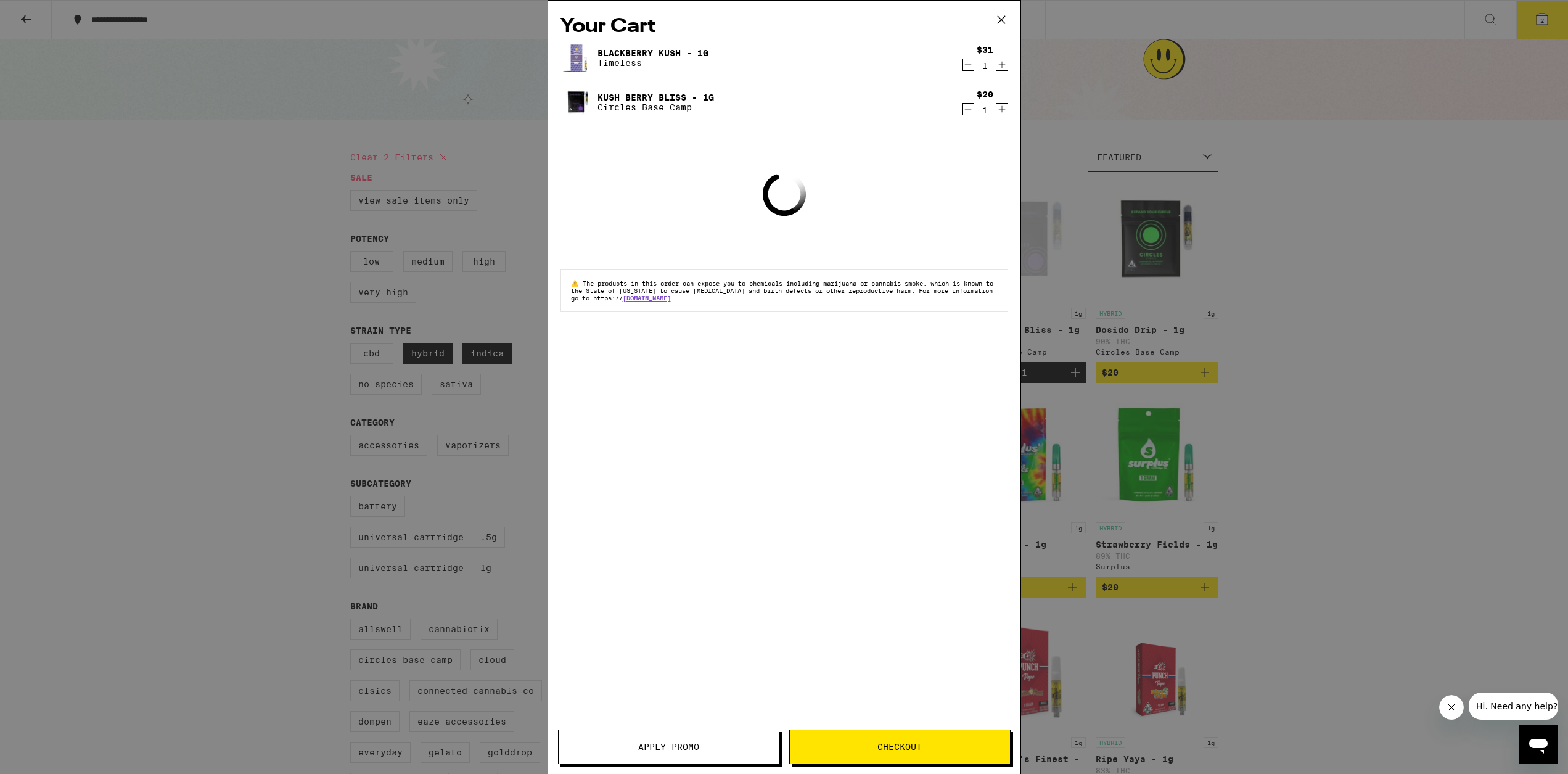
click at [793, 738] on button "Checkout" at bounding box center [900, 747] width 222 height 35
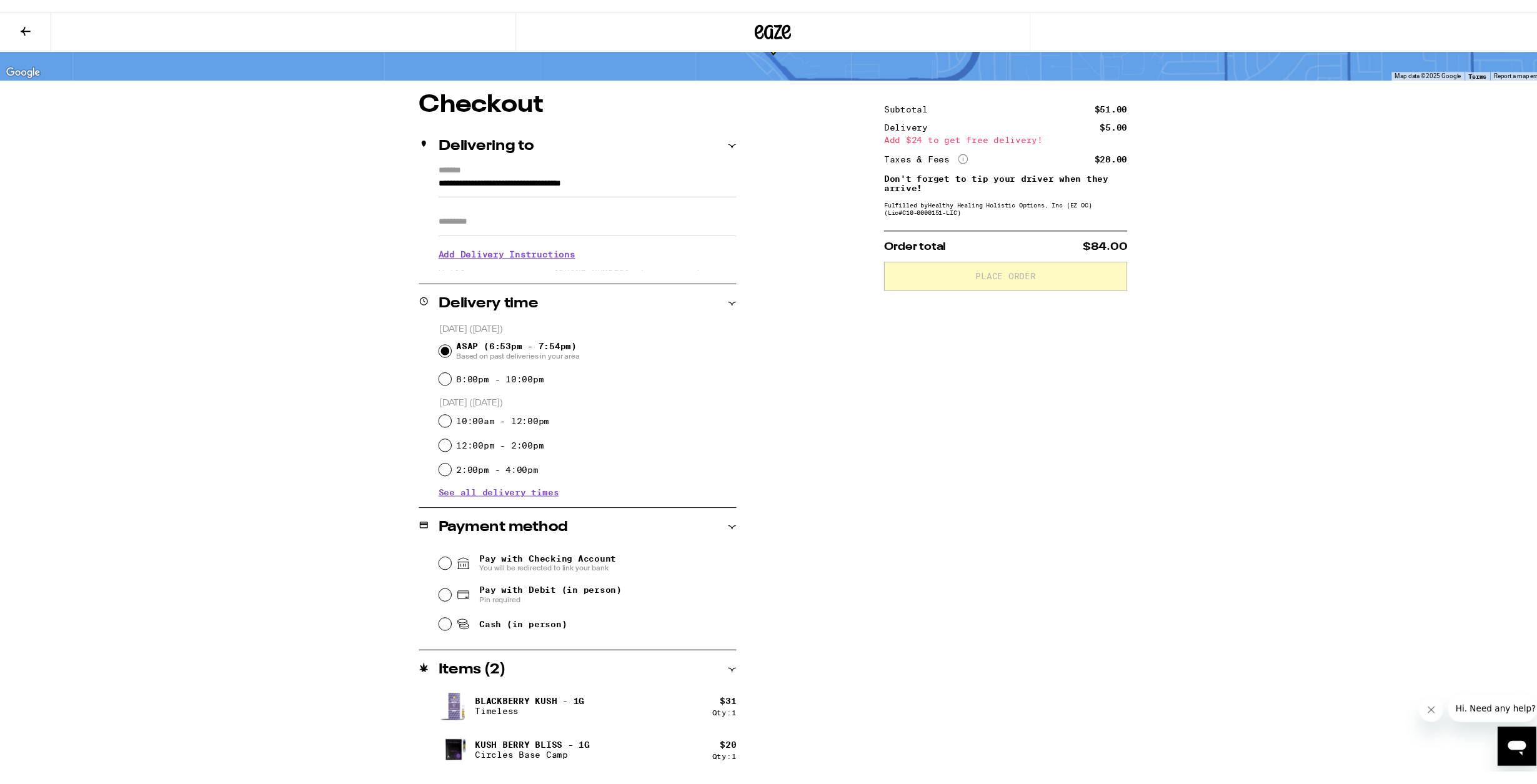
scroll to position [70, 0]
